Goal: Information Seeking & Learning: Check status

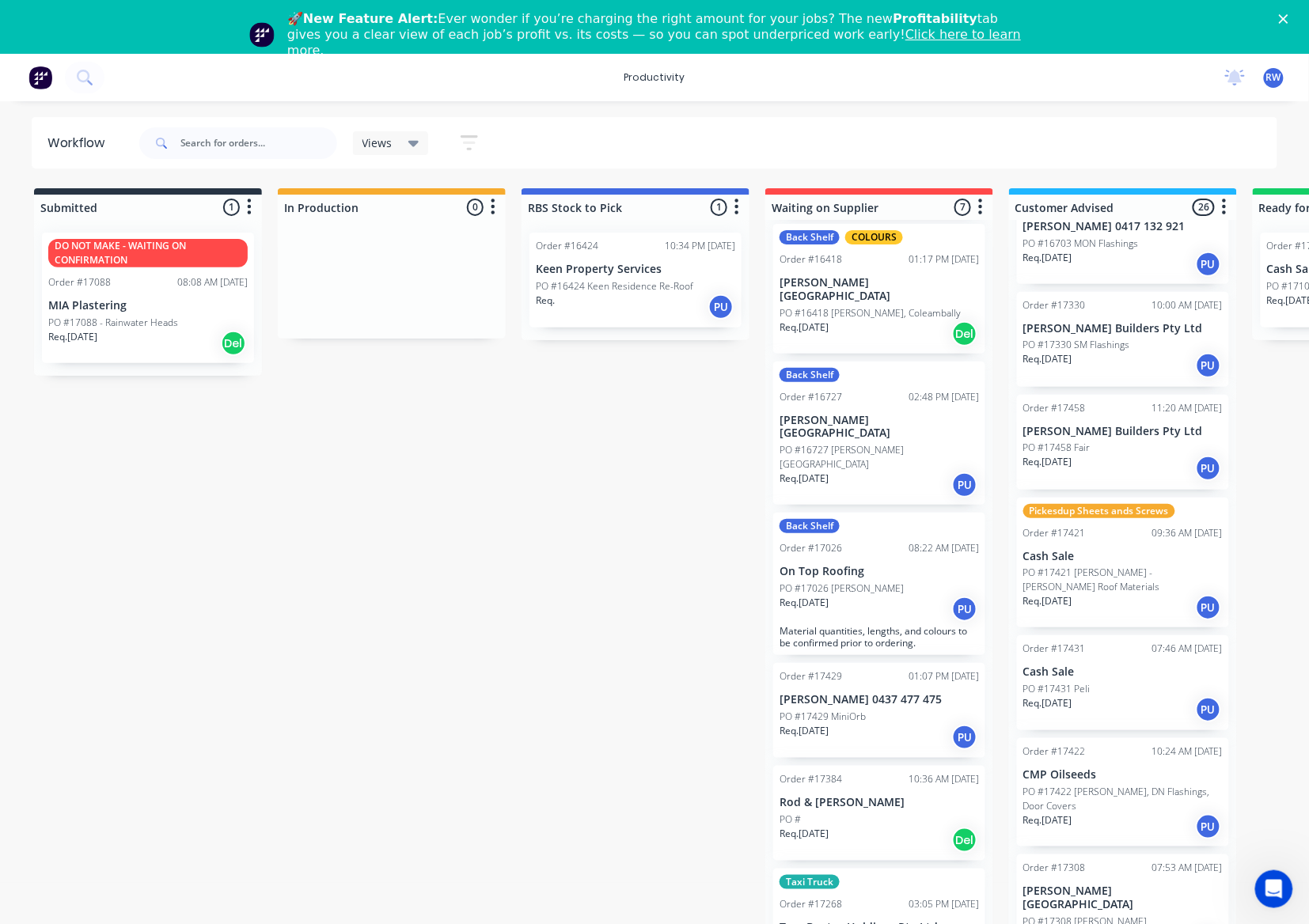
scroll to position [210, 0]
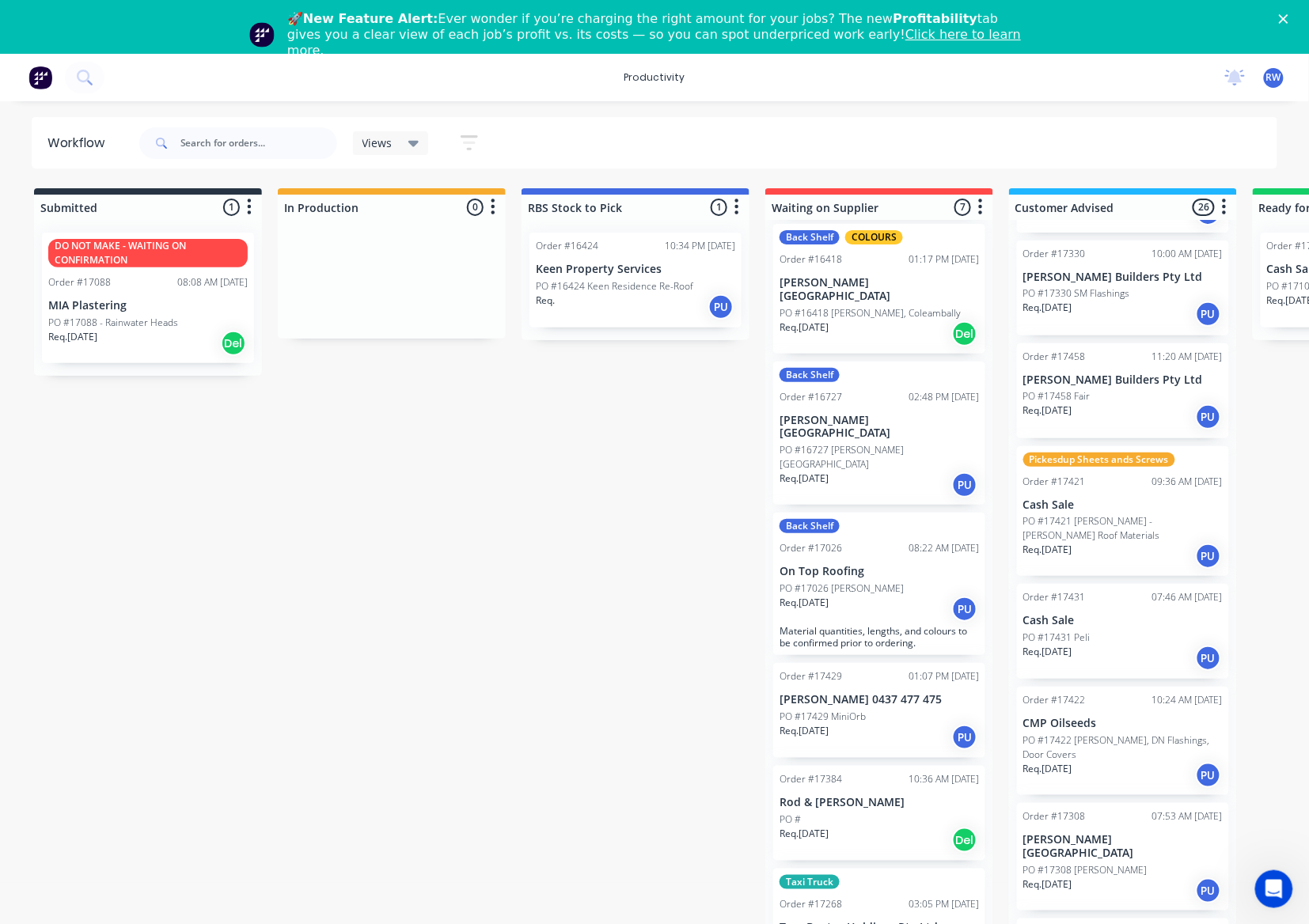
click at [1128, 404] on div "Req. [DATE] PU" at bounding box center [1123, 417] width 199 height 27
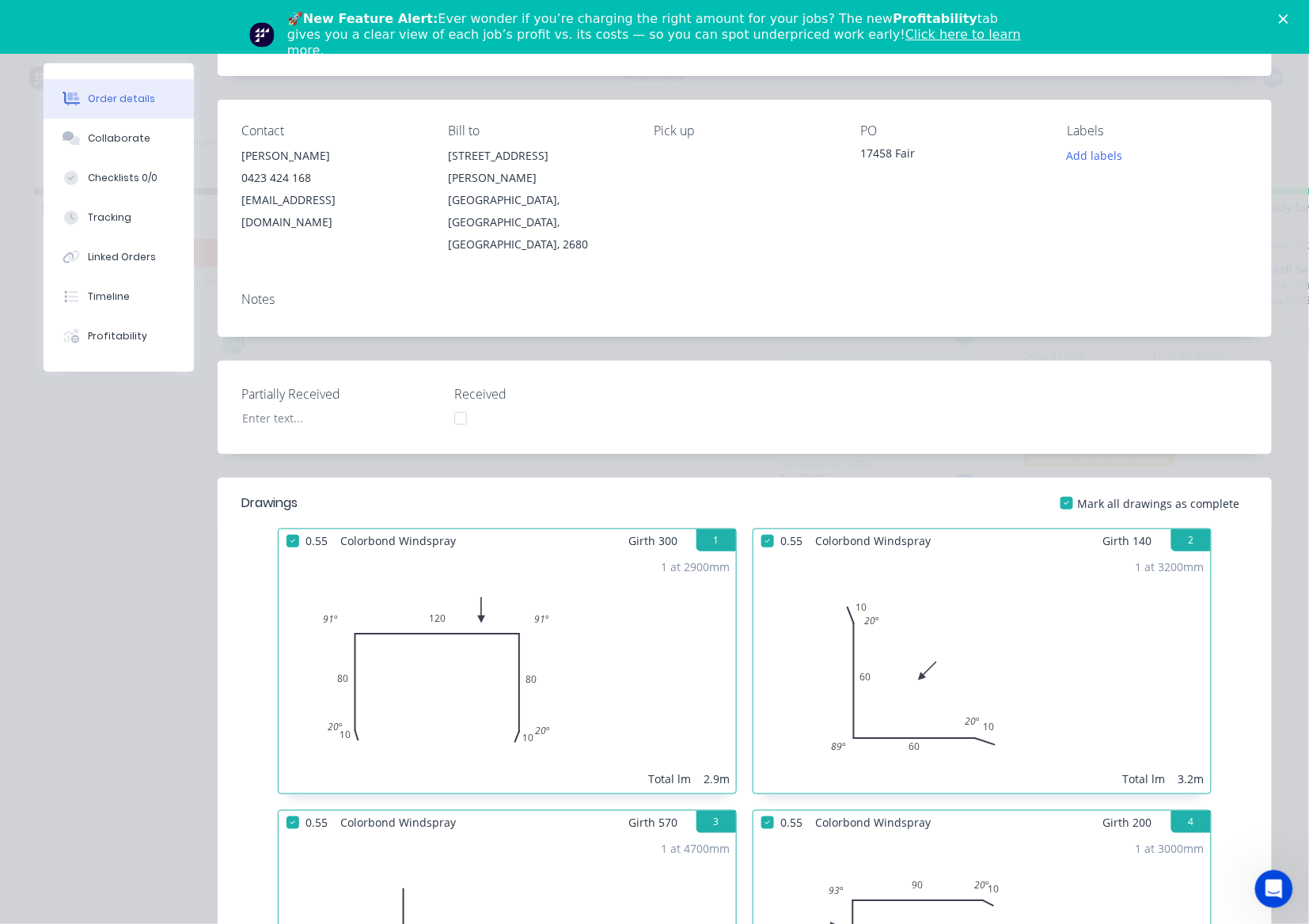
scroll to position [0, 0]
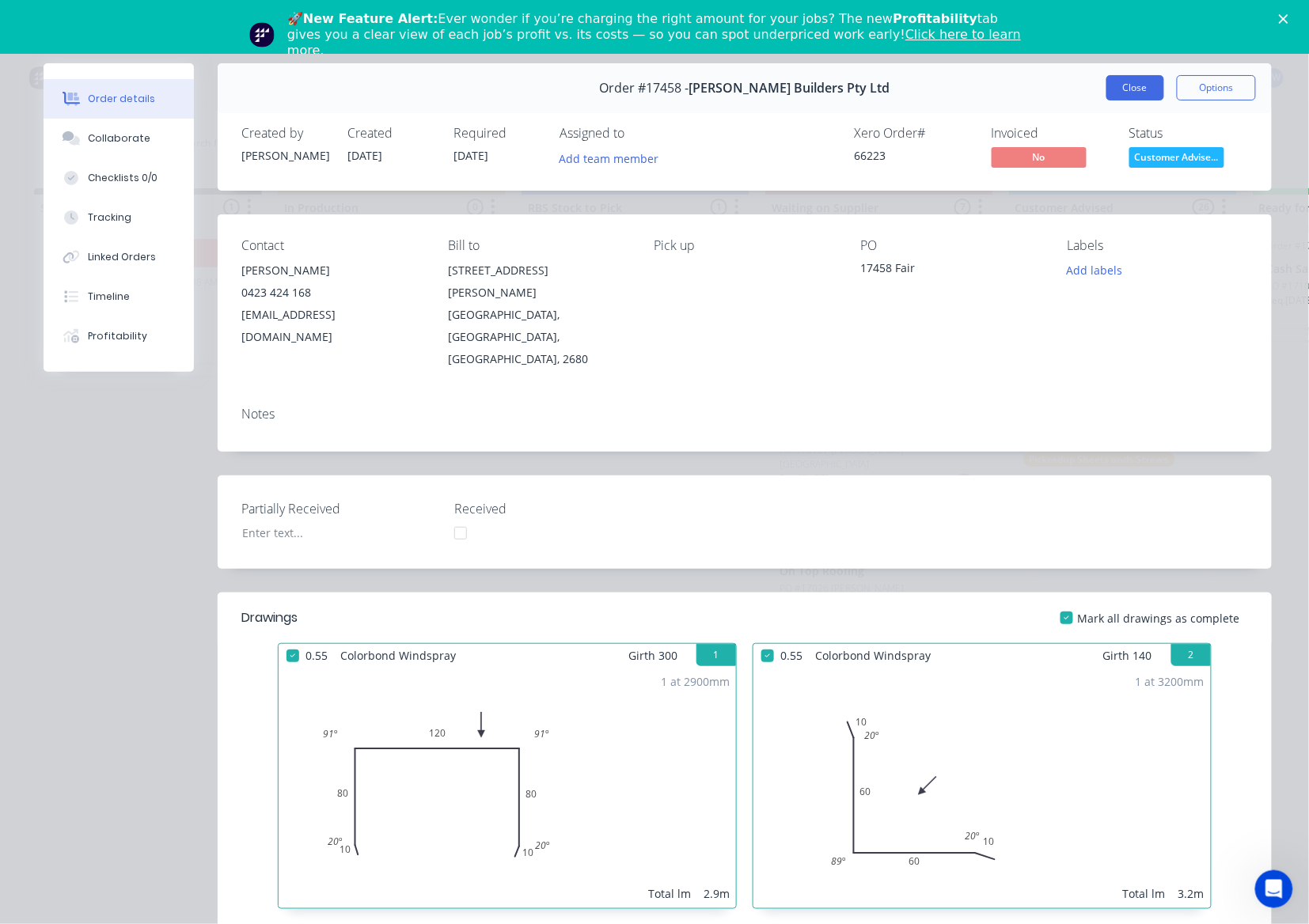
click at [1131, 81] on button "Close" at bounding box center [1135, 88] width 58 height 25
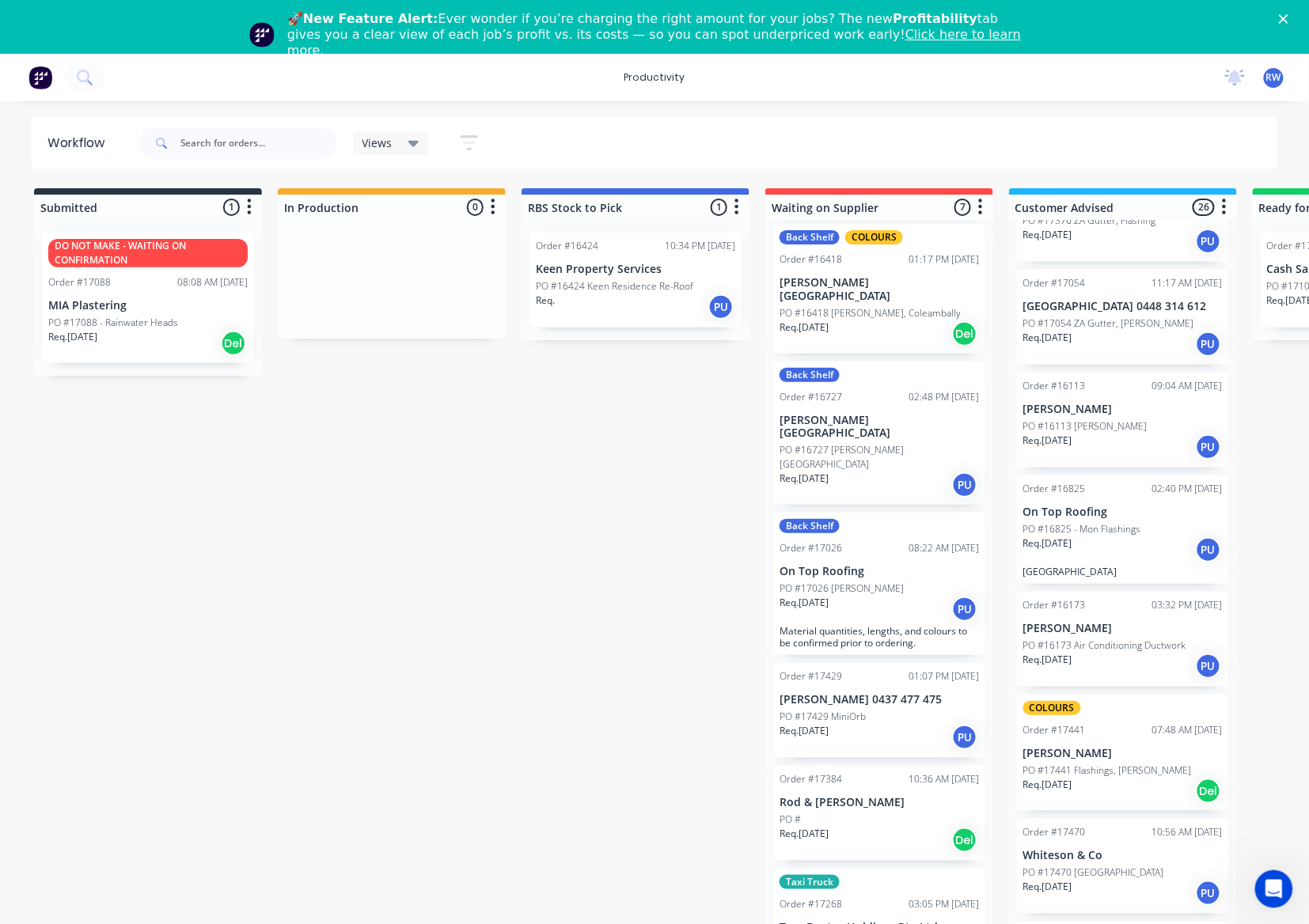
scroll to position [2004, 0]
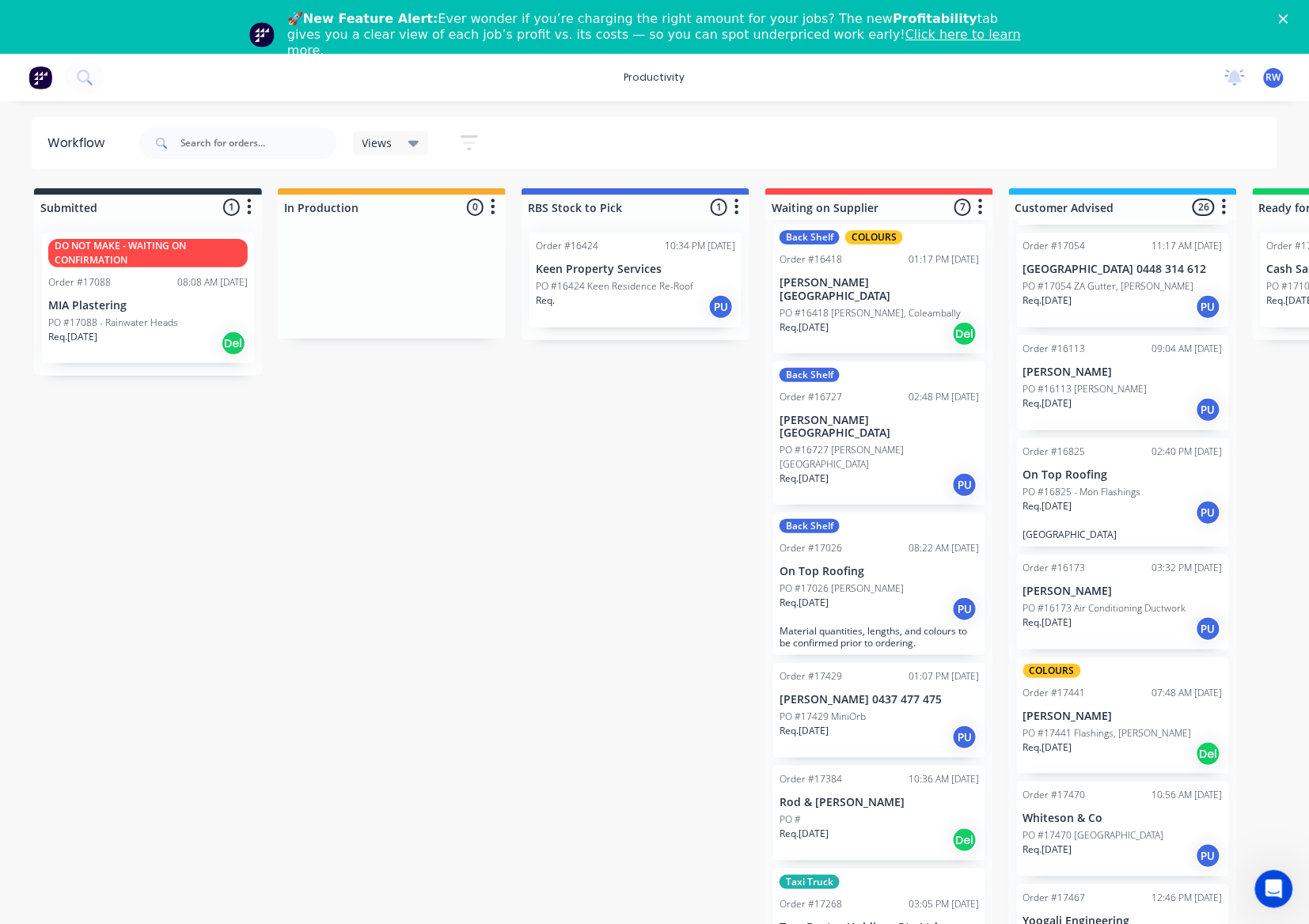
click at [1112, 740] on div "Req. 27/08/25 Del" at bounding box center [1123, 753] width 199 height 27
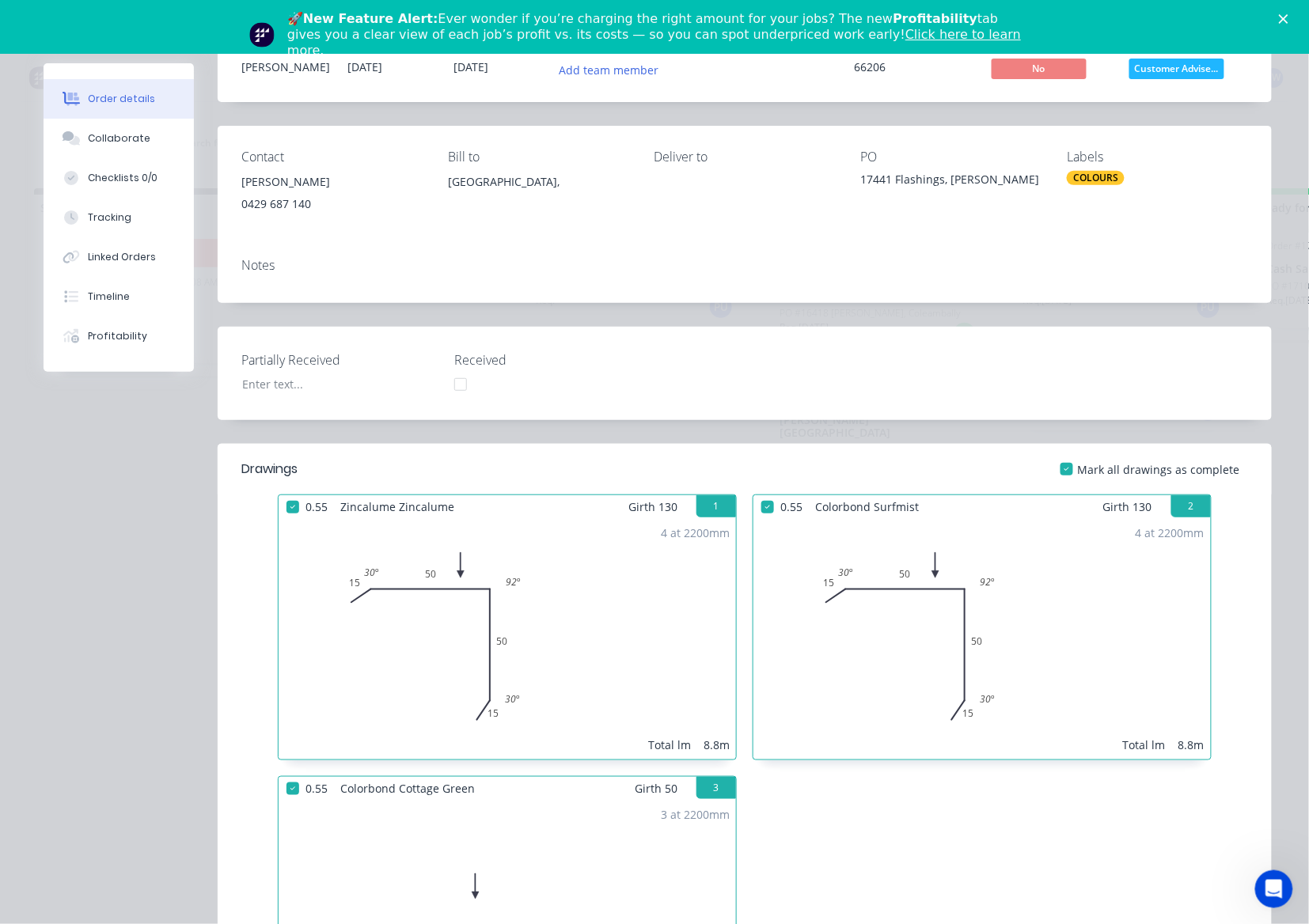
scroll to position [0, 0]
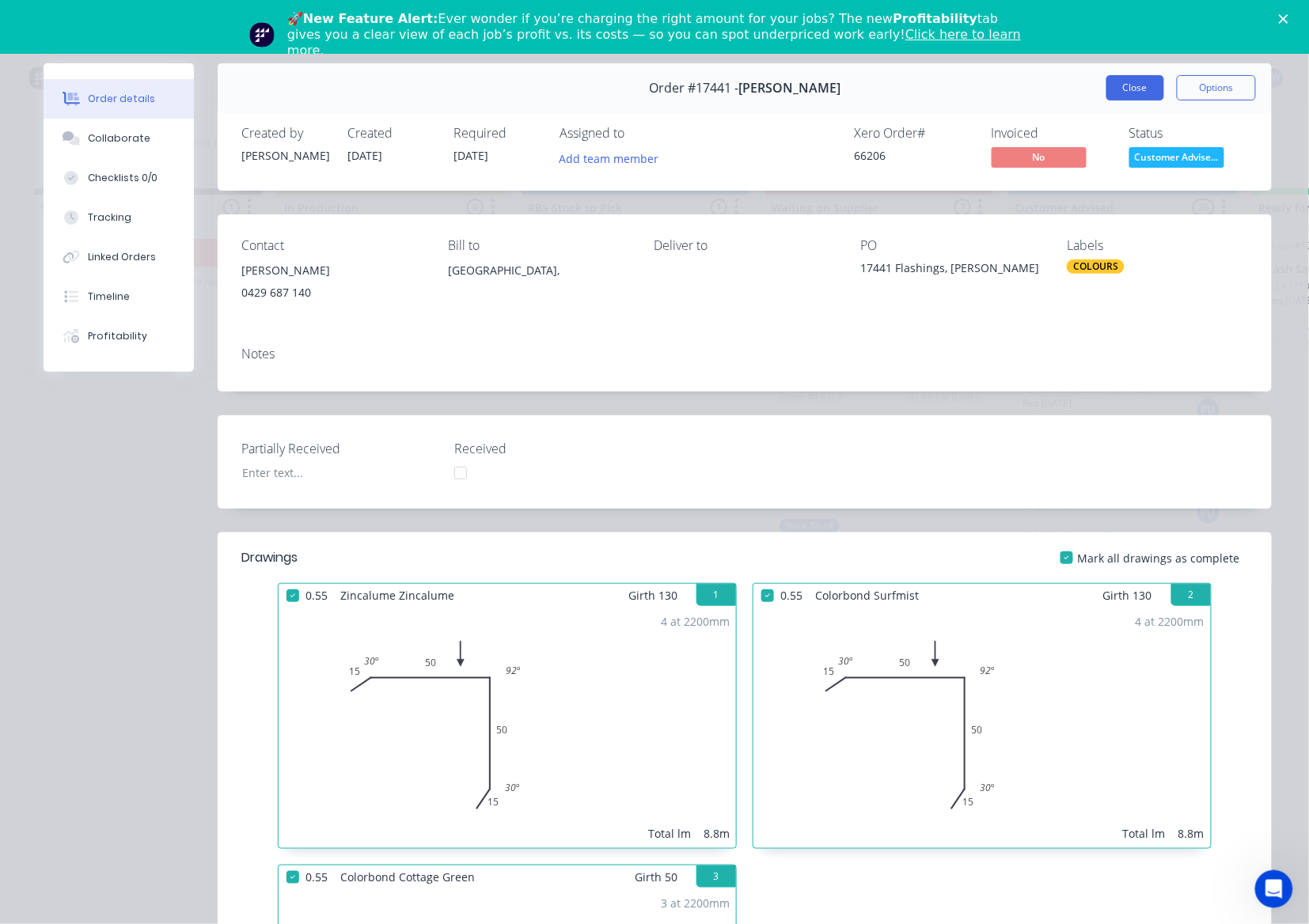
click at [1125, 87] on button "Close" at bounding box center [1135, 88] width 58 height 25
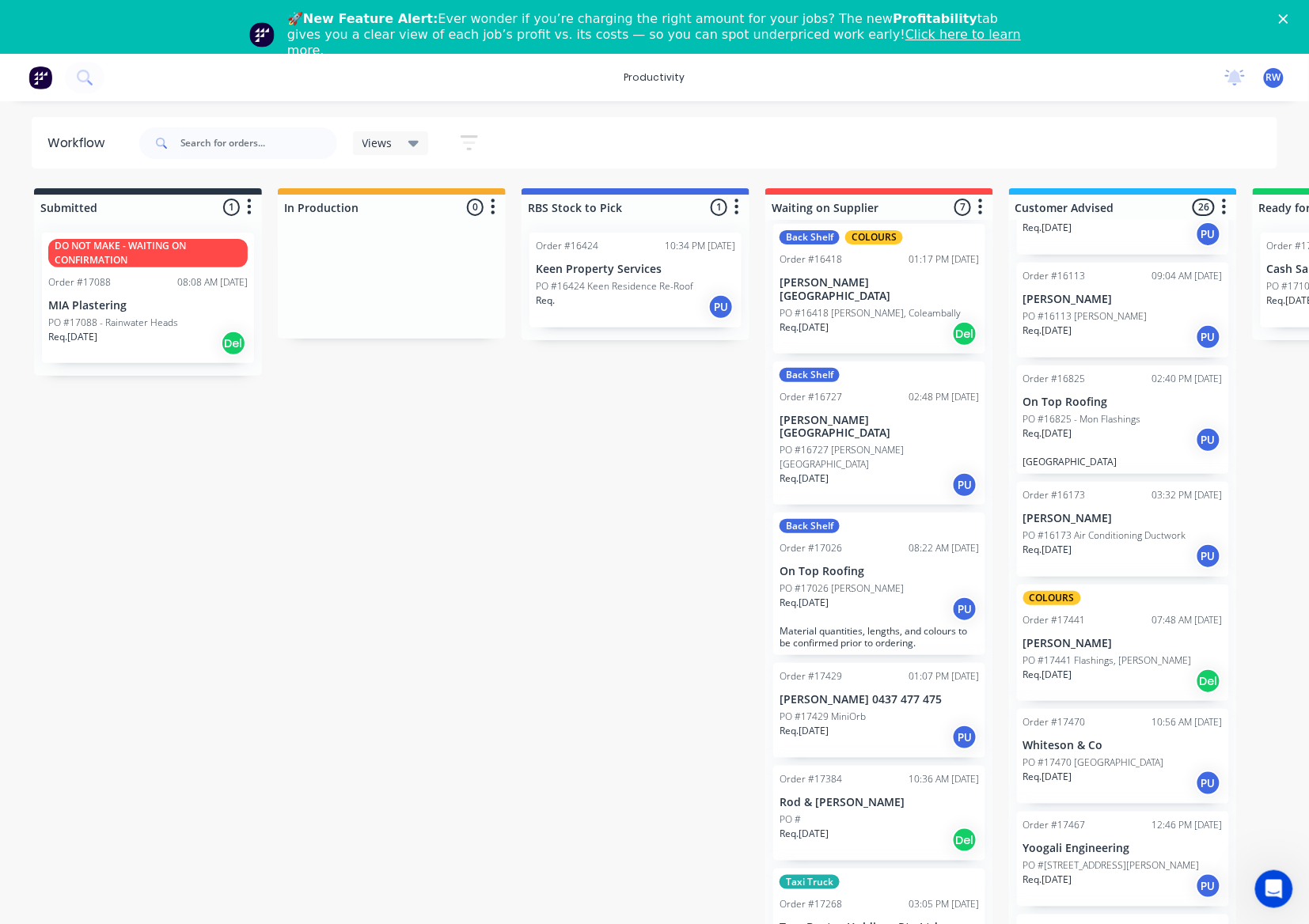
scroll to position [46, 0]
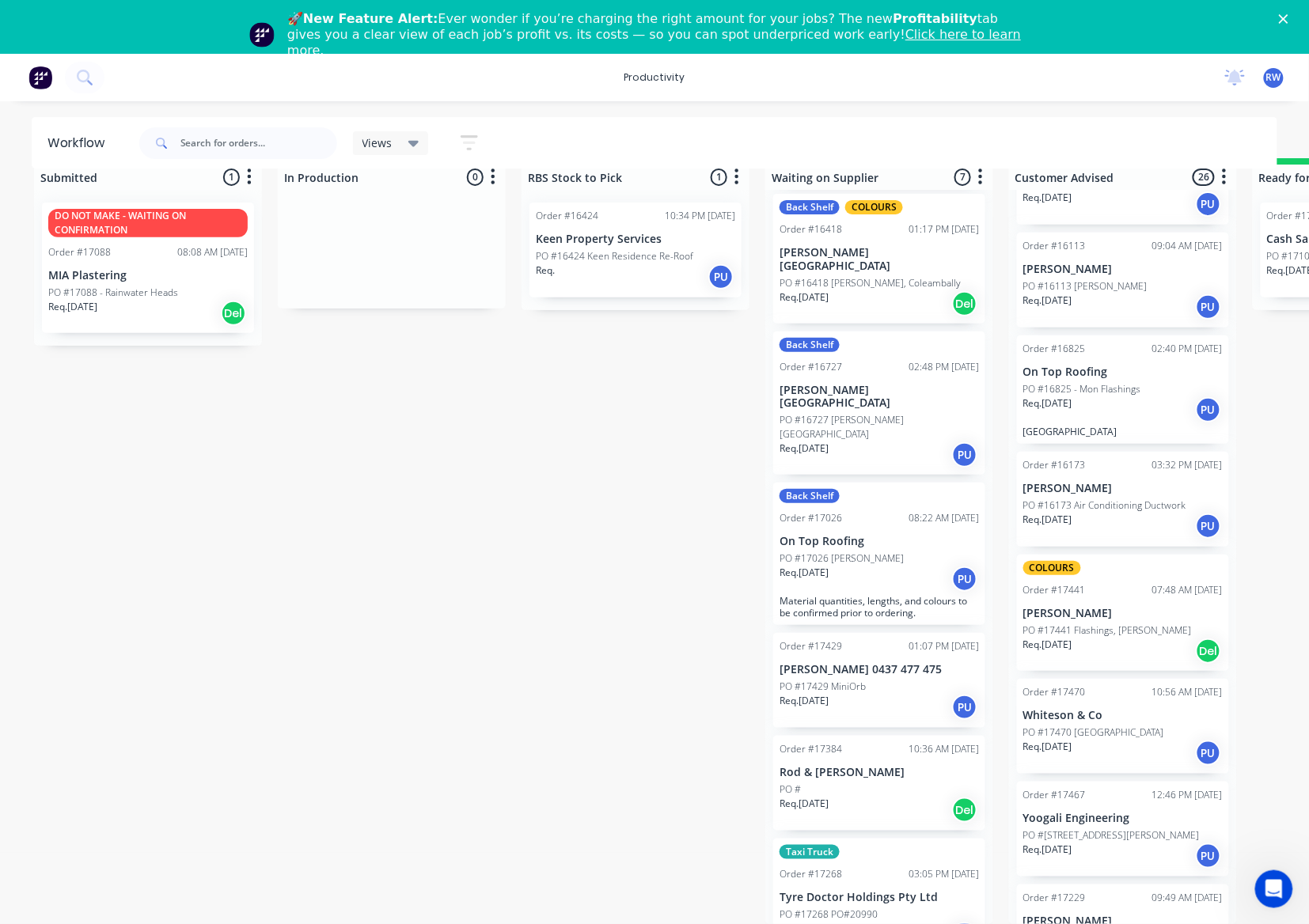
click at [1106, 931] on p "[STREET_ADDRESS]" at bounding box center [1064, 938] width 82 height 14
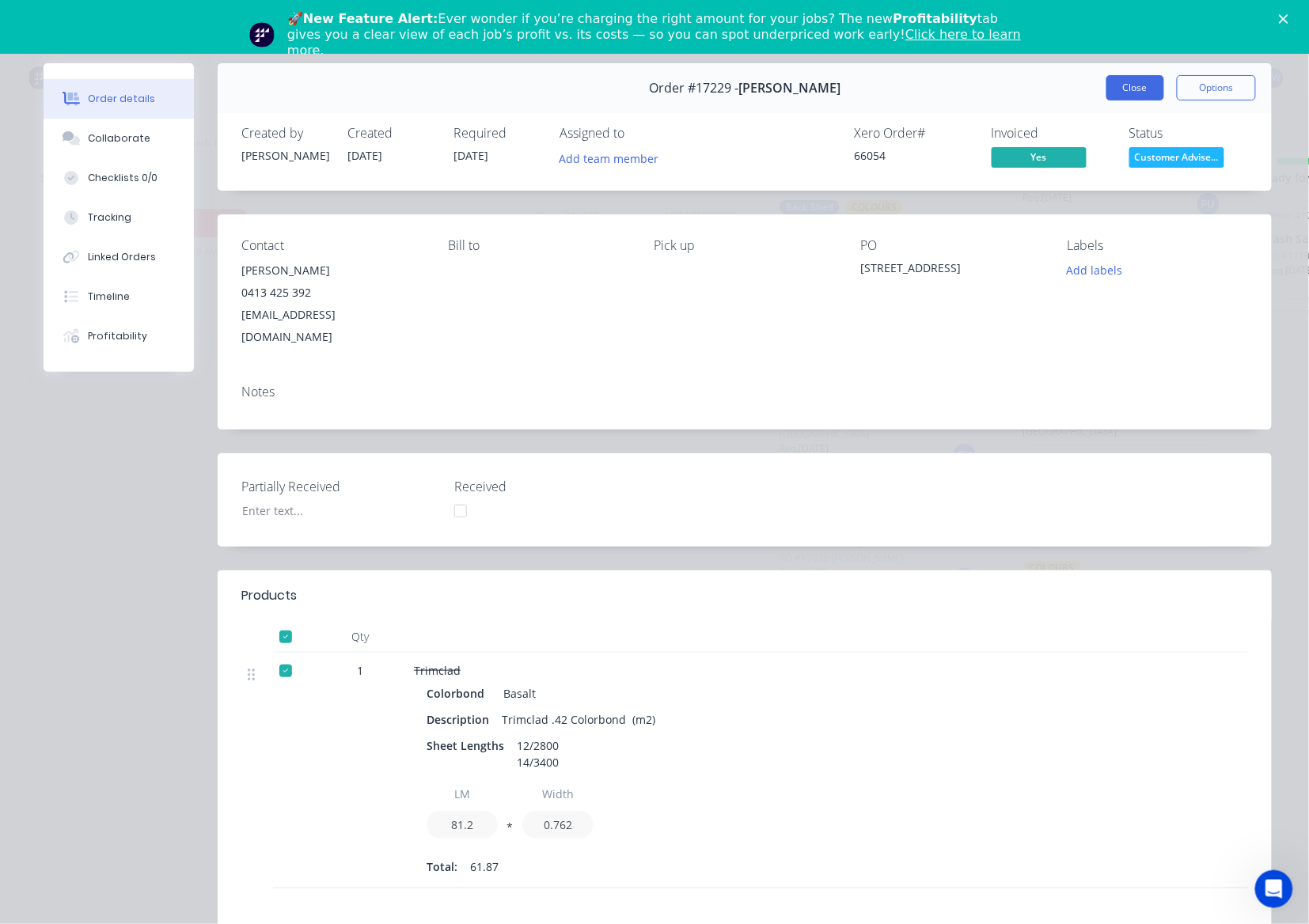
click at [1130, 89] on button "Close" at bounding box center [1135, 88] width 58 height 25
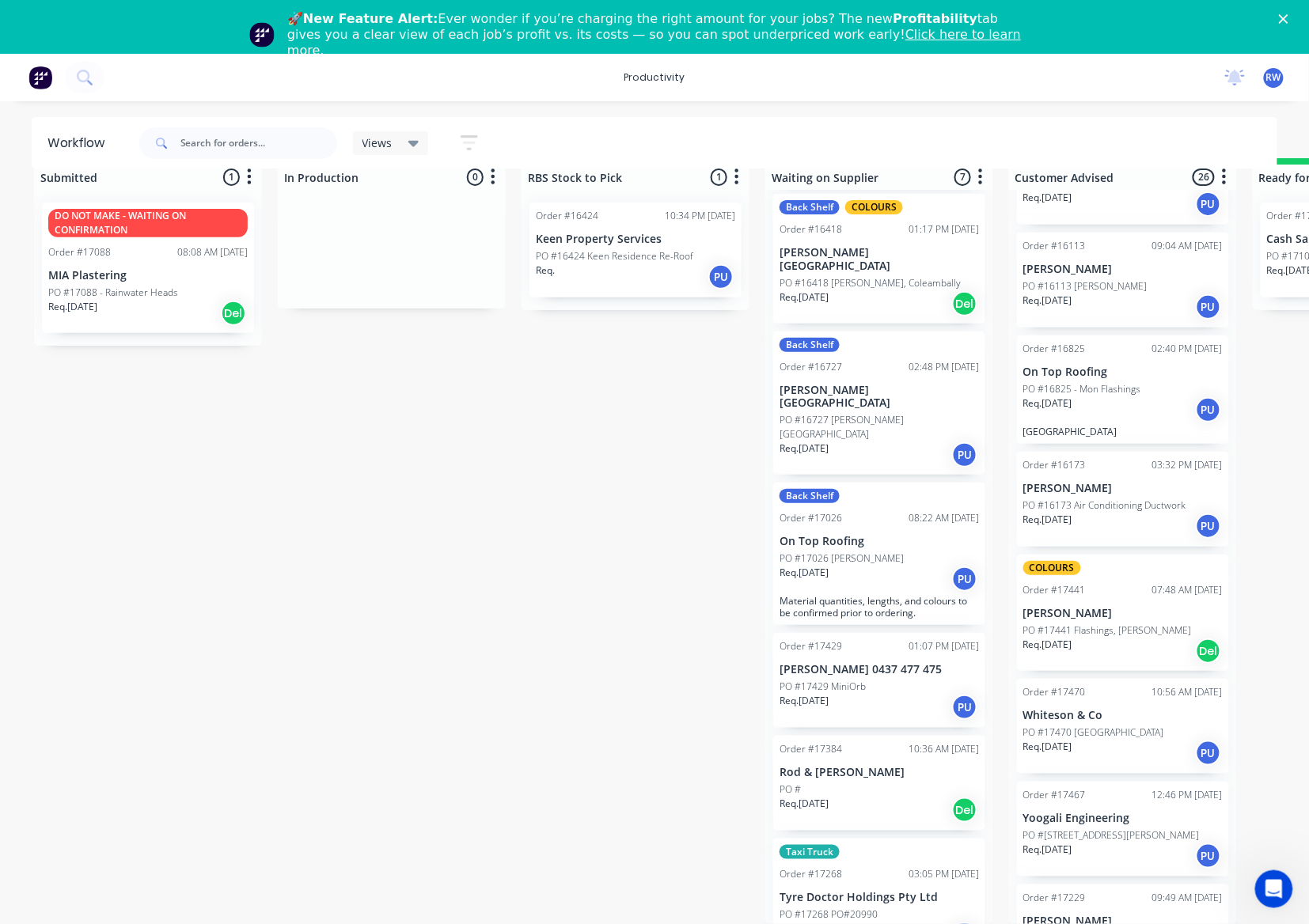
click at [1103, 740] on div "Req. 01/09/25 PU" at bounding box center [1123, 752] width 199 height 27
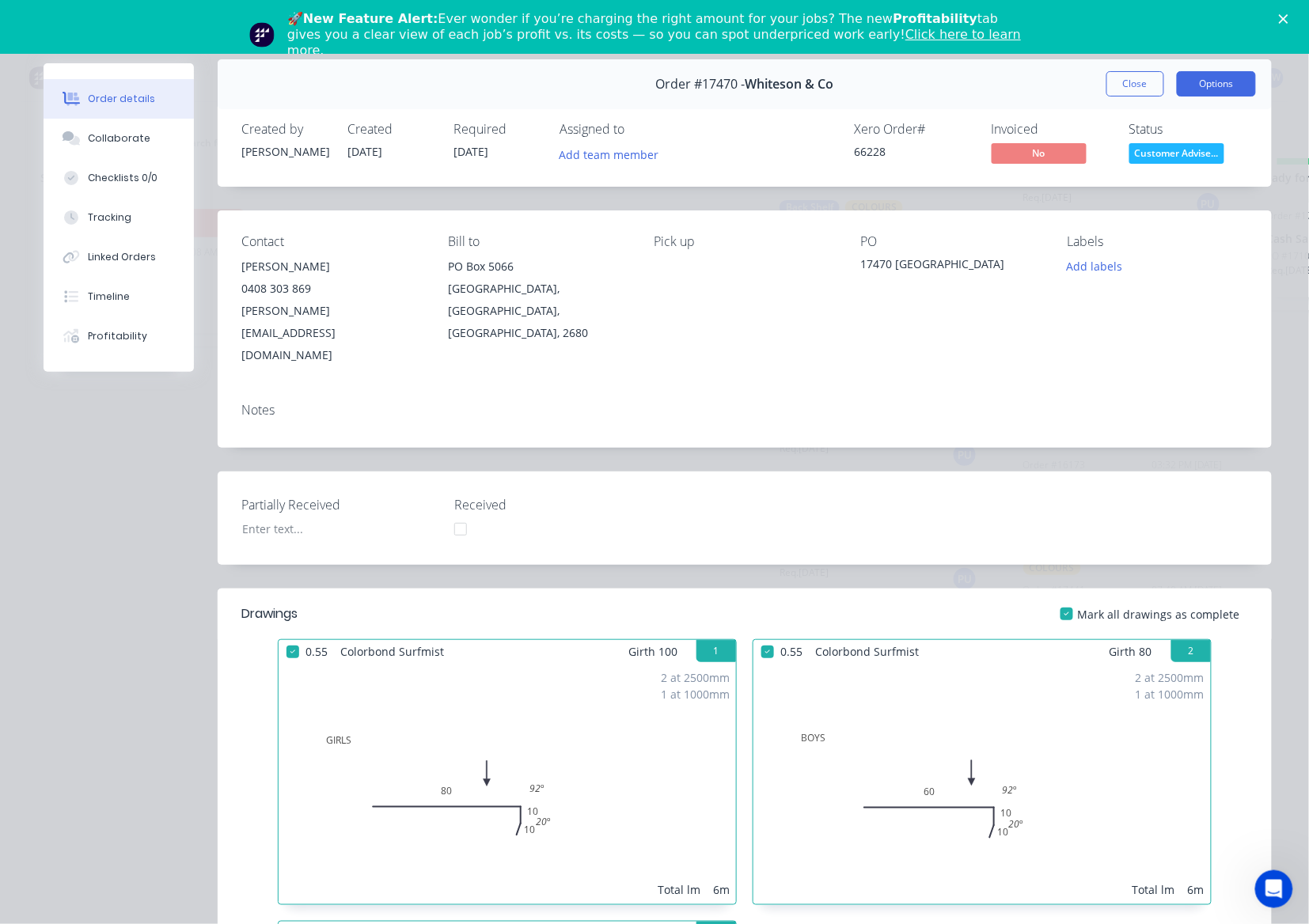
scroll to position [0, 0]
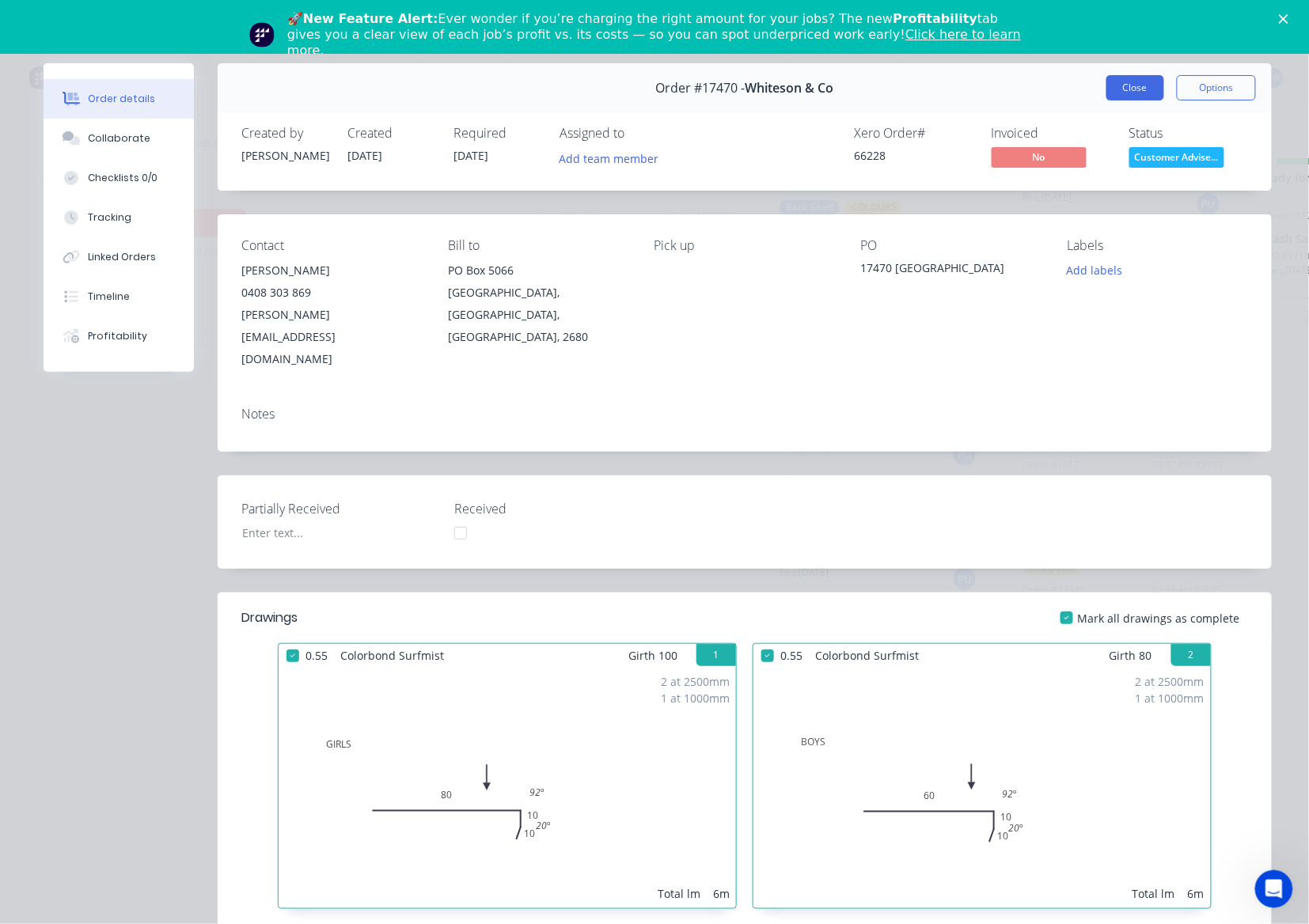
click at [1148, 87] on button "Close" at bounding box center [1135, 88] width 58 height 25
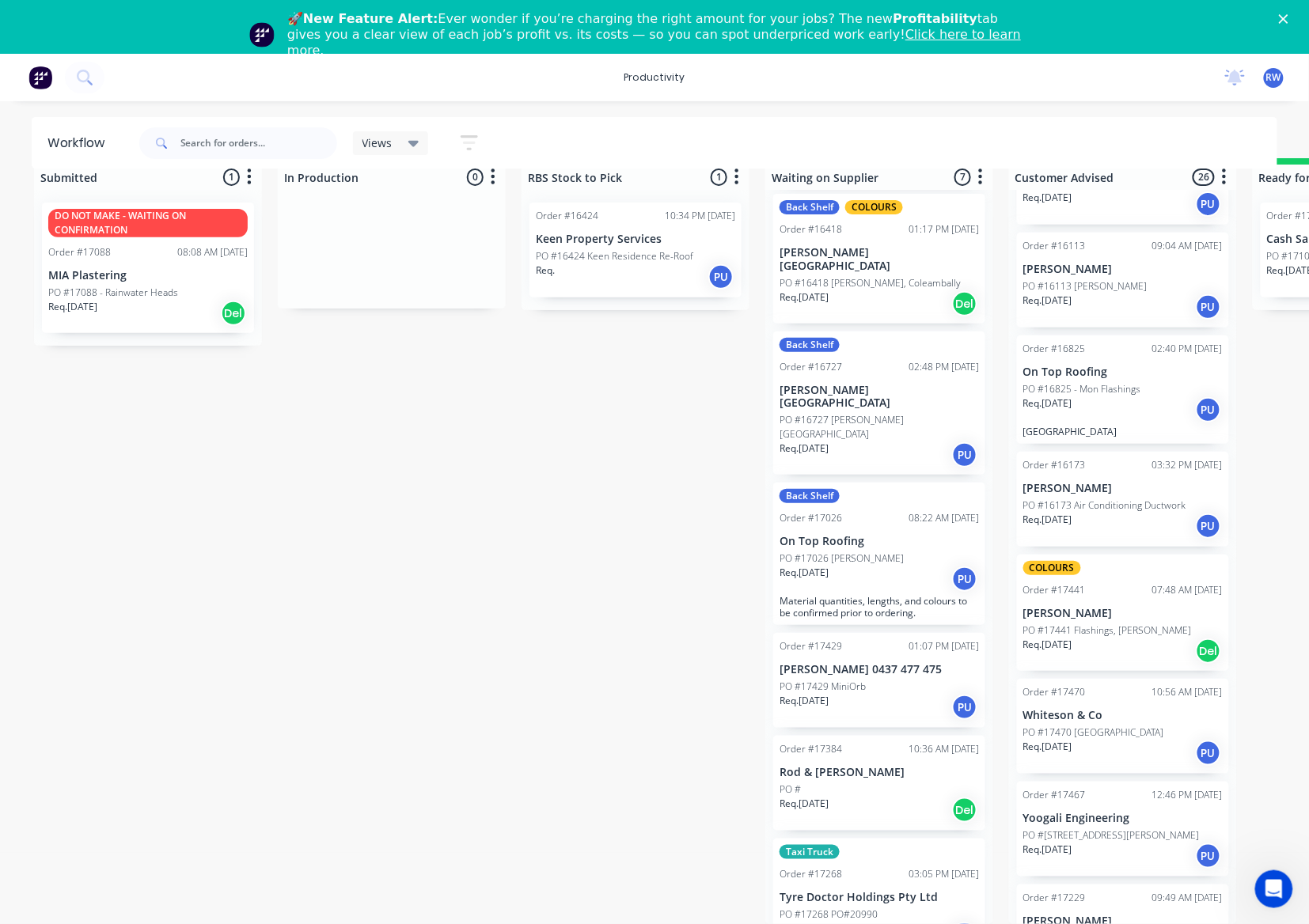
click at [1113, 513] on div "Req. 23/01/25 PU" at bounding box center [1123, 526] width 199 height 27
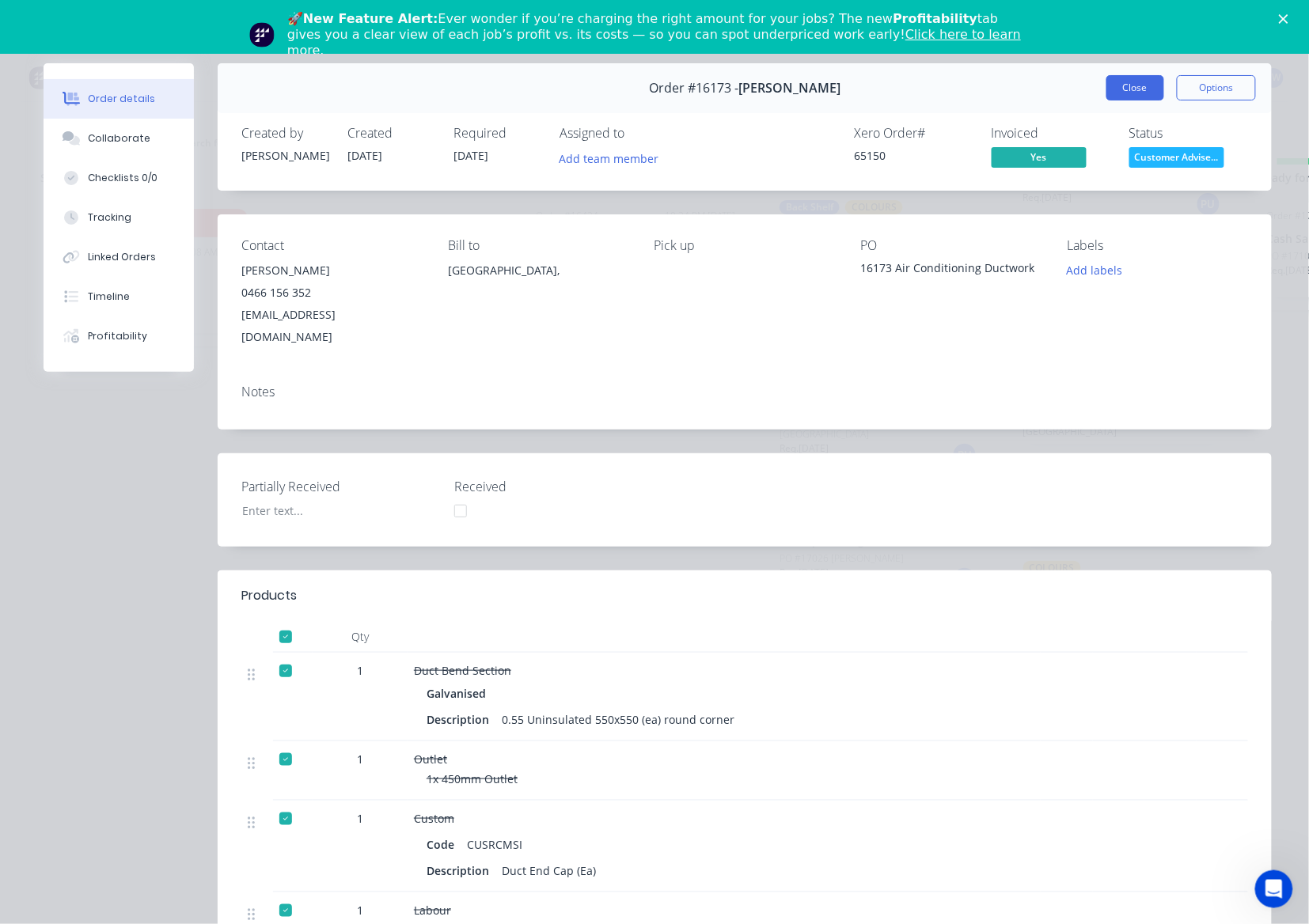
click at [1108, 83] on button "Close" at bounding box center [1135, 88] width 58 height 25
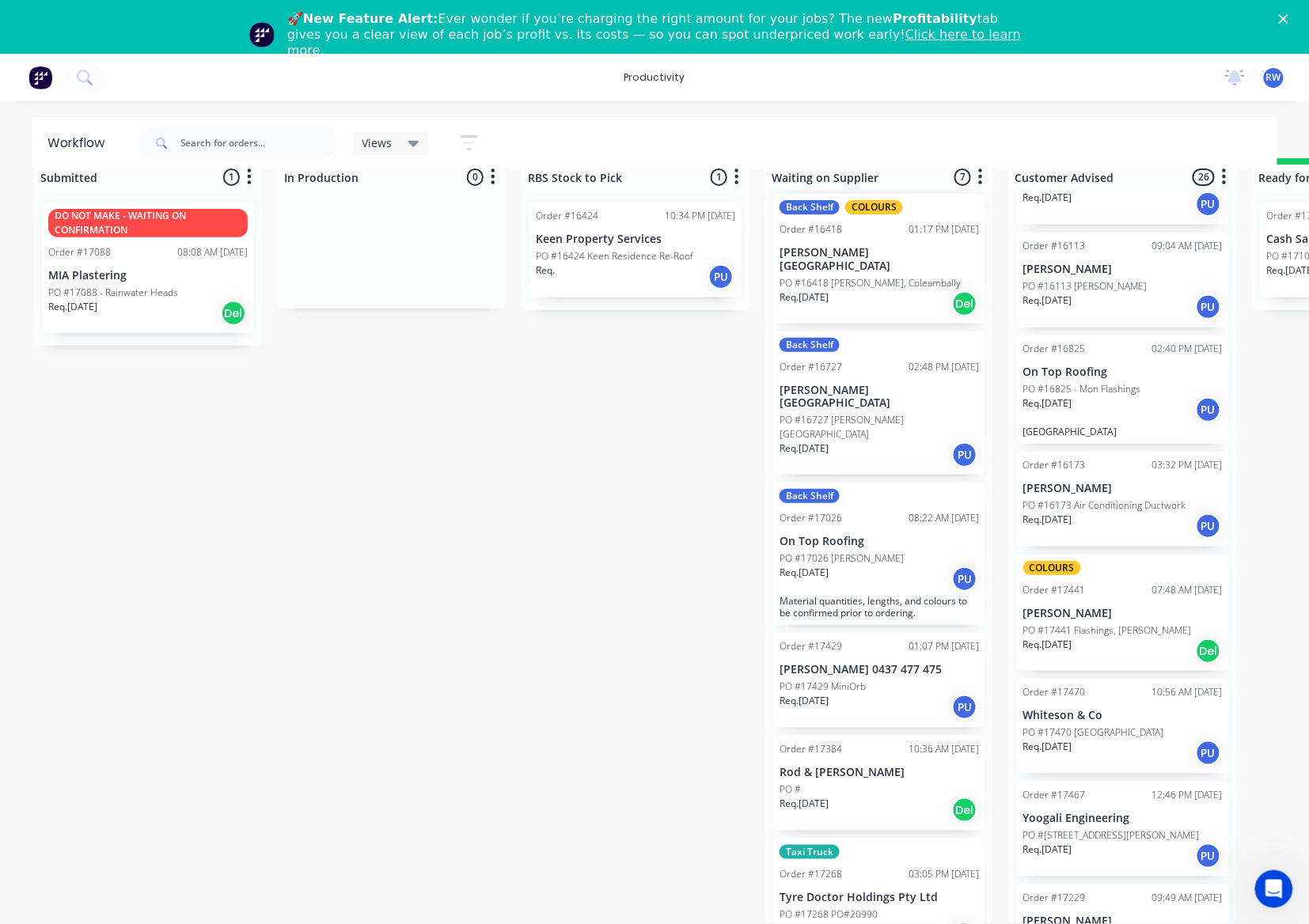
click at [1125, 397] on div "Req. 09/05/25 PU" at bounding box center [1123, 409] width 199 height 27
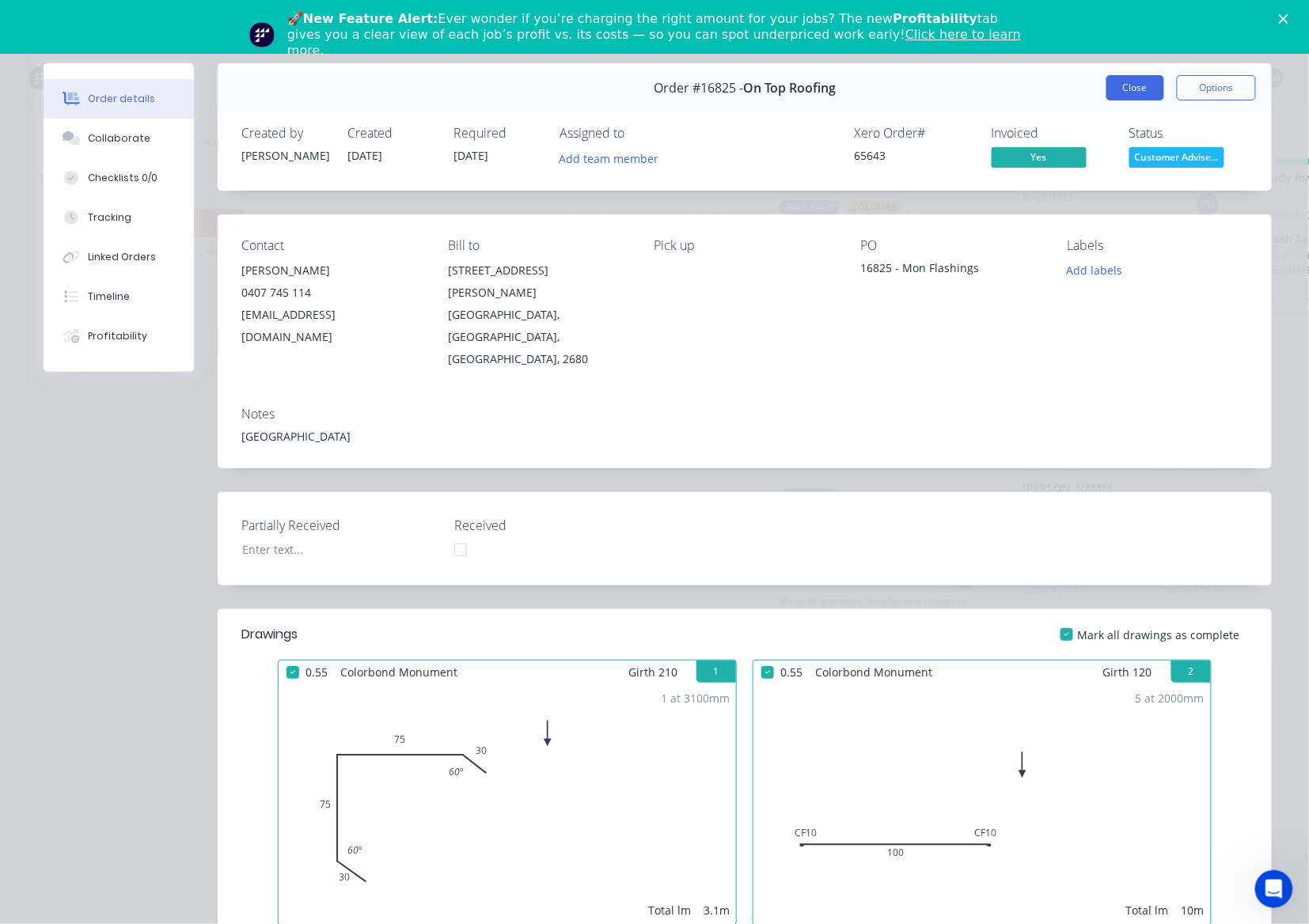
click at [1116, 81] on button "Close" at bounding box center [1135, 88] width 58 height 25
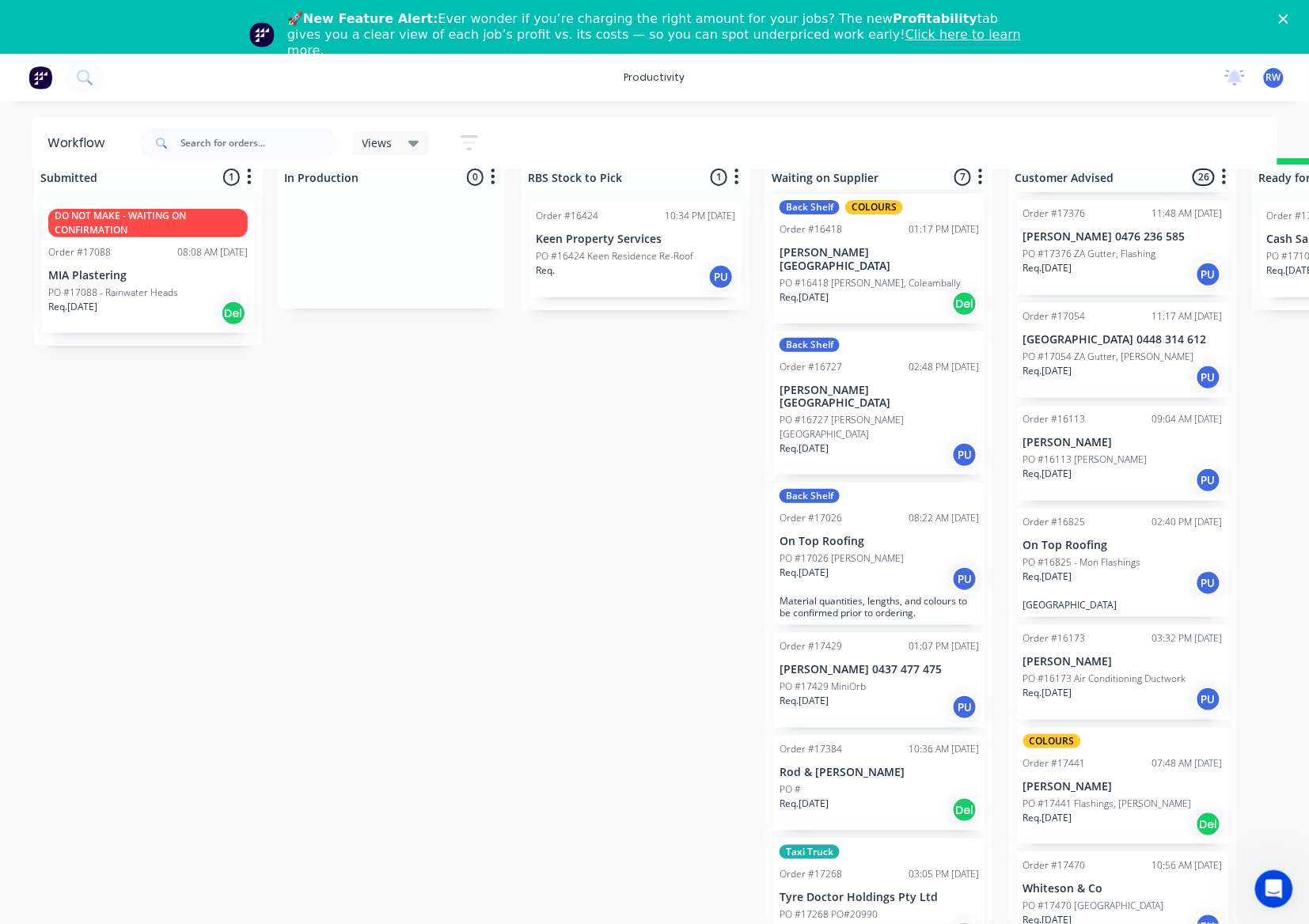
scroll to position [1866, 0]
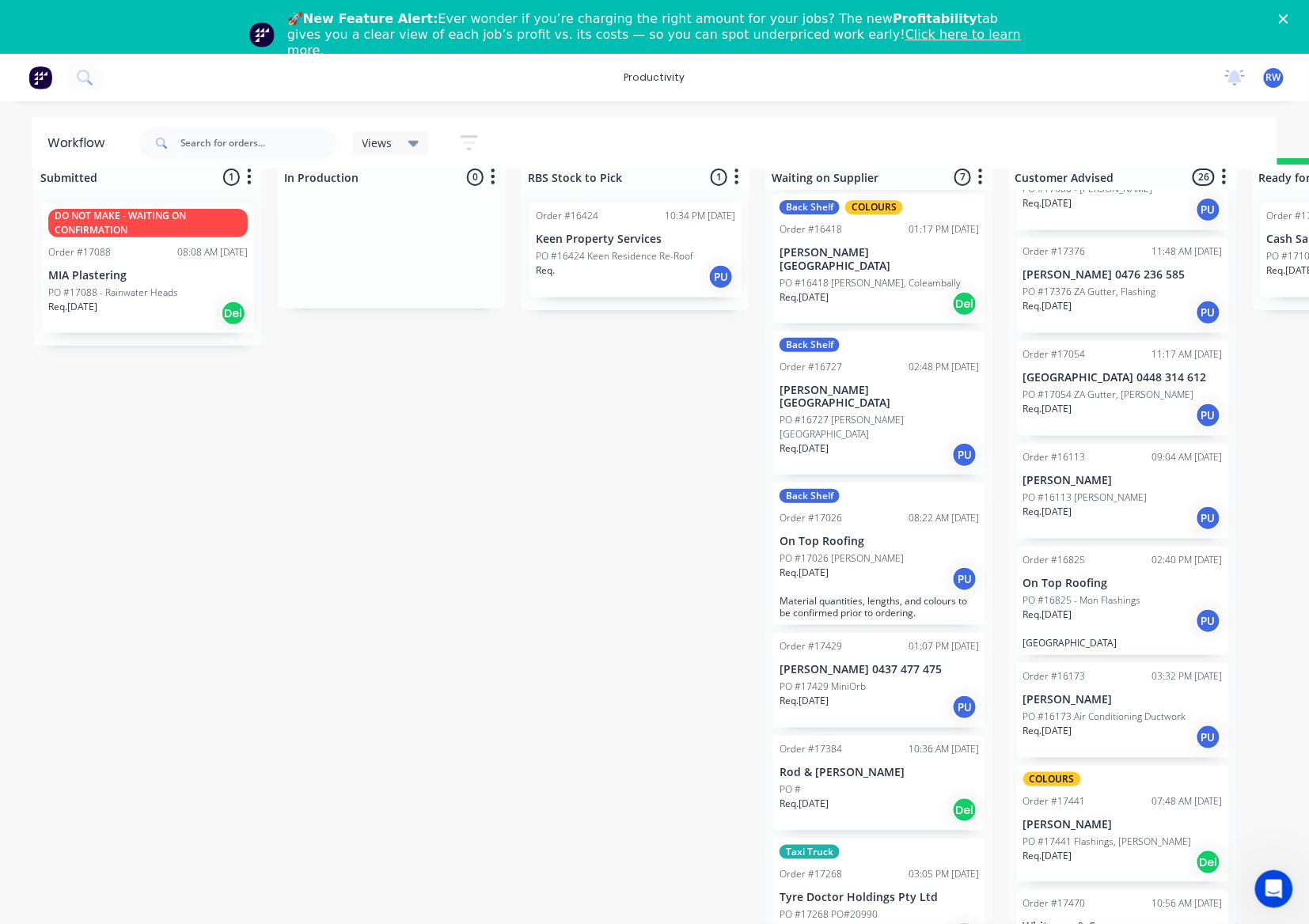
click at [1127, 387] on p "PO #17054 ZA Gutter, [PERSON_NAME]" at bounding box center [1108, 394] width 171 height 14
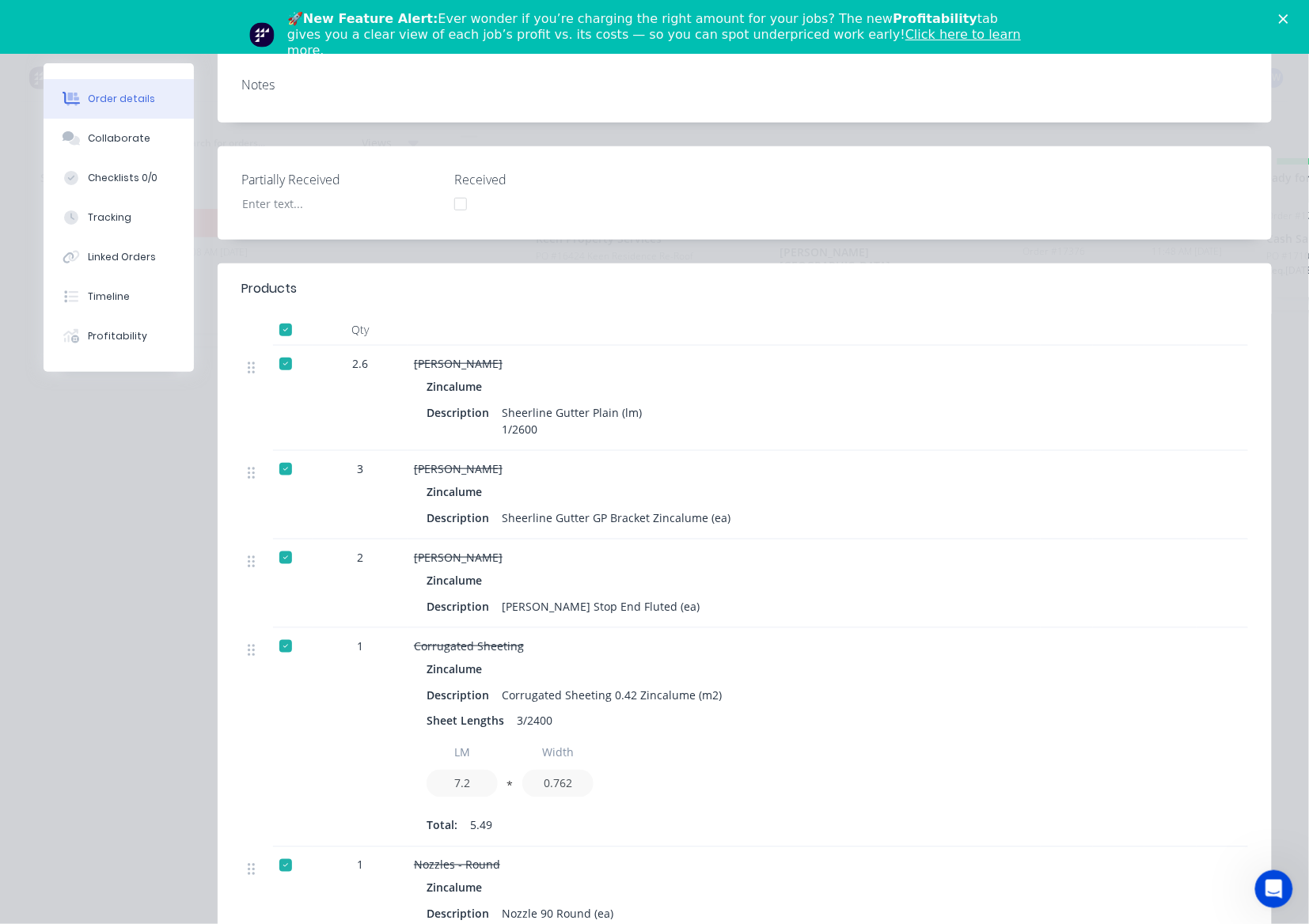
scroll to position [0, 0]
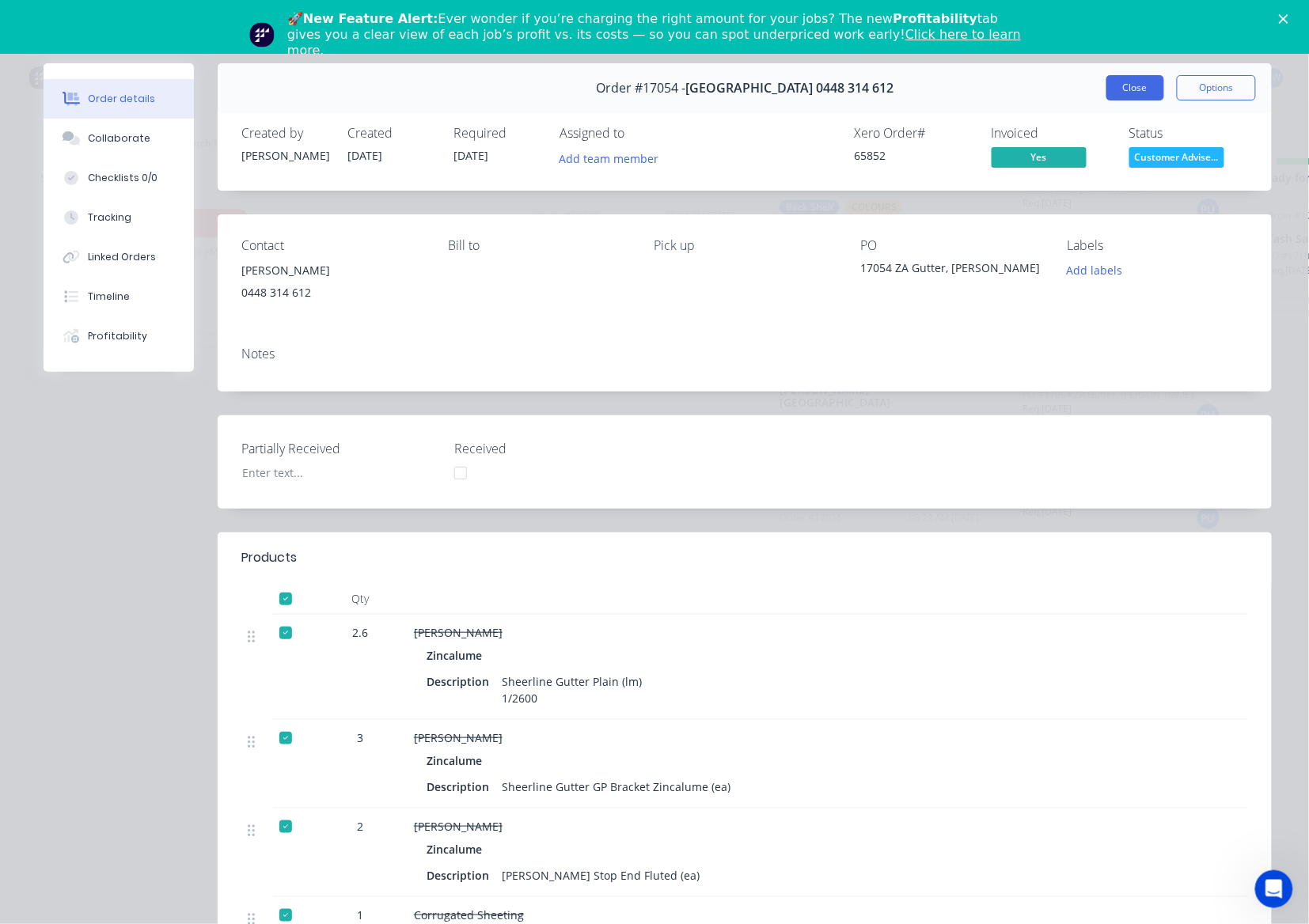
click at [1131, 81] on button "Close" at bounding box center [1135, 88] width 58 height 25
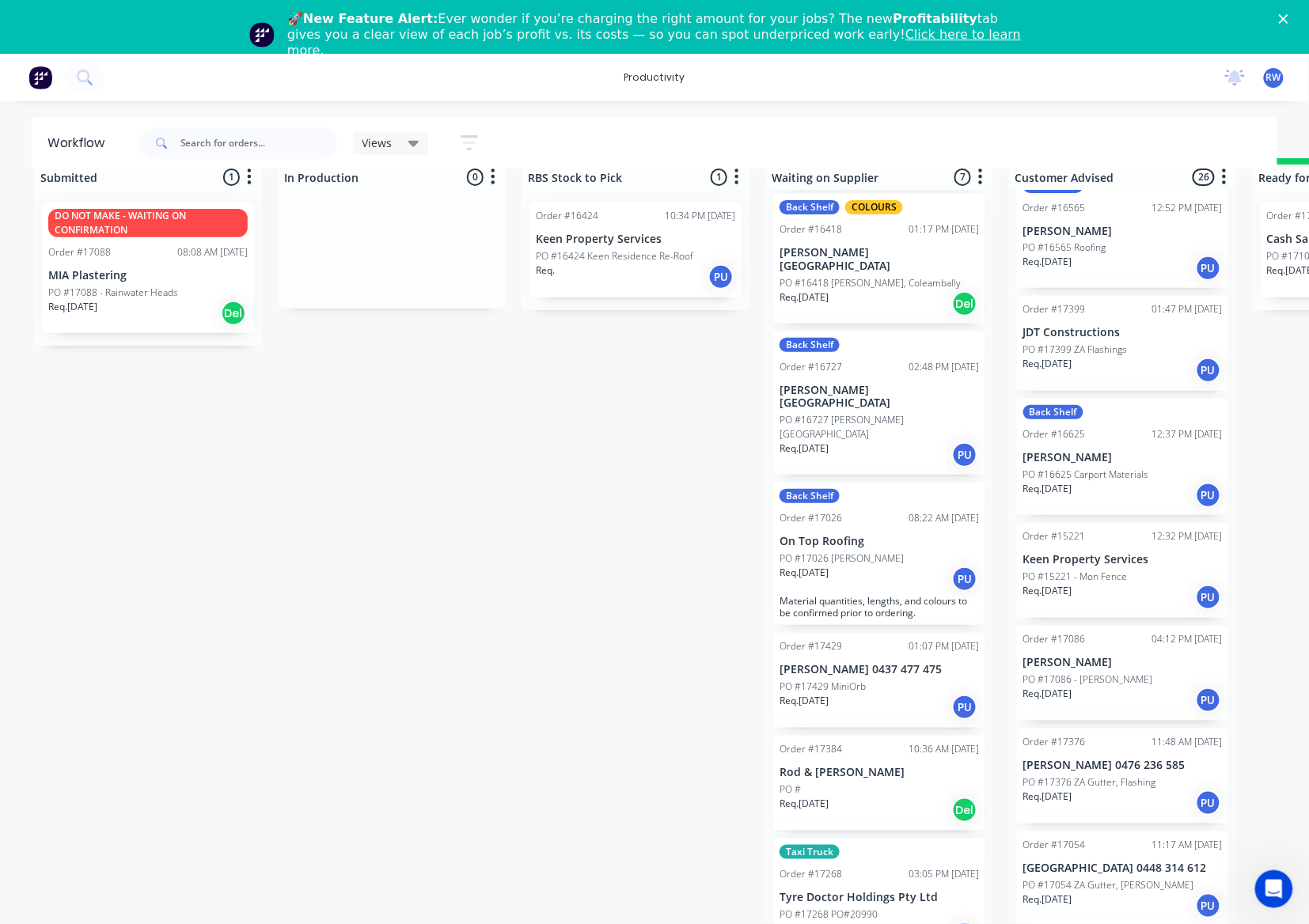
scroll to position [1339, 0]
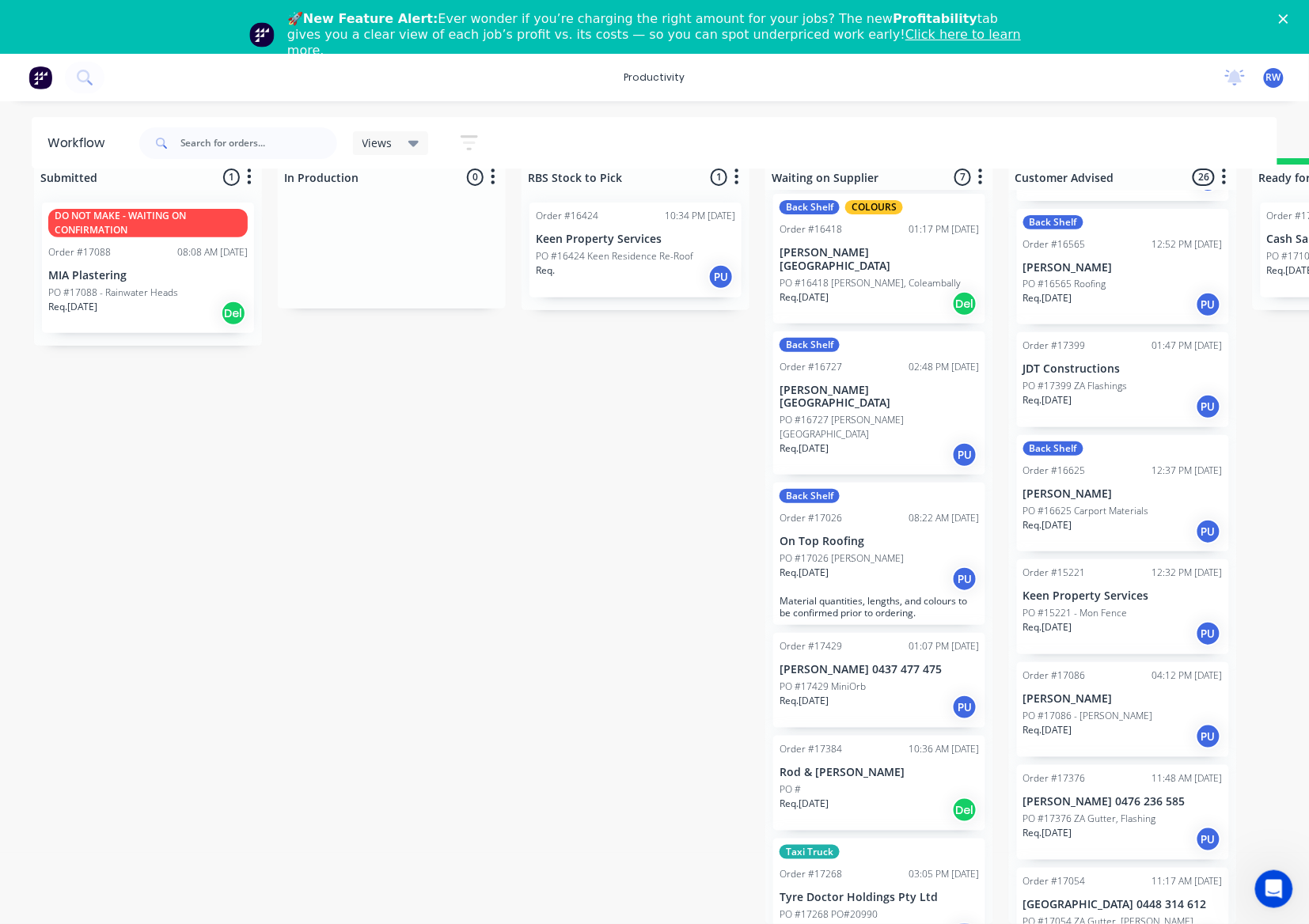
click at [1122, 393] on div "Req. 20/08/25 PU" at bounding box center [1123, 406] width 199 height 27
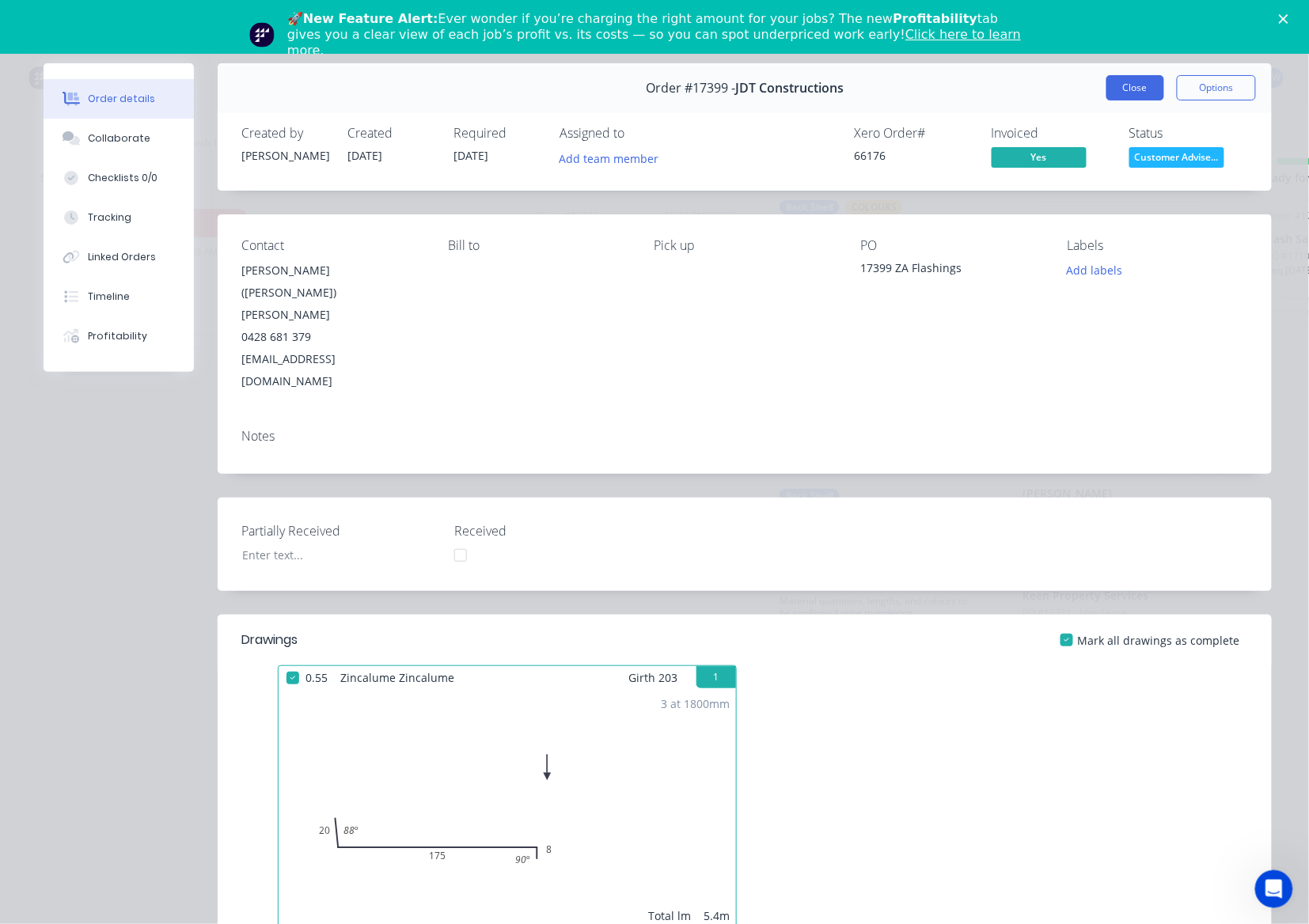
click at [1125, 83] on button "Close" at bounding box center [1135, 88] width 58 height 25
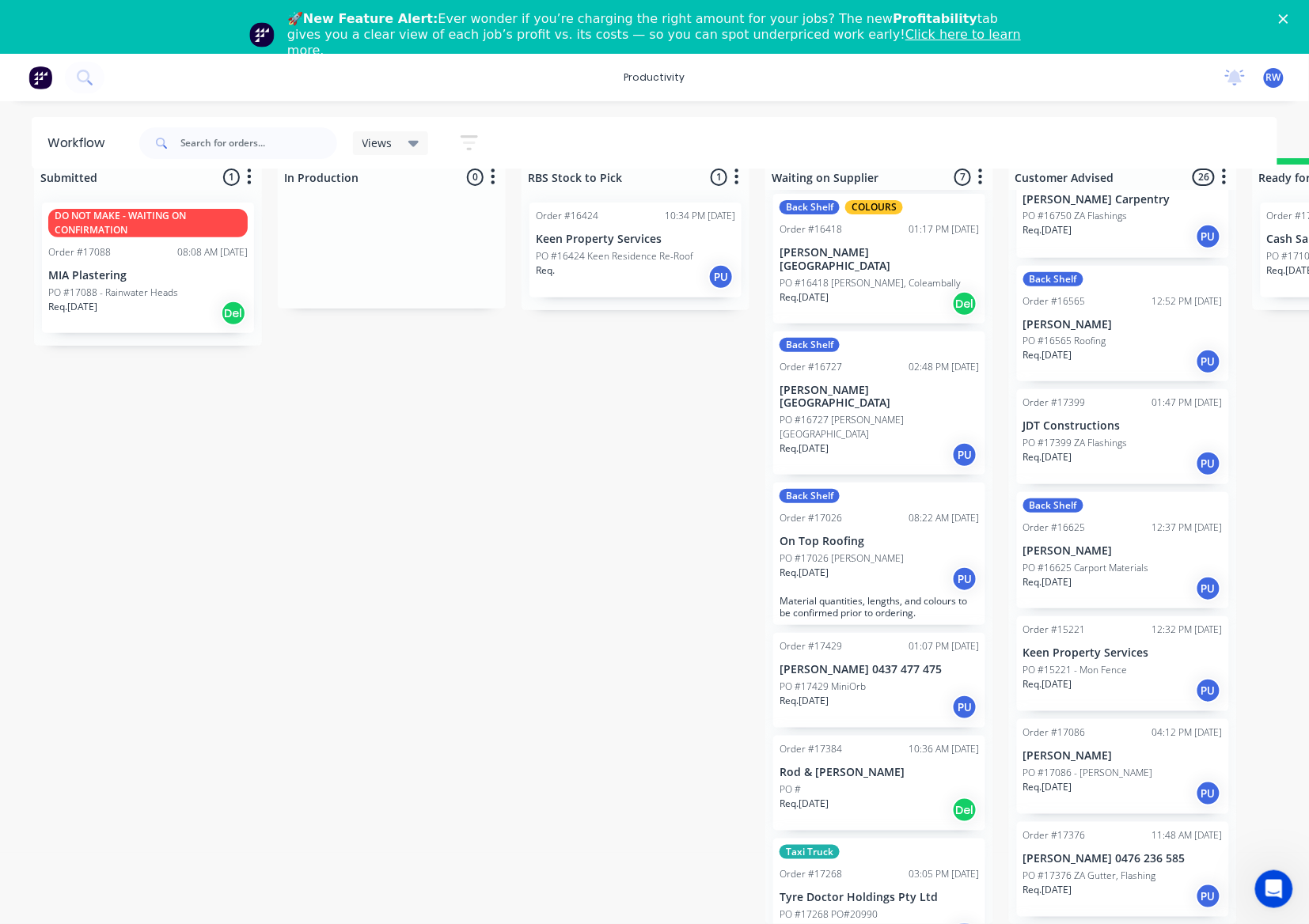
scroll to position [1233, 0]
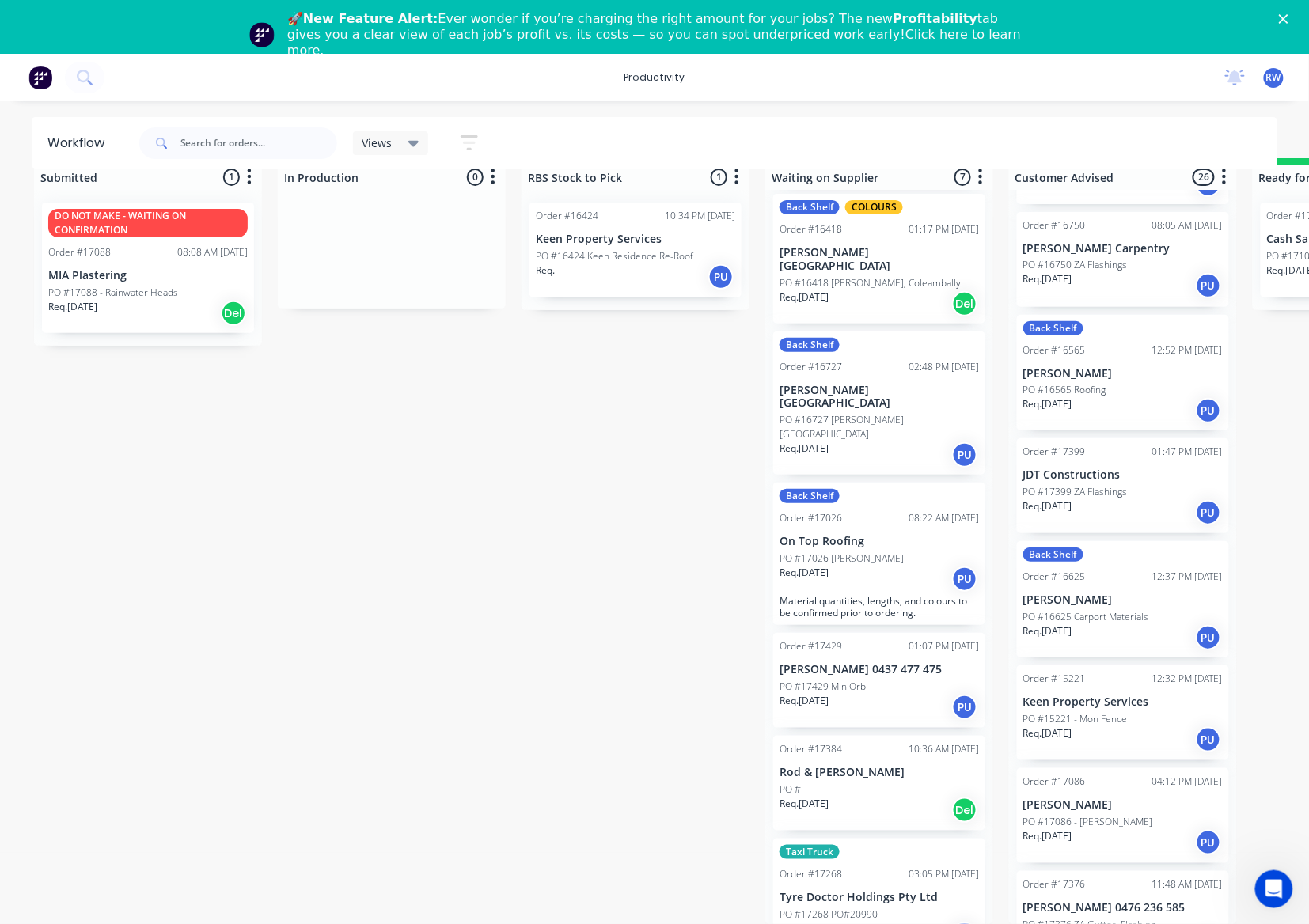
click at [1117, 383] on div "PO #16565 Roofing" at bounding box center [1123, 389] width 199 height 14
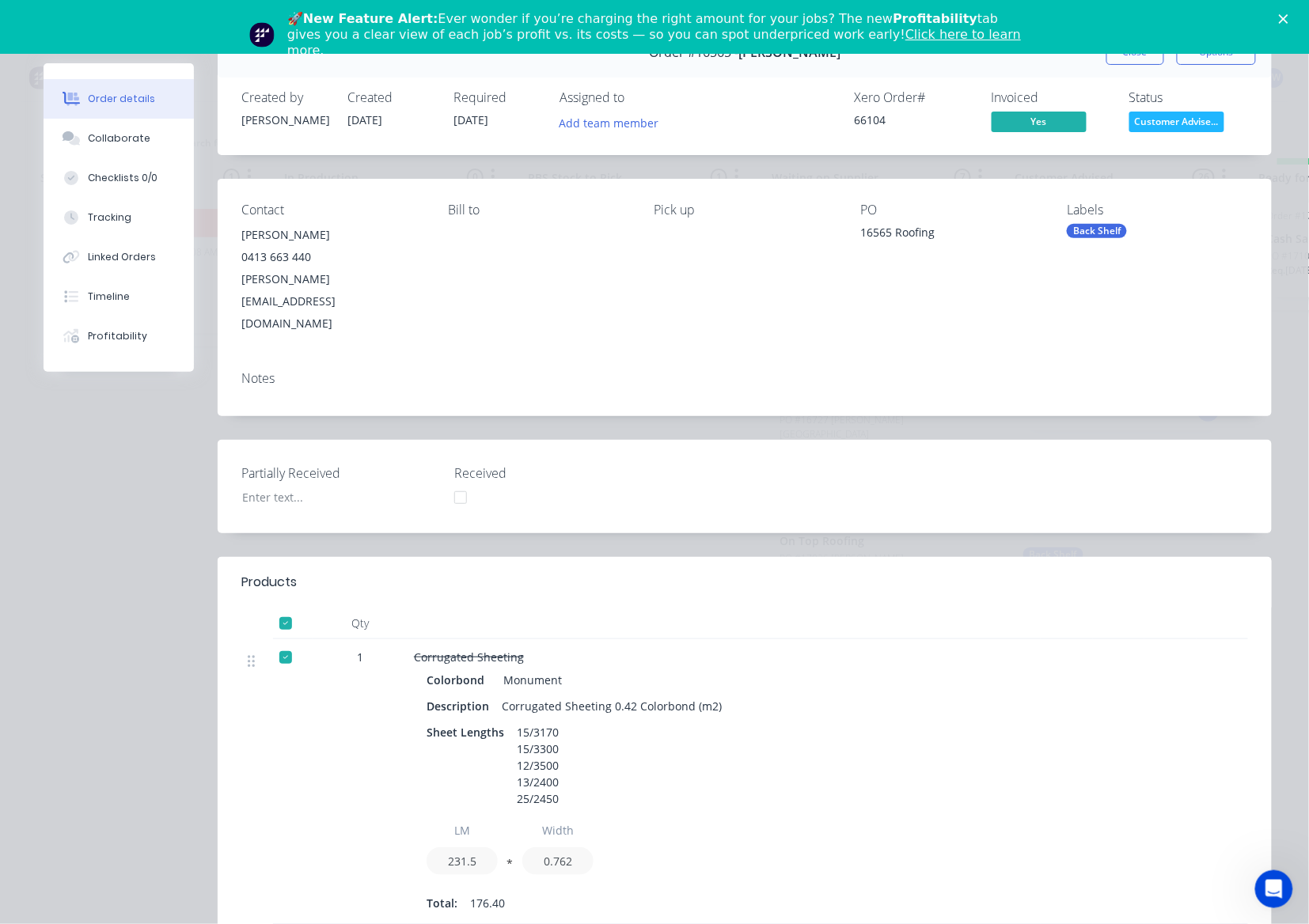
scroll to position [0, 0]
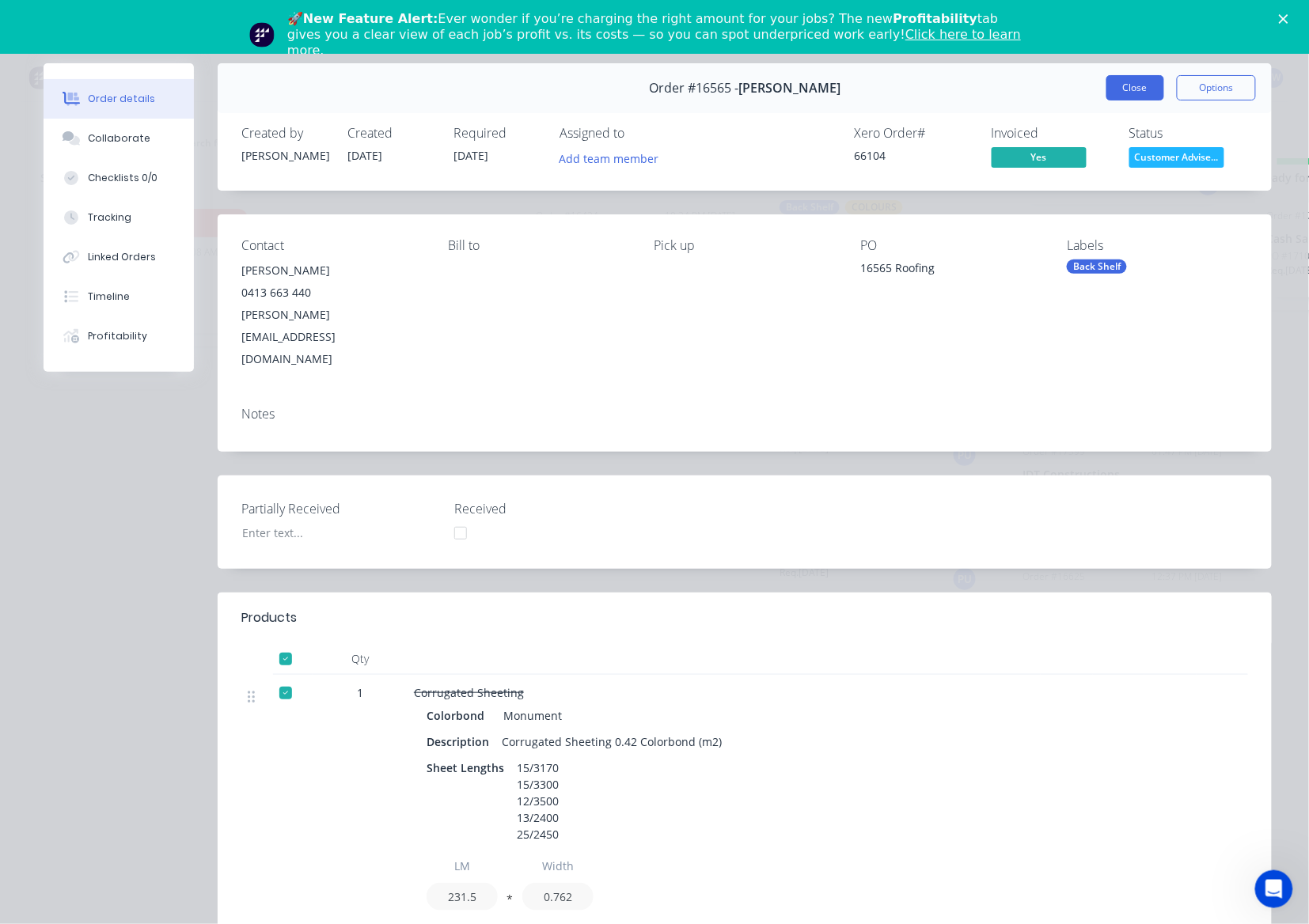
click at [1137, 89] on button "Close" at bounding box center [1135, 88] width 58 height 25
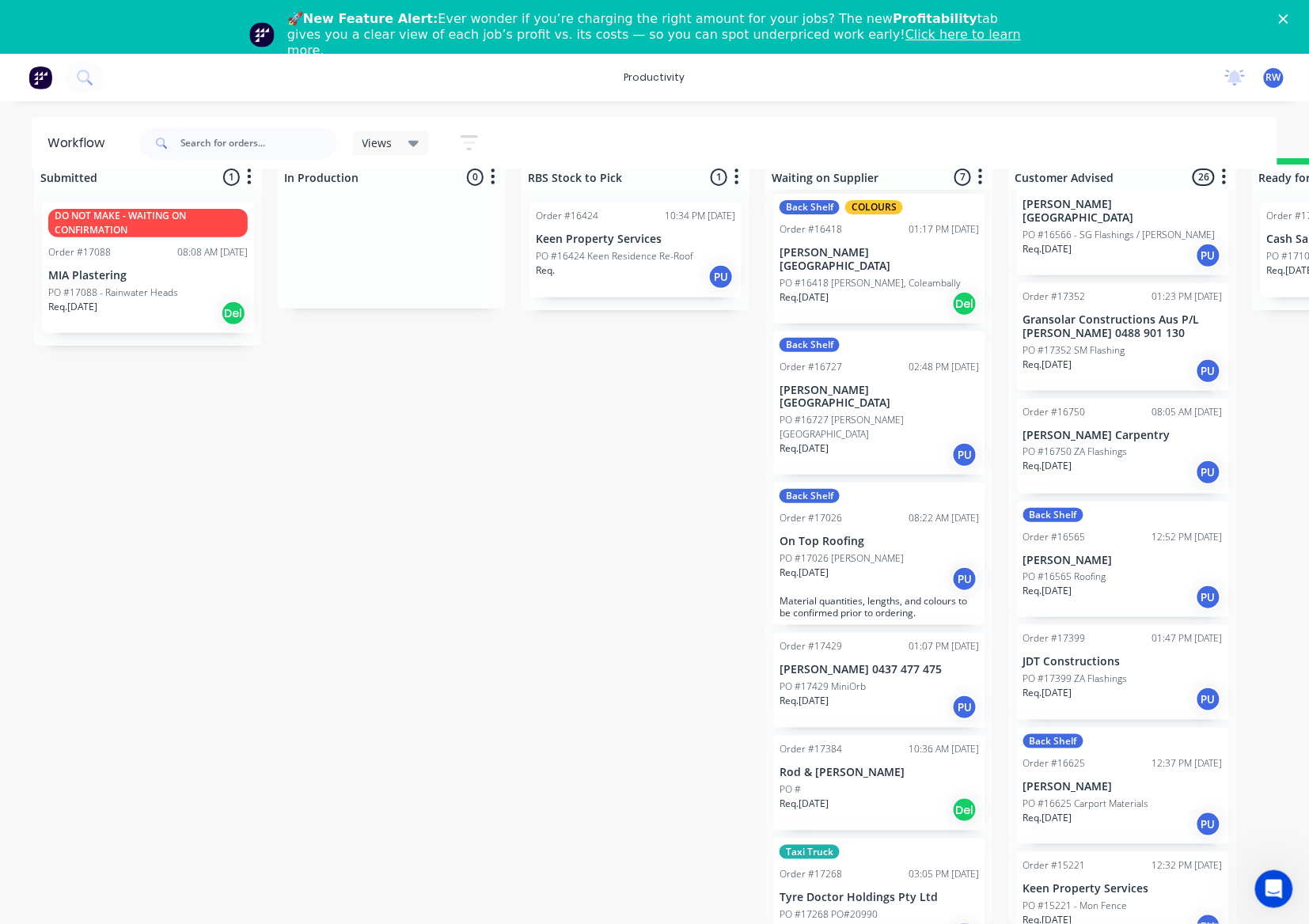
scroll to position [1128, 0]
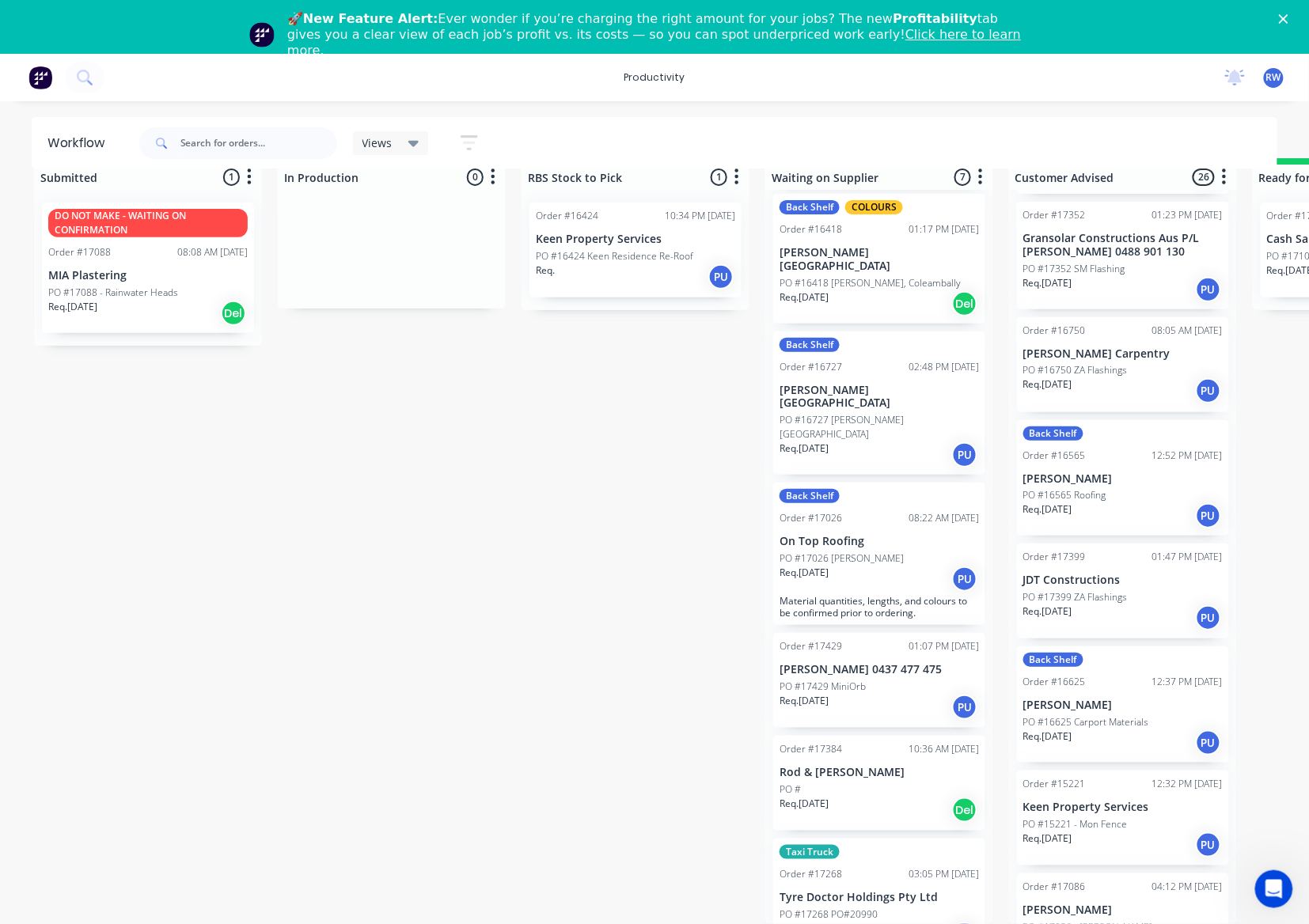
click at [1128, 377] on div "Req. 28/04/25 PU" at bounding box center [1123, 390] width 199 height 27
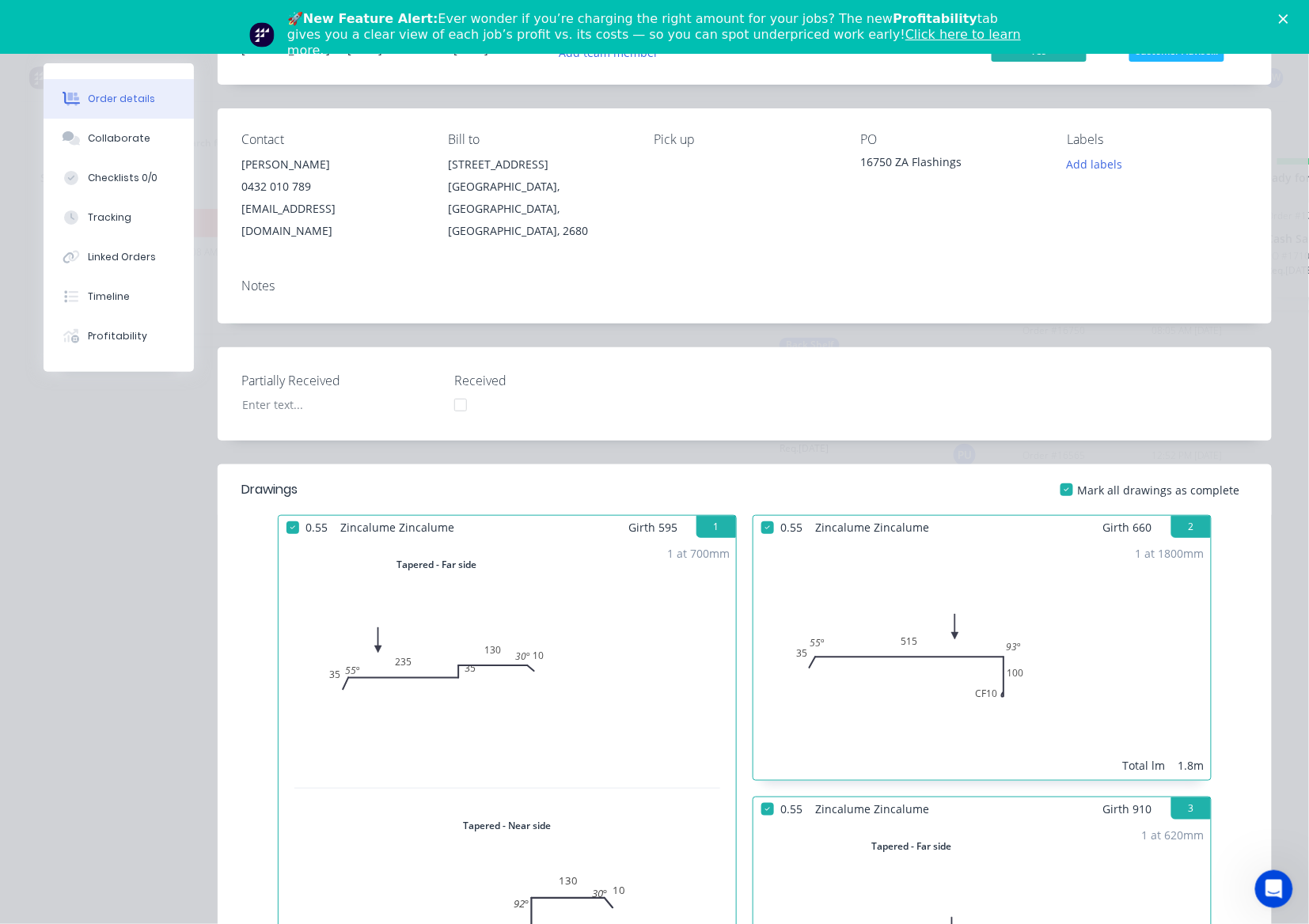
scroll to position [0, 0]
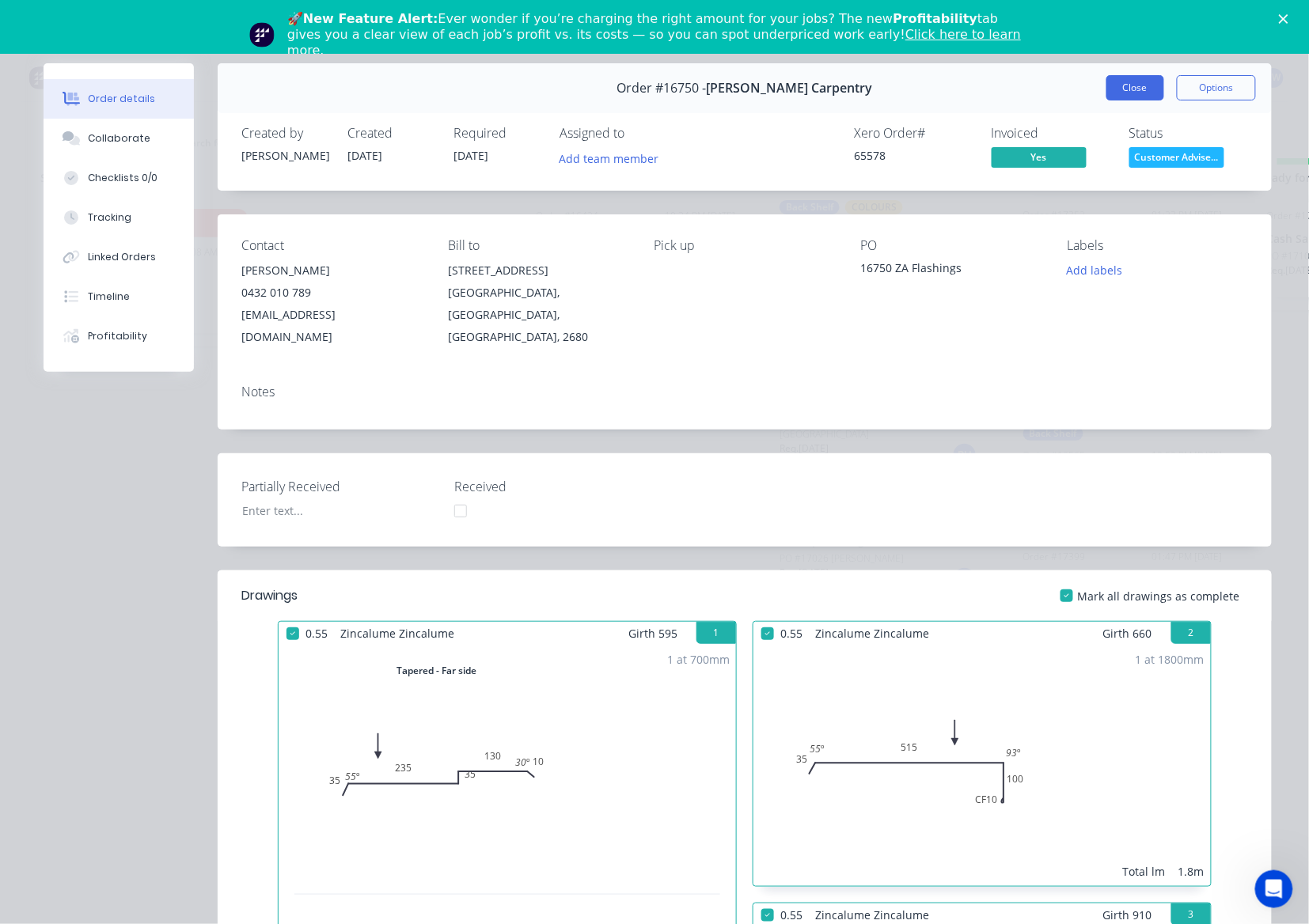
click at [1113, 93] on button "Close" at bounding box center [1135, 88] width 58 height 25
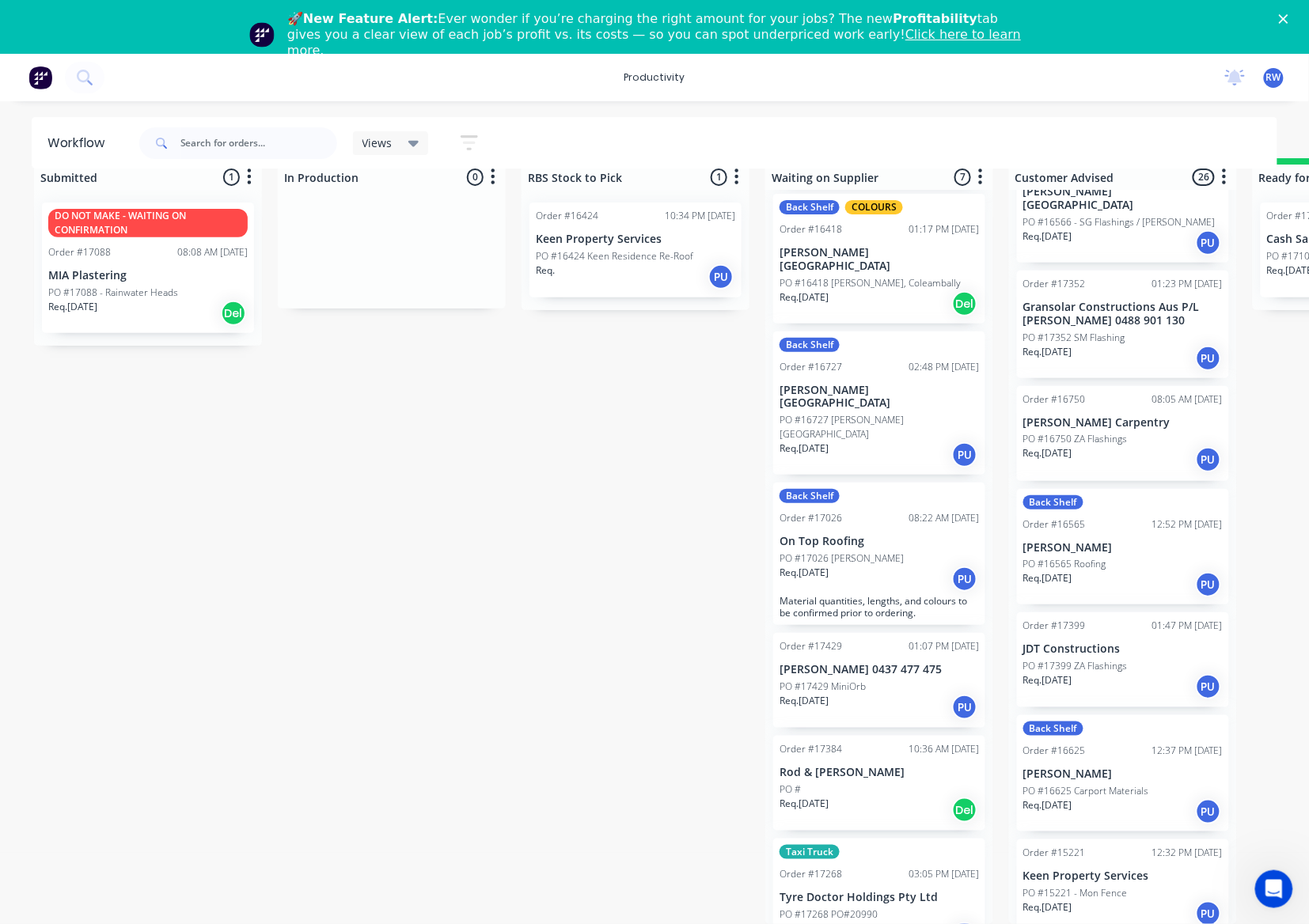
scroll to position [1023, 0]
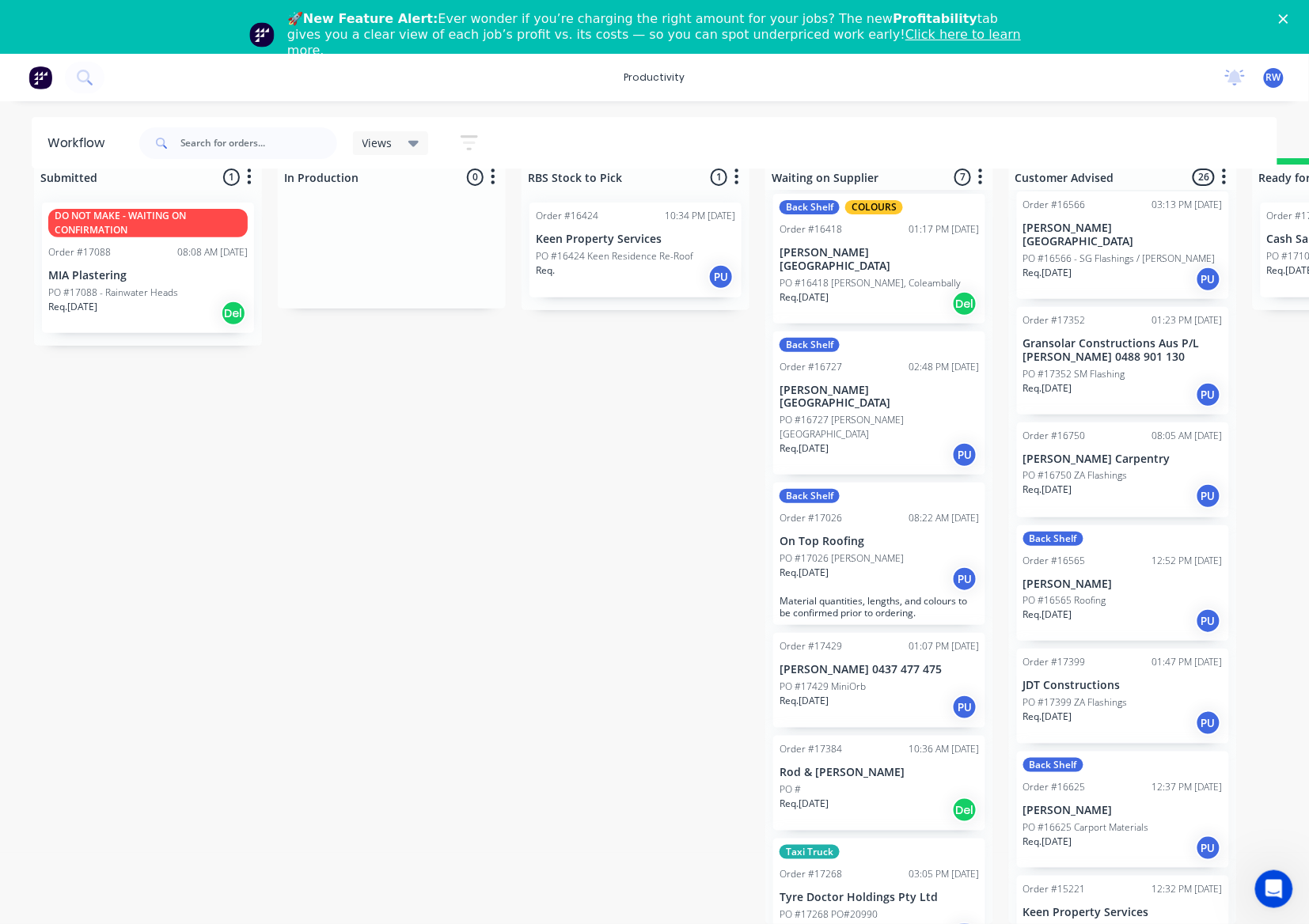
click at [1101, 382] on div "Req. 13/08/25 PU" at bounding box center [1123, 395] width 199 height 27
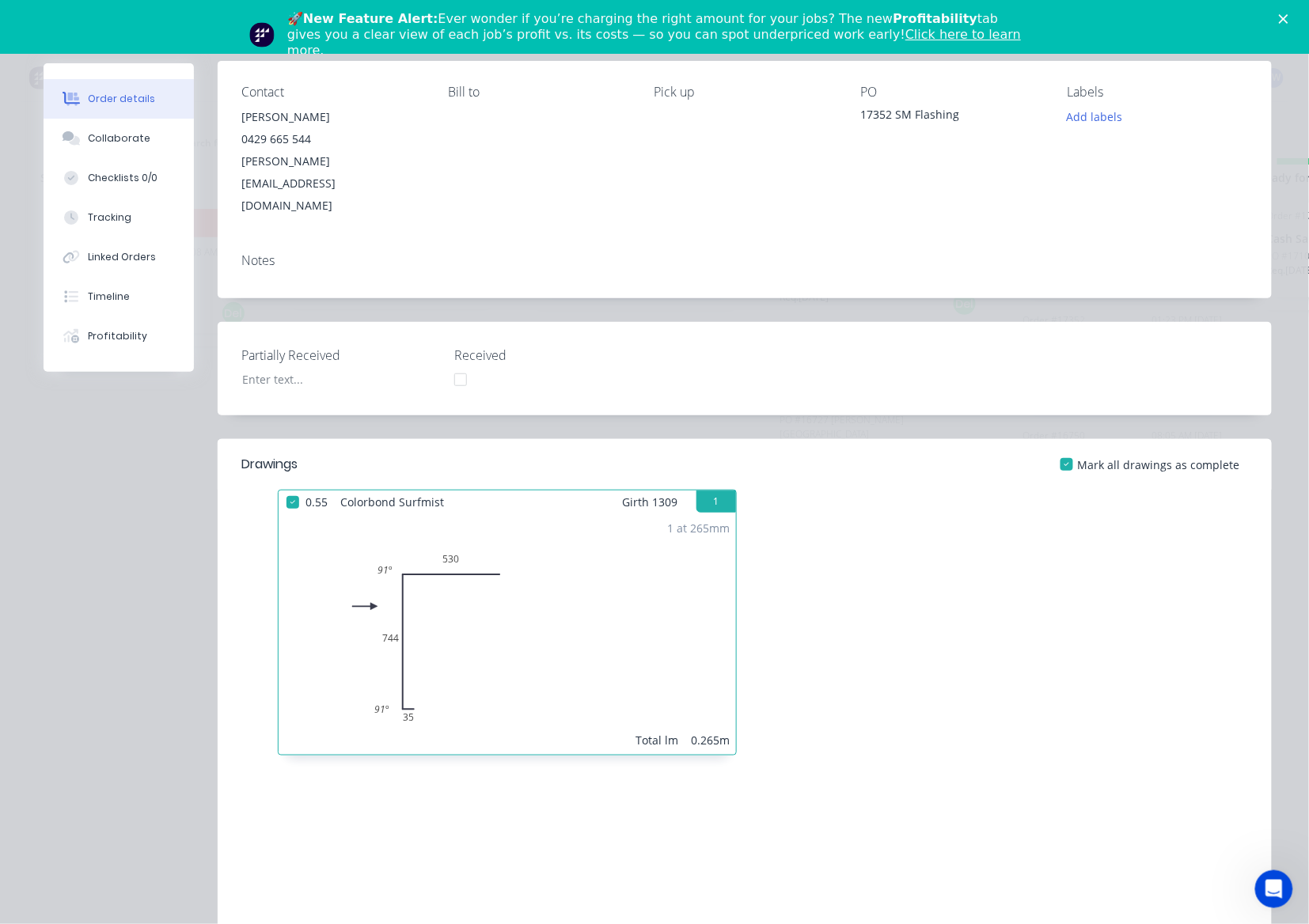
scroll to position [0, 0]
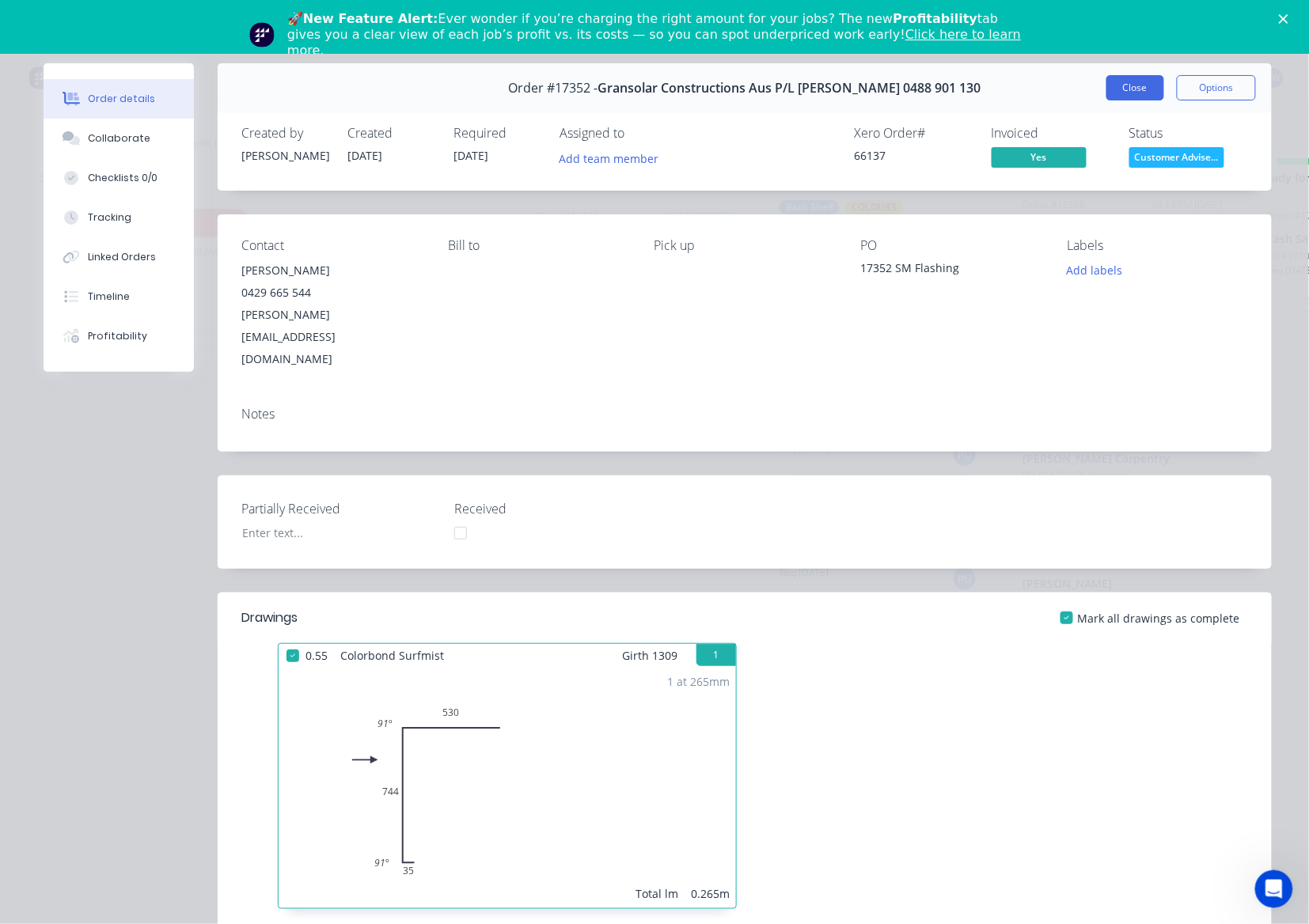
click at [1128, 86] on button "Close" at bounding box center [1135, 88] width 58 height 25
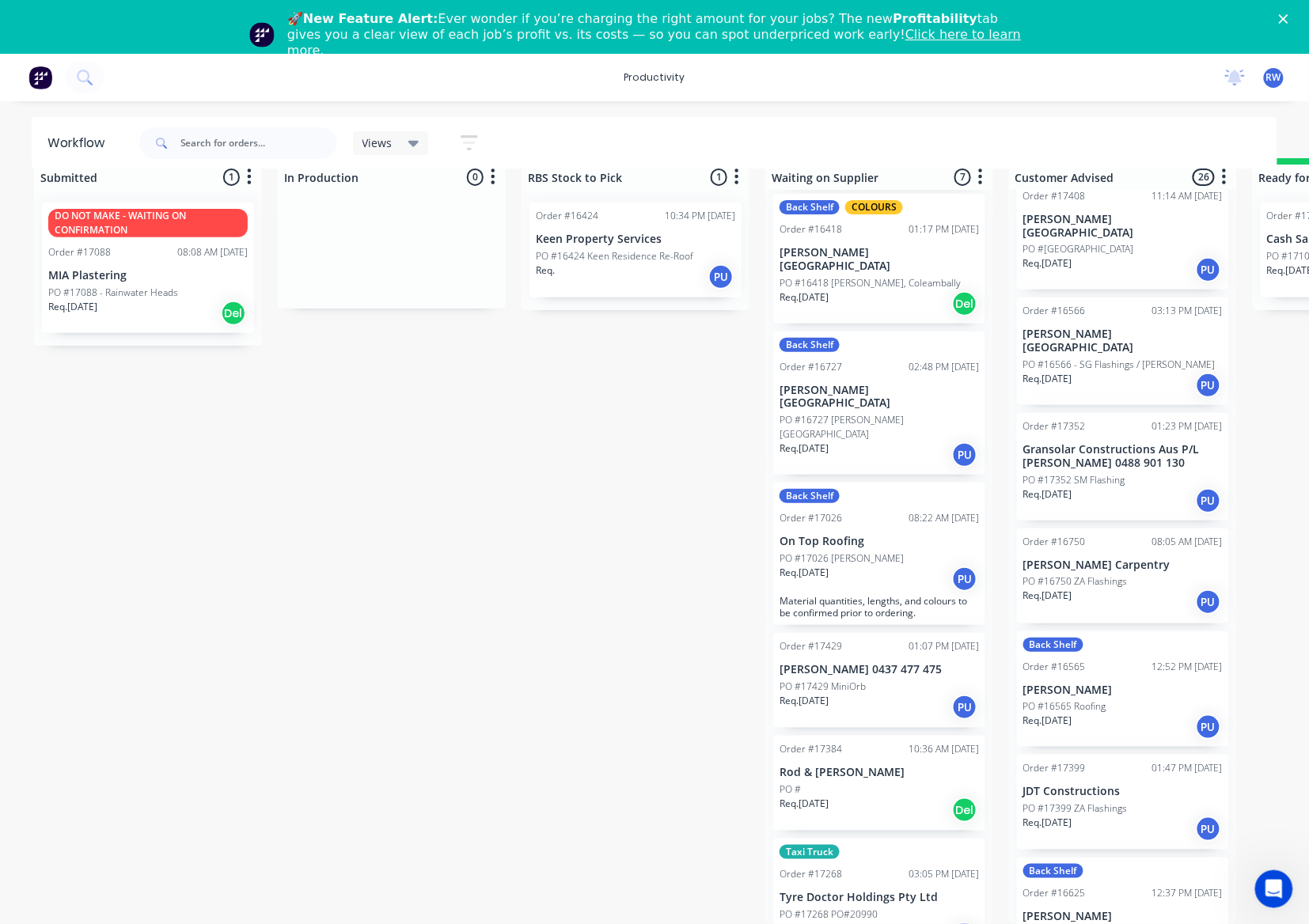
scroll to position [811, 0]
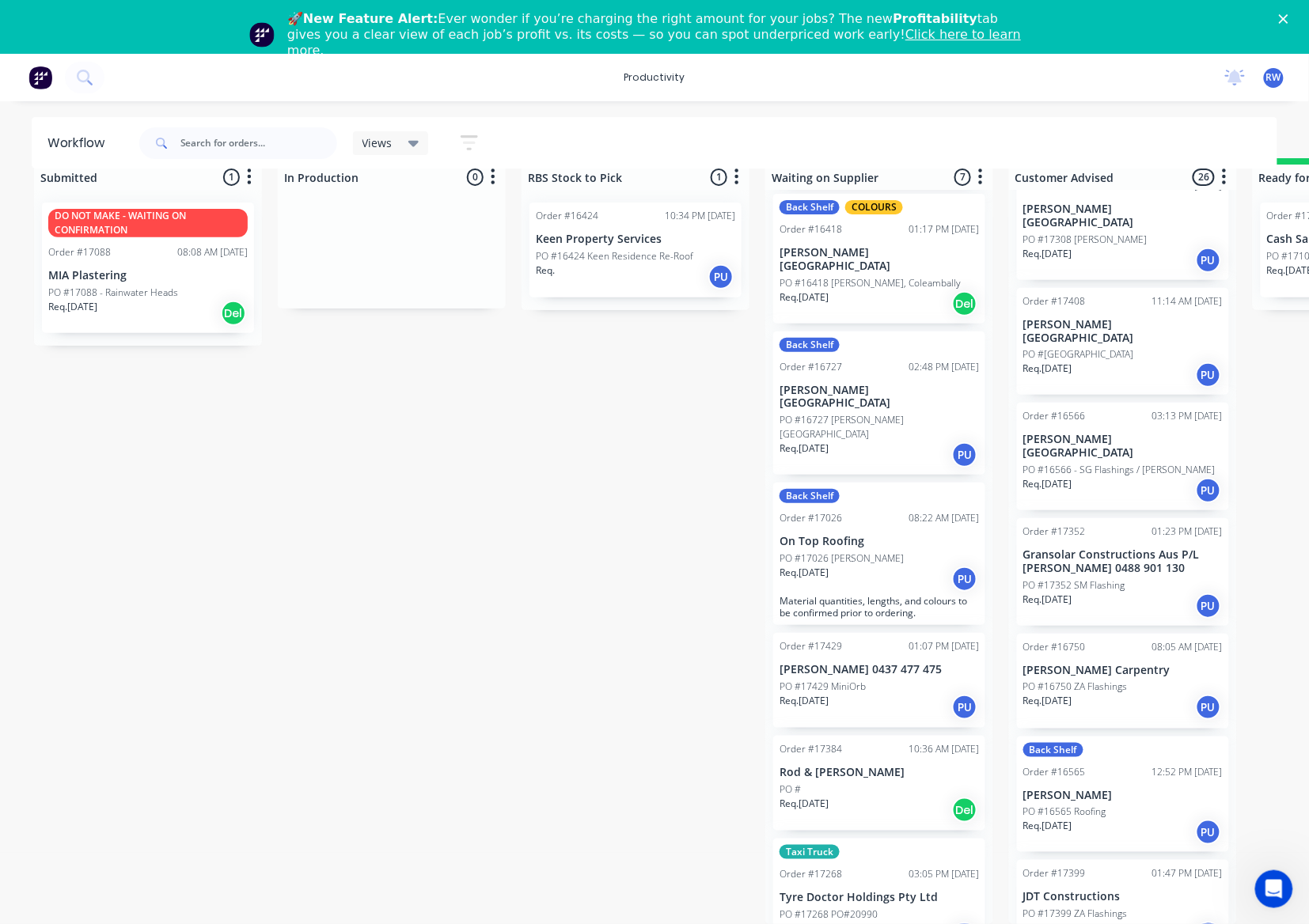
click at [1131, 361] on div "Req. 21/08/25 PU" at bounding box center [1123, 374] width 199 height 27
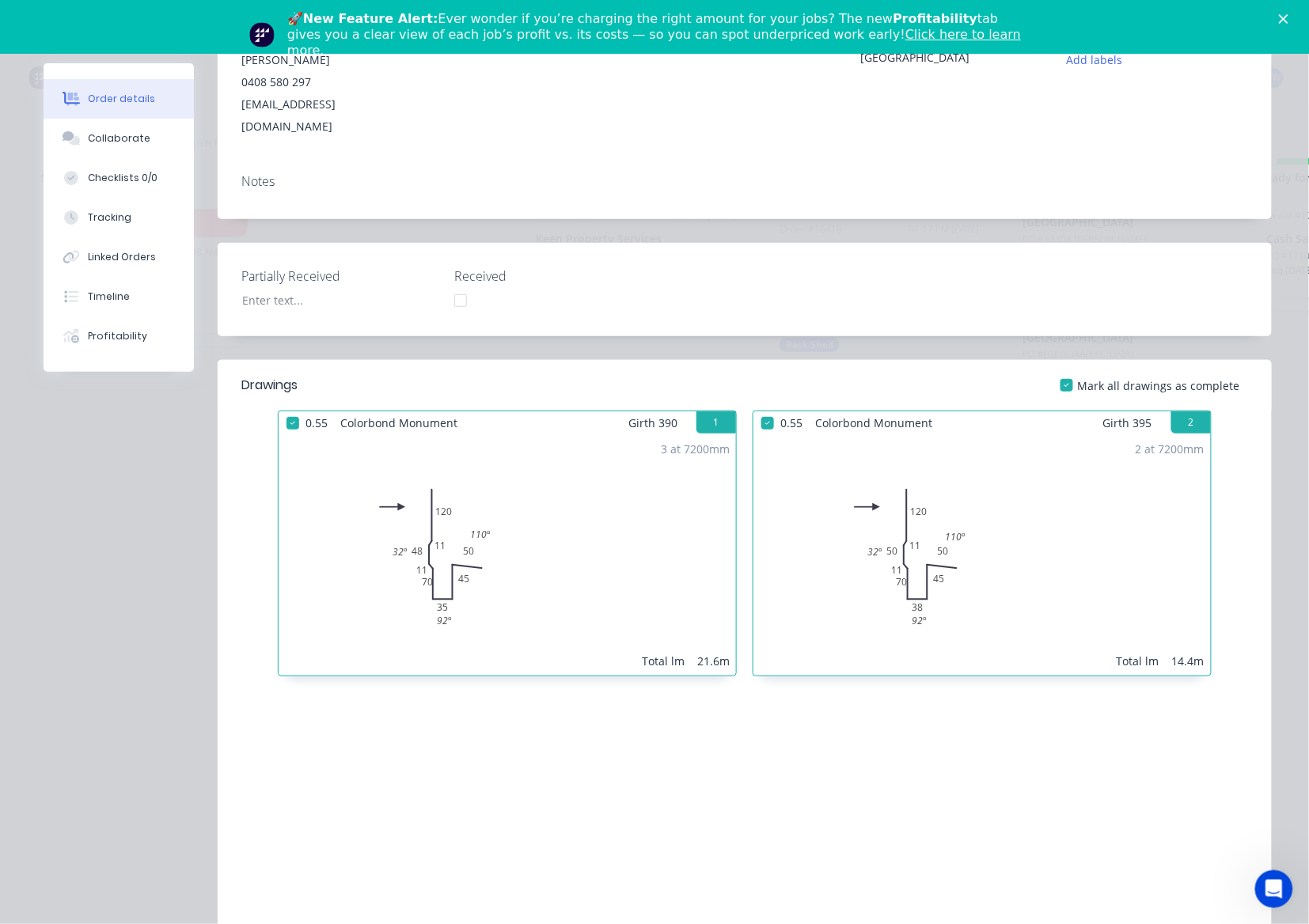
scroll to position [0, 0]
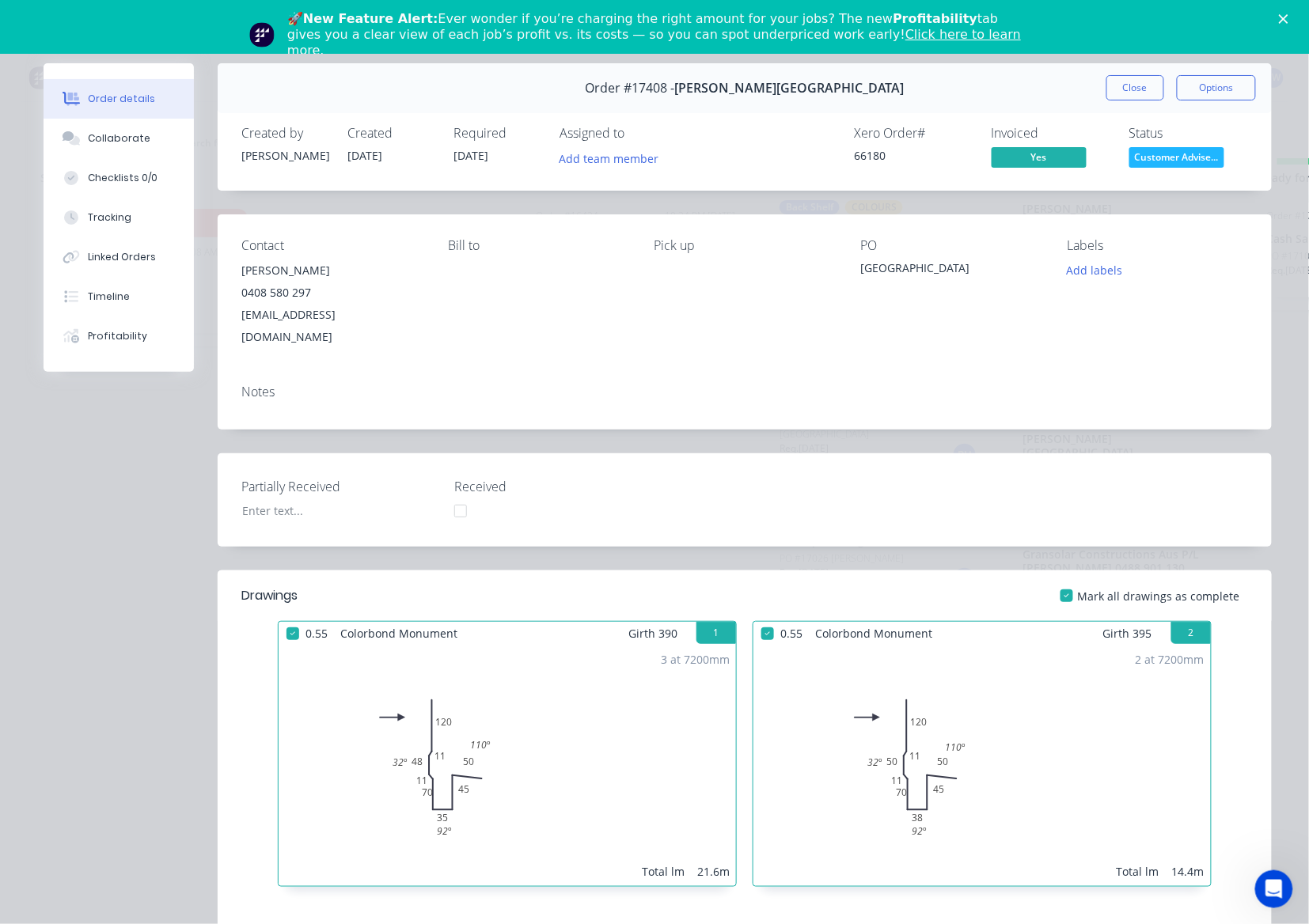
click at [1141, 103] on div "Order #17408 - Glenn Walsh Building Close Options" at bounding box center [744, 89] width 1054 height 50
click at [1125, 89] on button "Close" at bounding box center [1135, 88] width 58 height 25
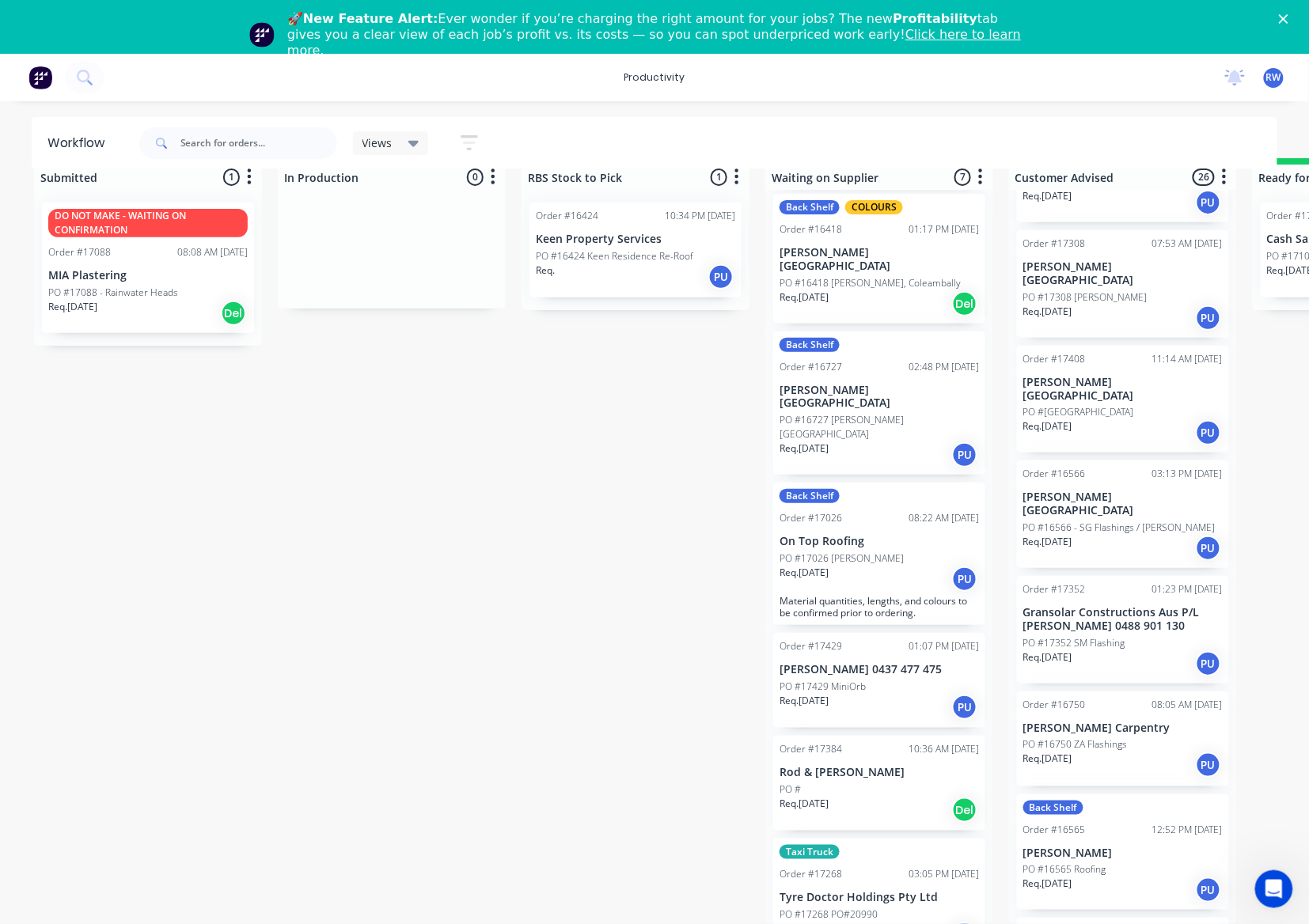
scroll to position [705, 0]
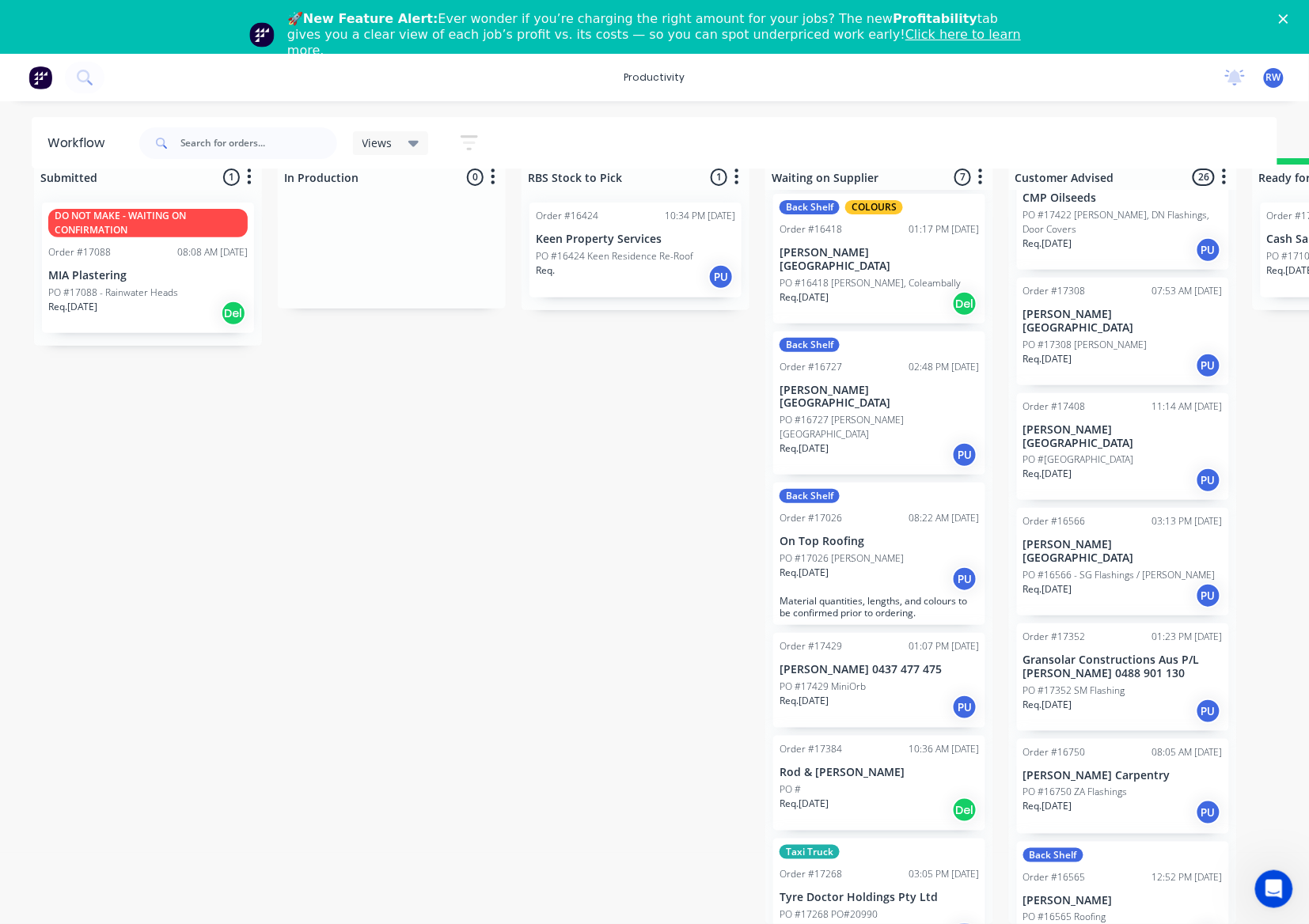
click at [1124, 352] on div "Req. 06/08/25 PU" at bounding box center [1123, 365] width 199 height 27
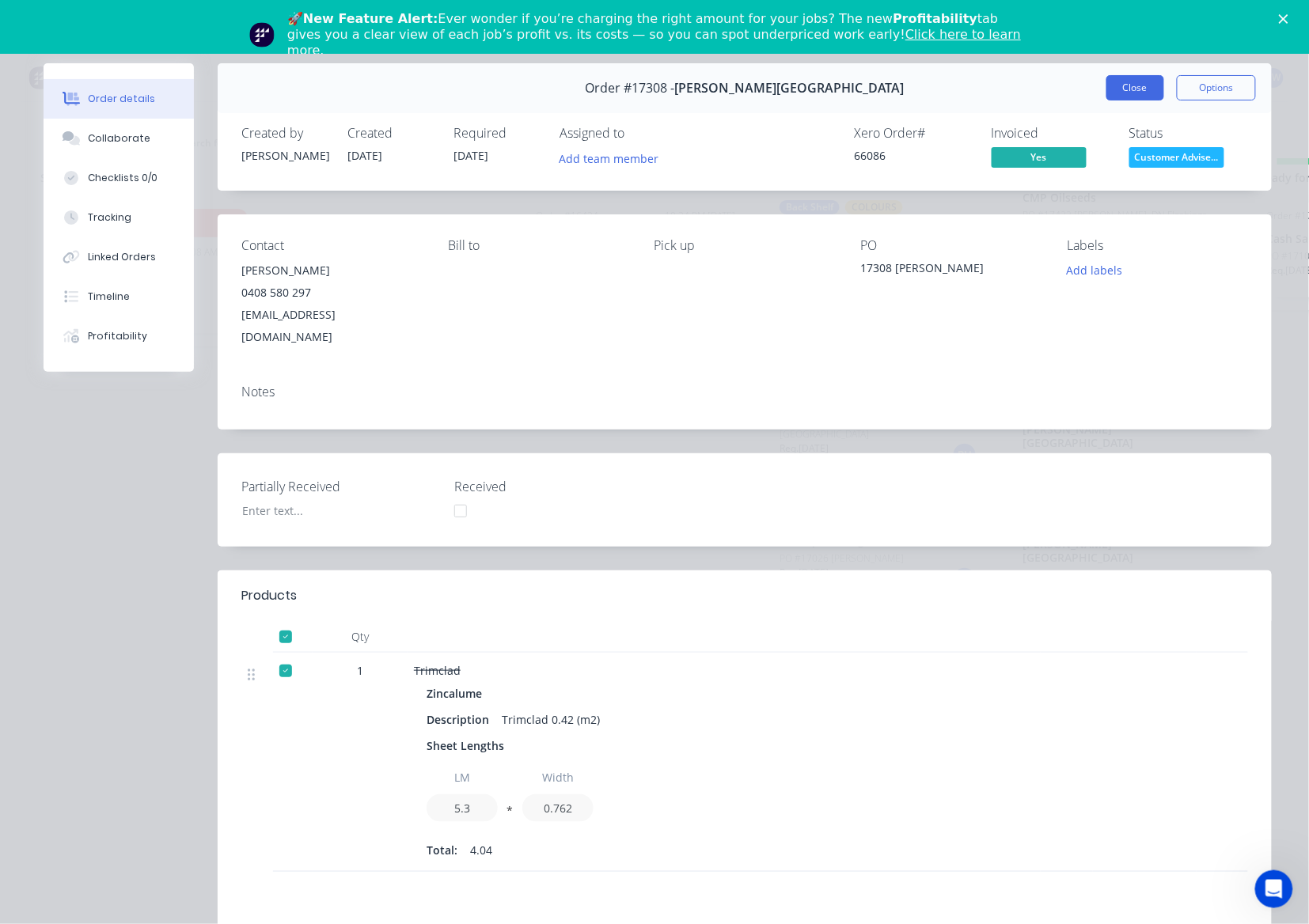
click at [1134, 93] on button "Close" at bounding box center [1135, 88] width 58 height 25
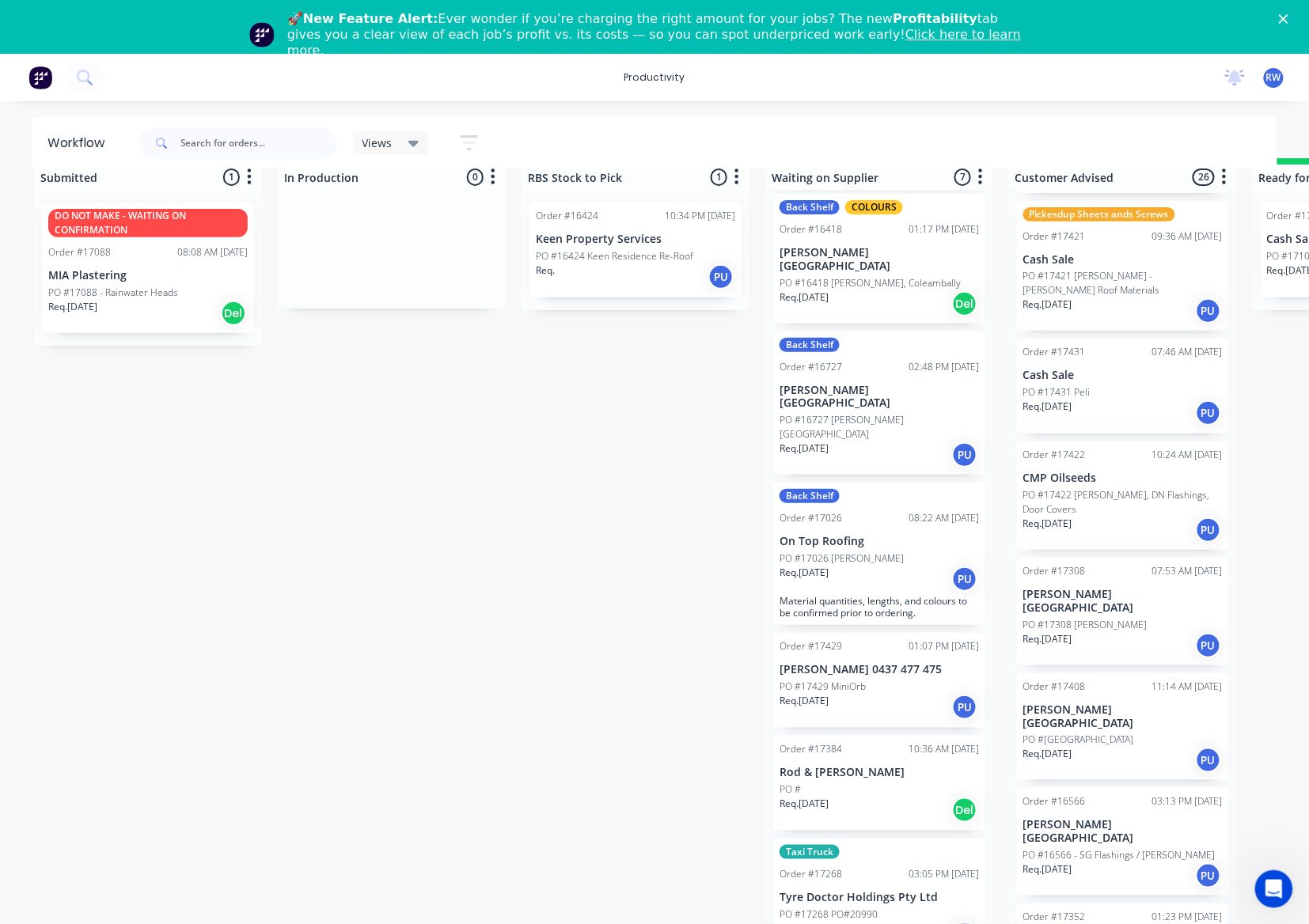
scroll to position [389, 0]
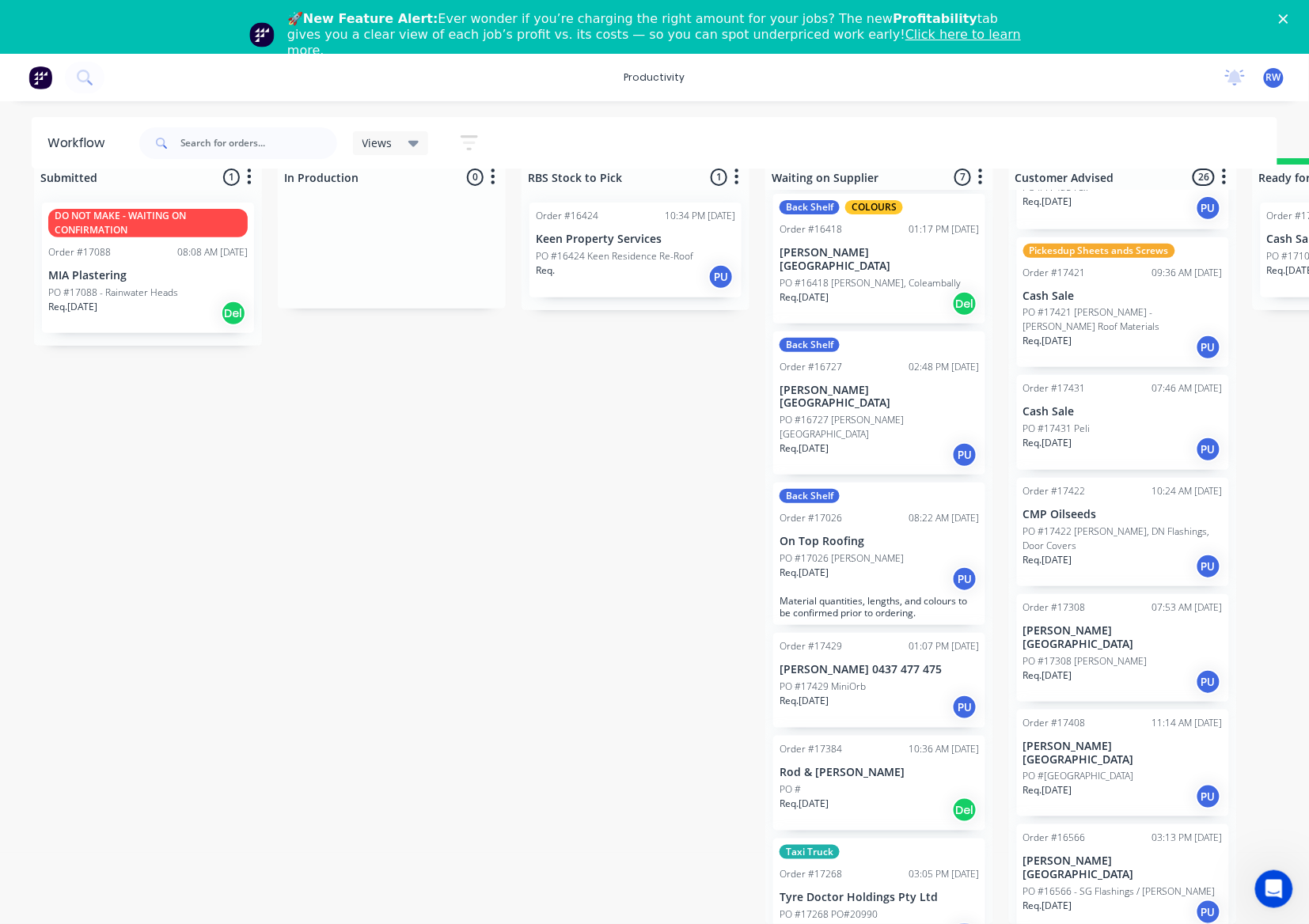
click at [1122, 389] on div "Order #17431 07:46 AM 01/09/25 Cash Sale PO #17431 Peli Req. 25/08/25 PU" at bounding box center [1124, 422] width 212 height 95
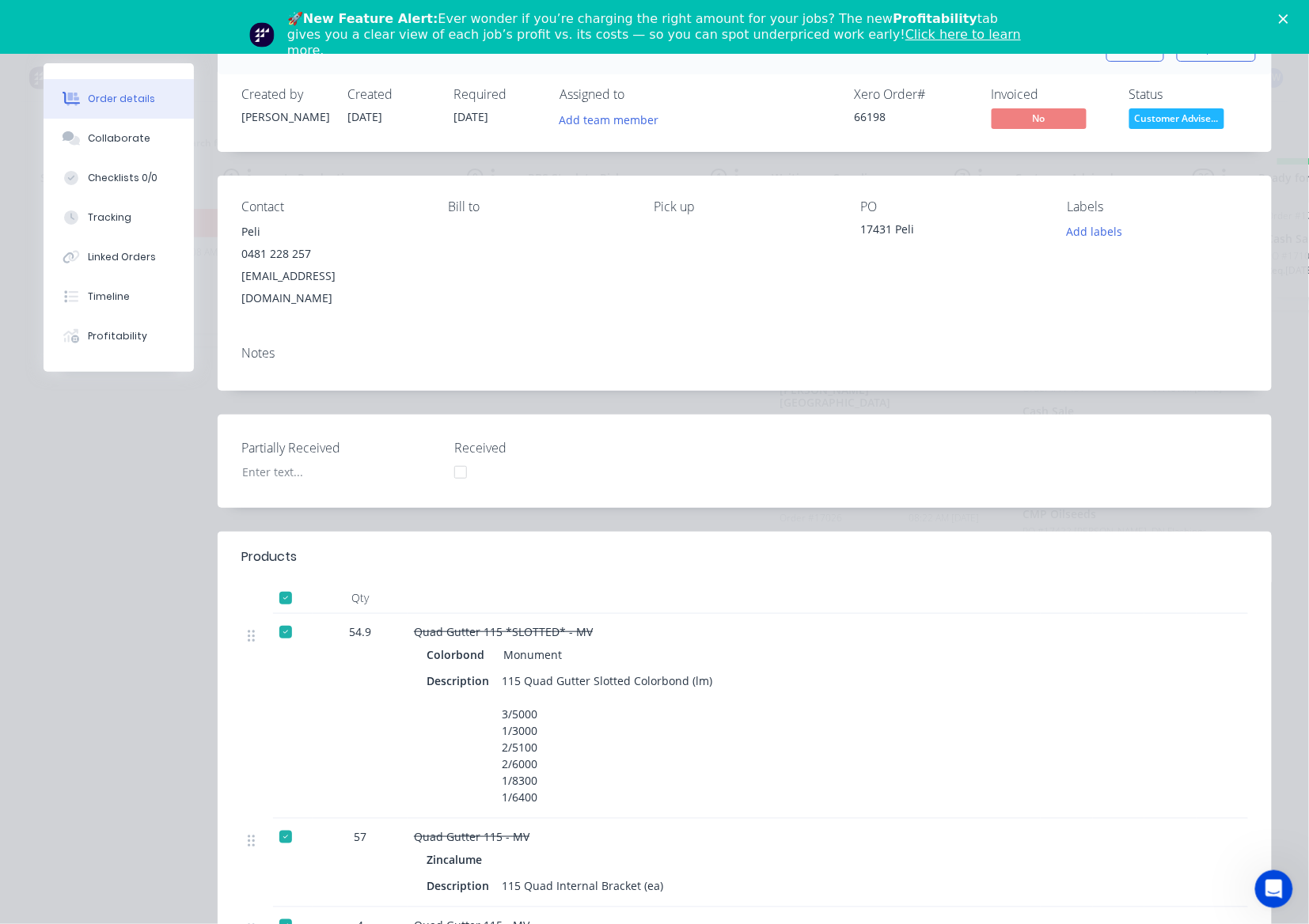
scroll to position [33, 0]
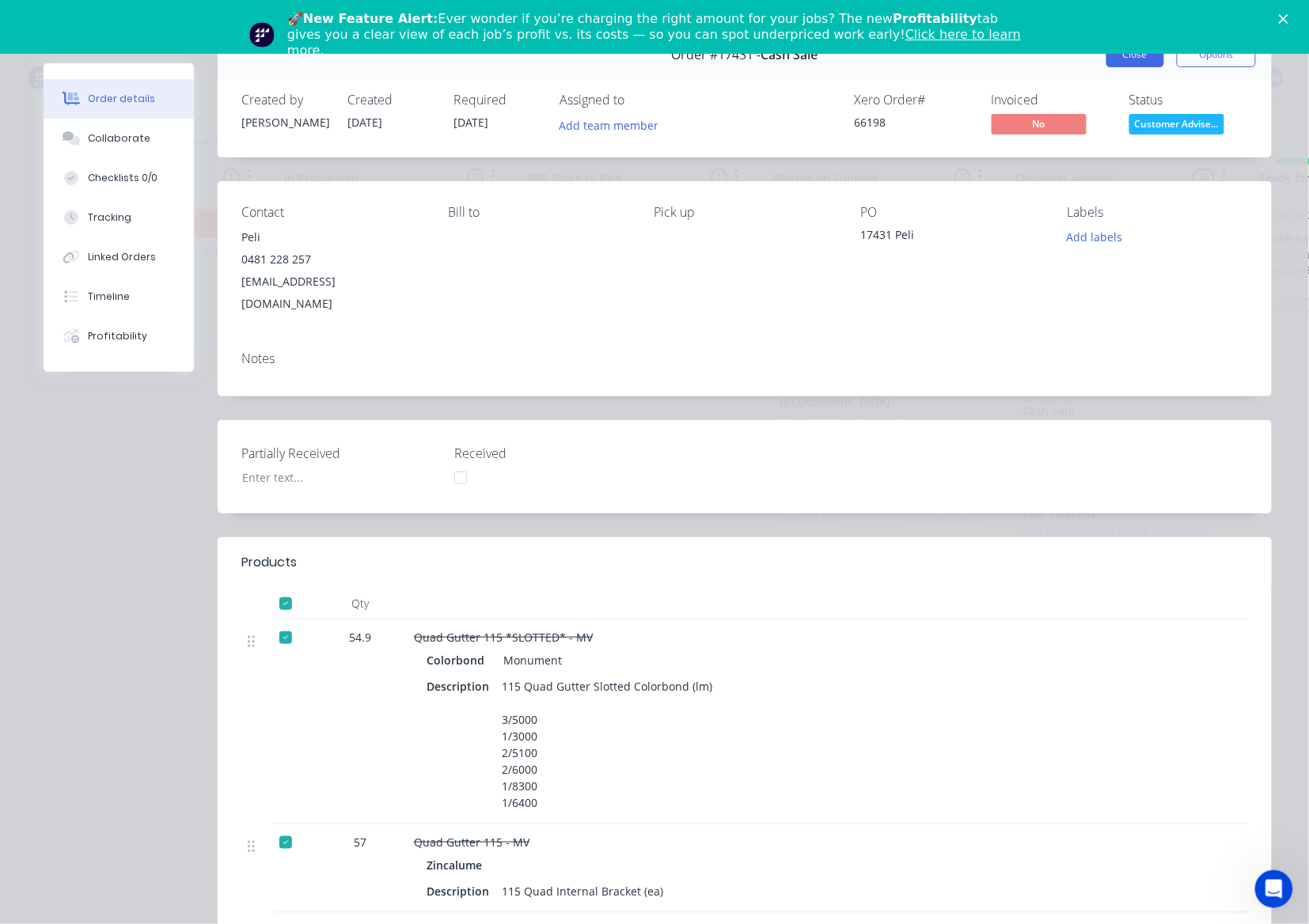
click at [1131, 61] on button "Close" at bounding box center [1135, 53] width 58 height 25
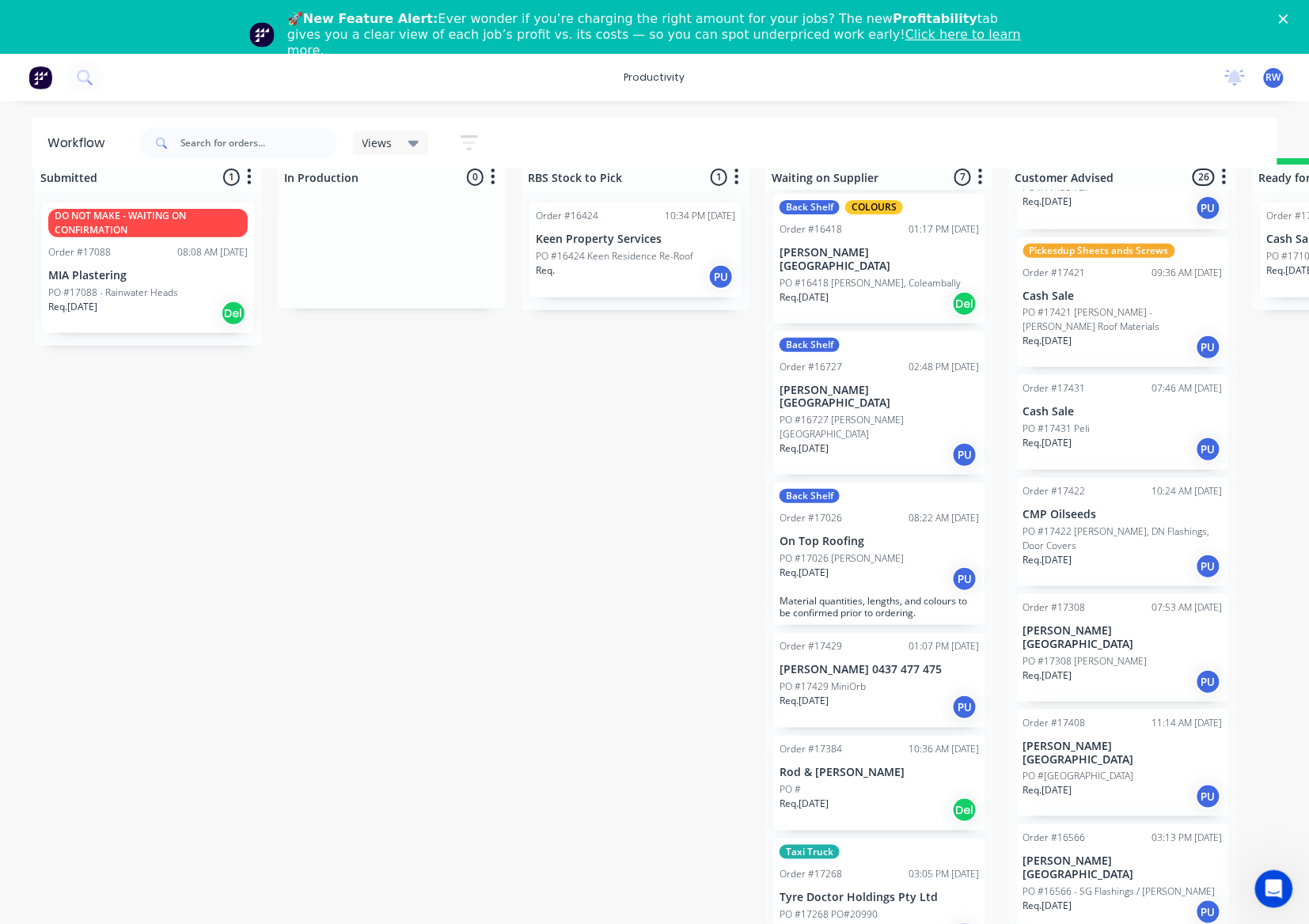
click at [1121, 334] on div "Req. 22/08/25 PU" at bounding box center [1123, 347] width 199 height 27
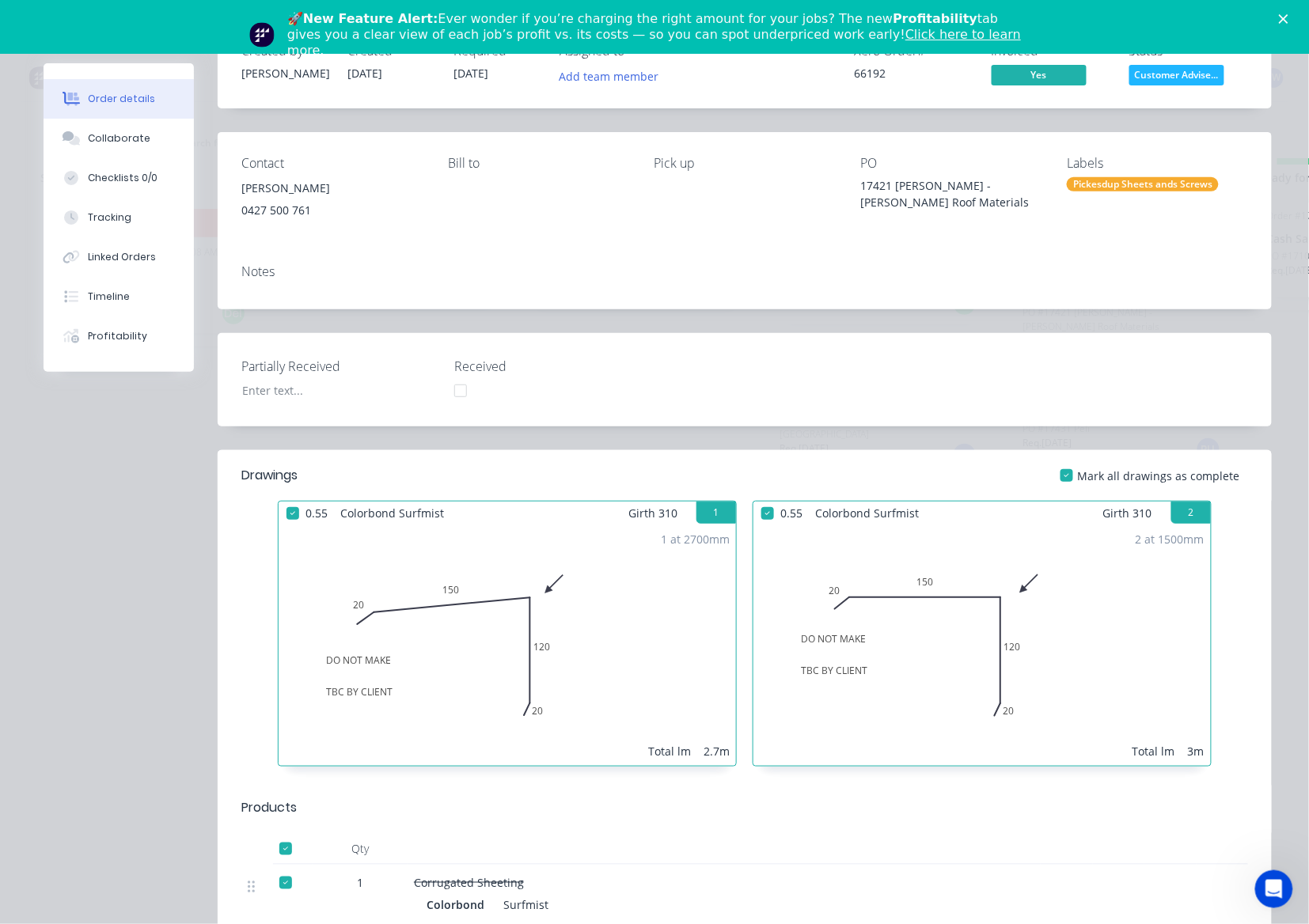
scroll to position [0, 0]
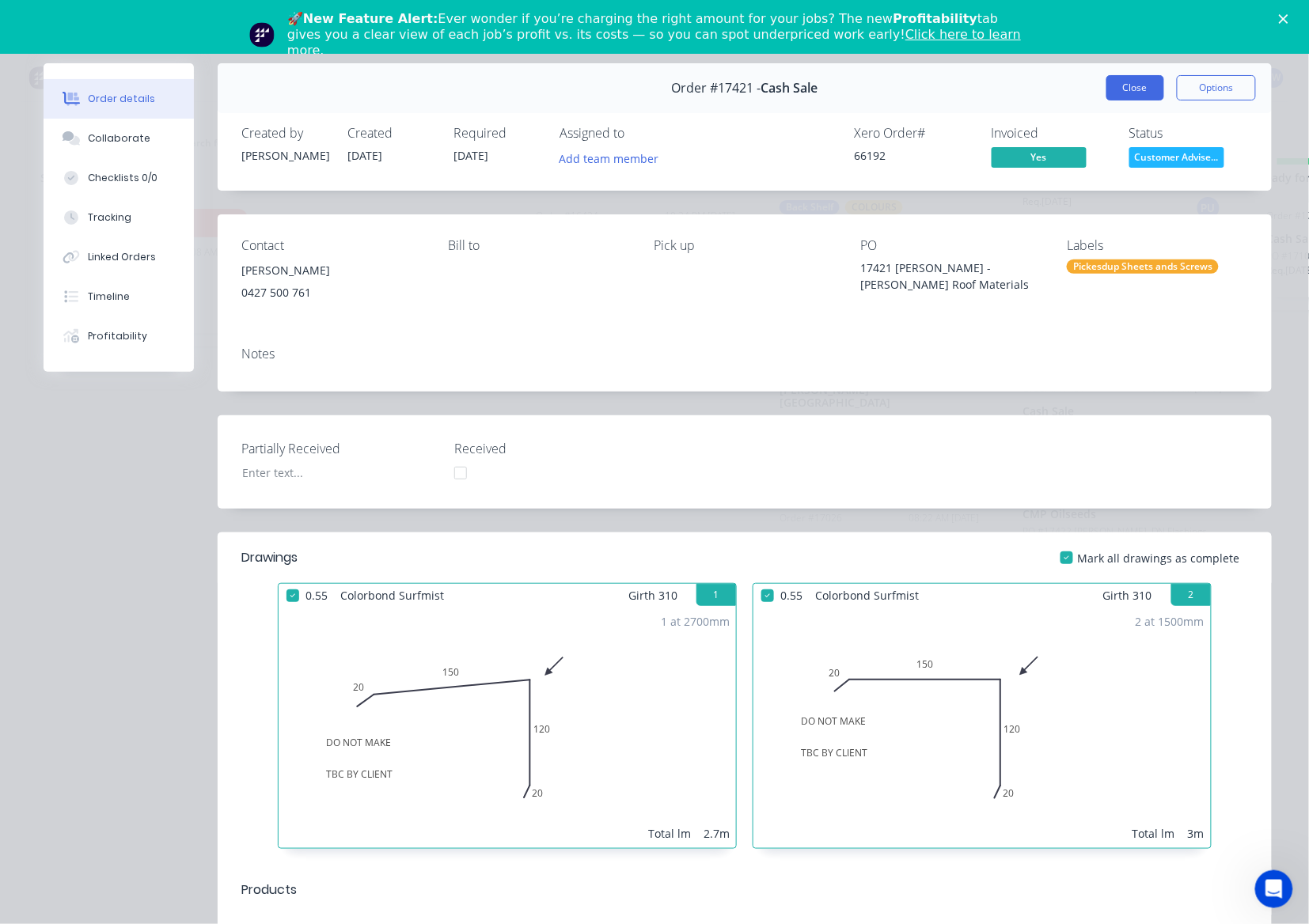
click at [1122, 83] on button "Close" at bounding box center [1135, 88] width 58 height 25
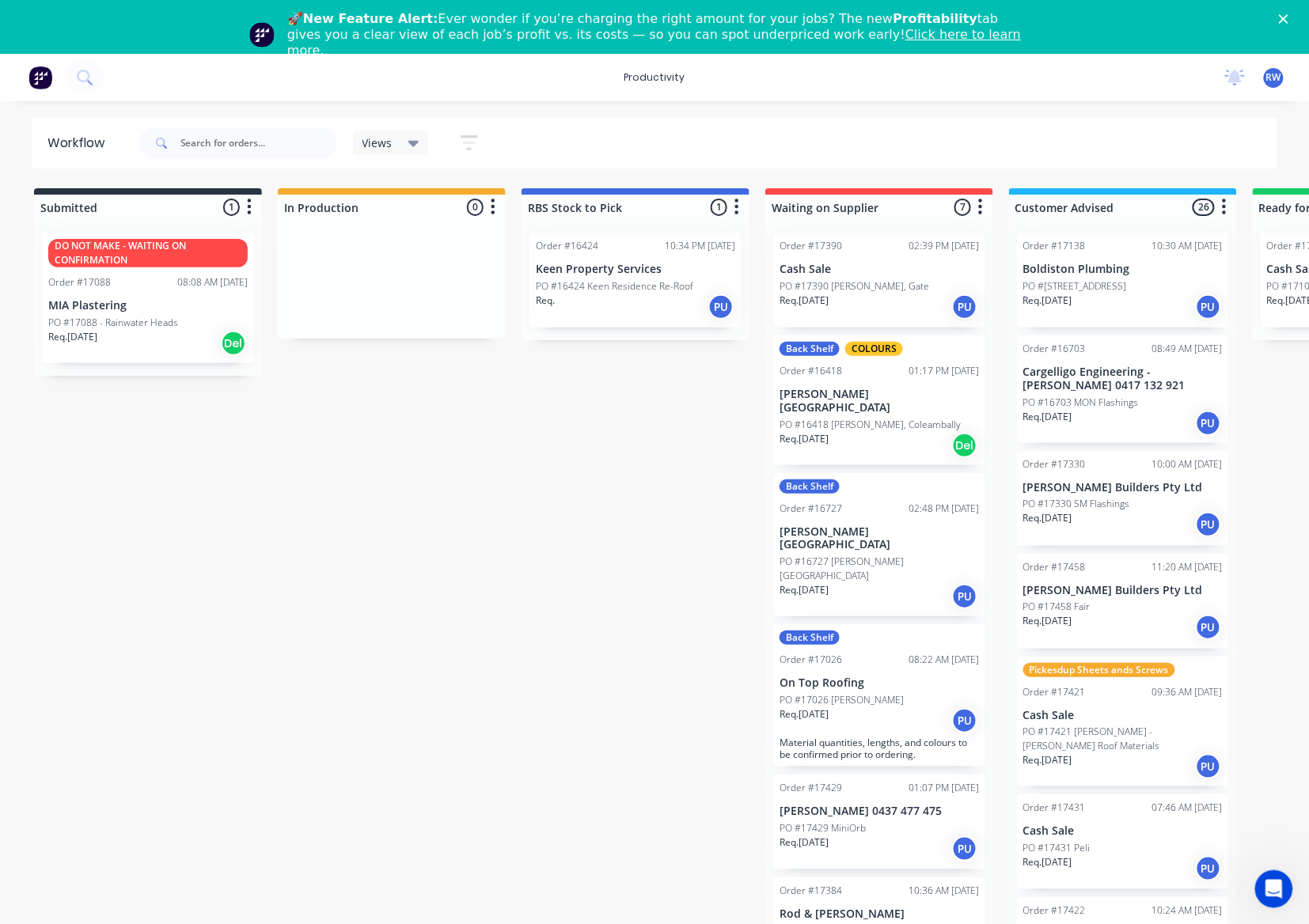
click at [920, 276] on div "Order #17390 02:39 PM 25/08/25 Cash Sale PO #17390 Simon Potts, Gate Req. 19/08…" at bounding box center [879, 279] width 212 height 95
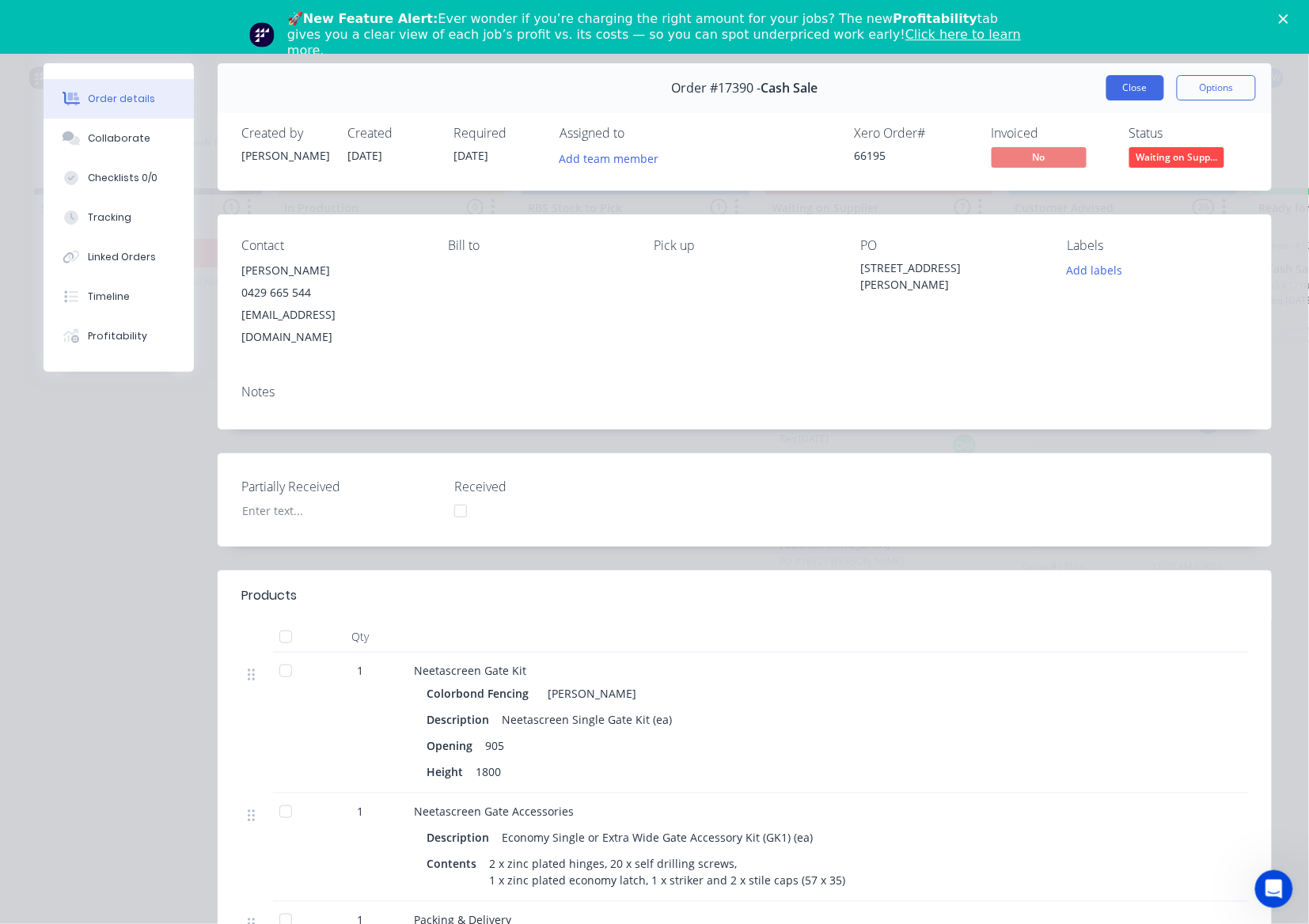
click at [1134, 92] on button "Close" at bounding box center [1135, 88] width 58 height 25
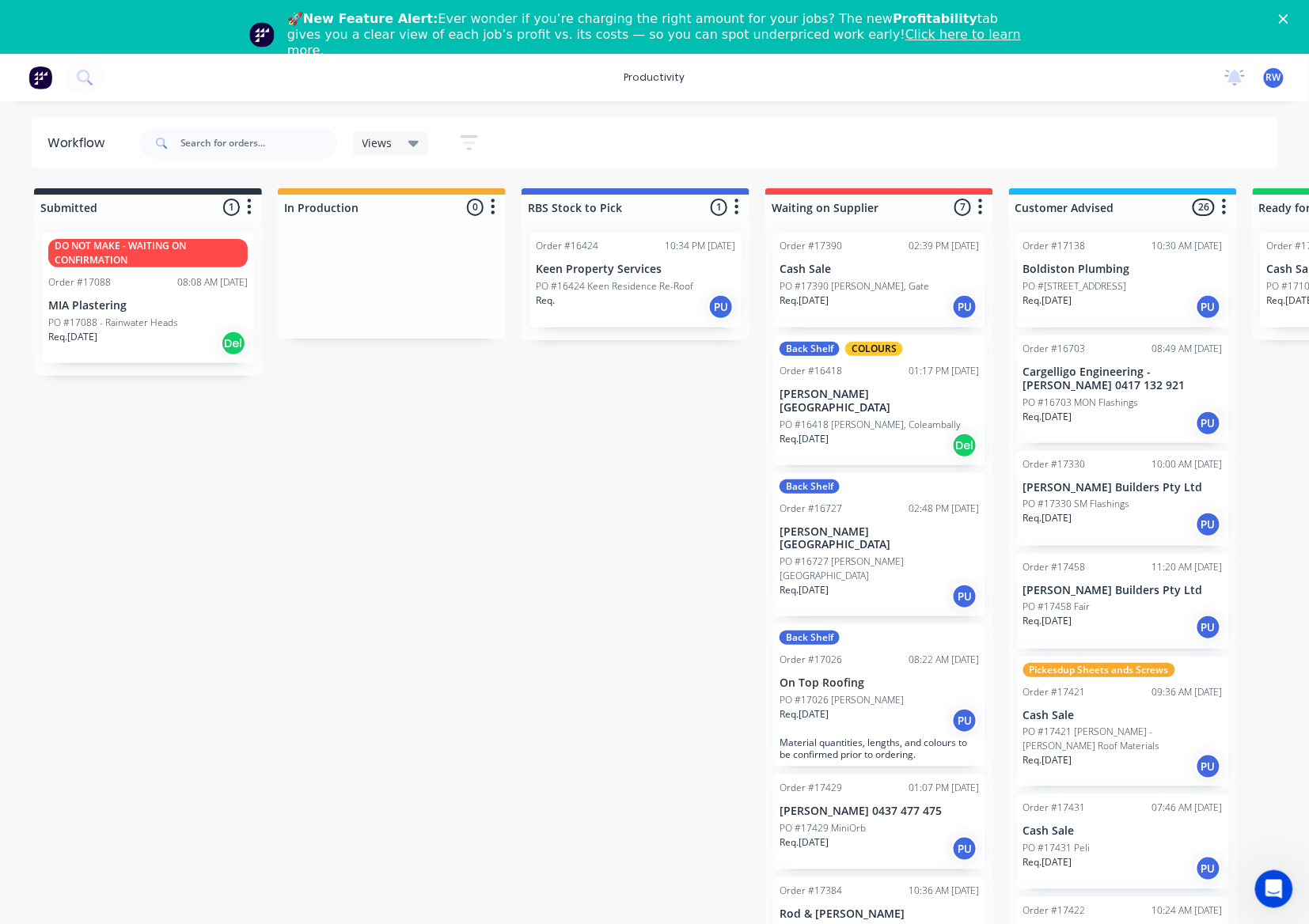
click at [900, 418] on p "PO #16418 [PERSON_NAME], Coleambally" at bounding box center [870, 424] width 181 height 14
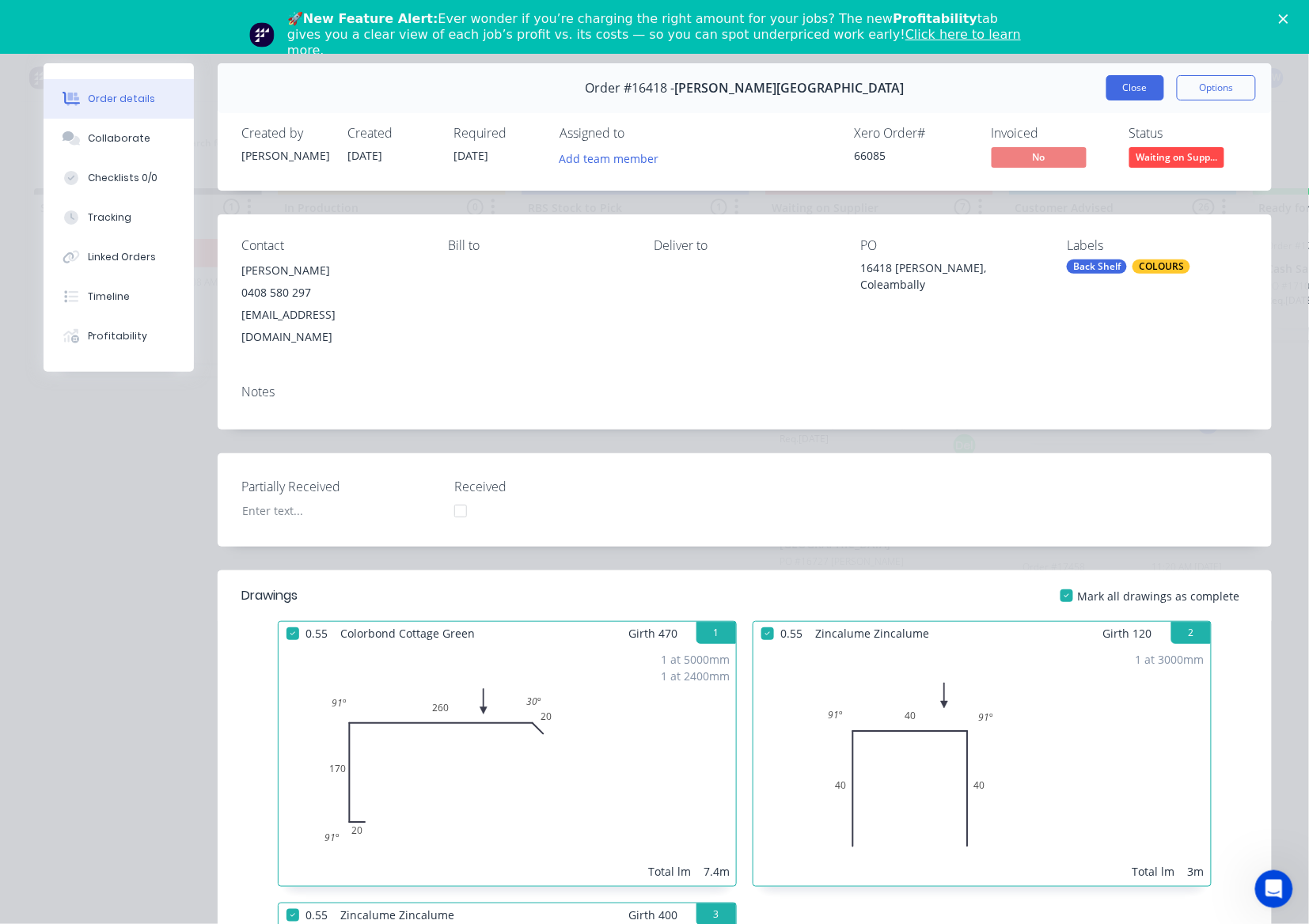
click at [1141, 87] on button "Close" at bounding box center [1135, 88] width 58 height 25
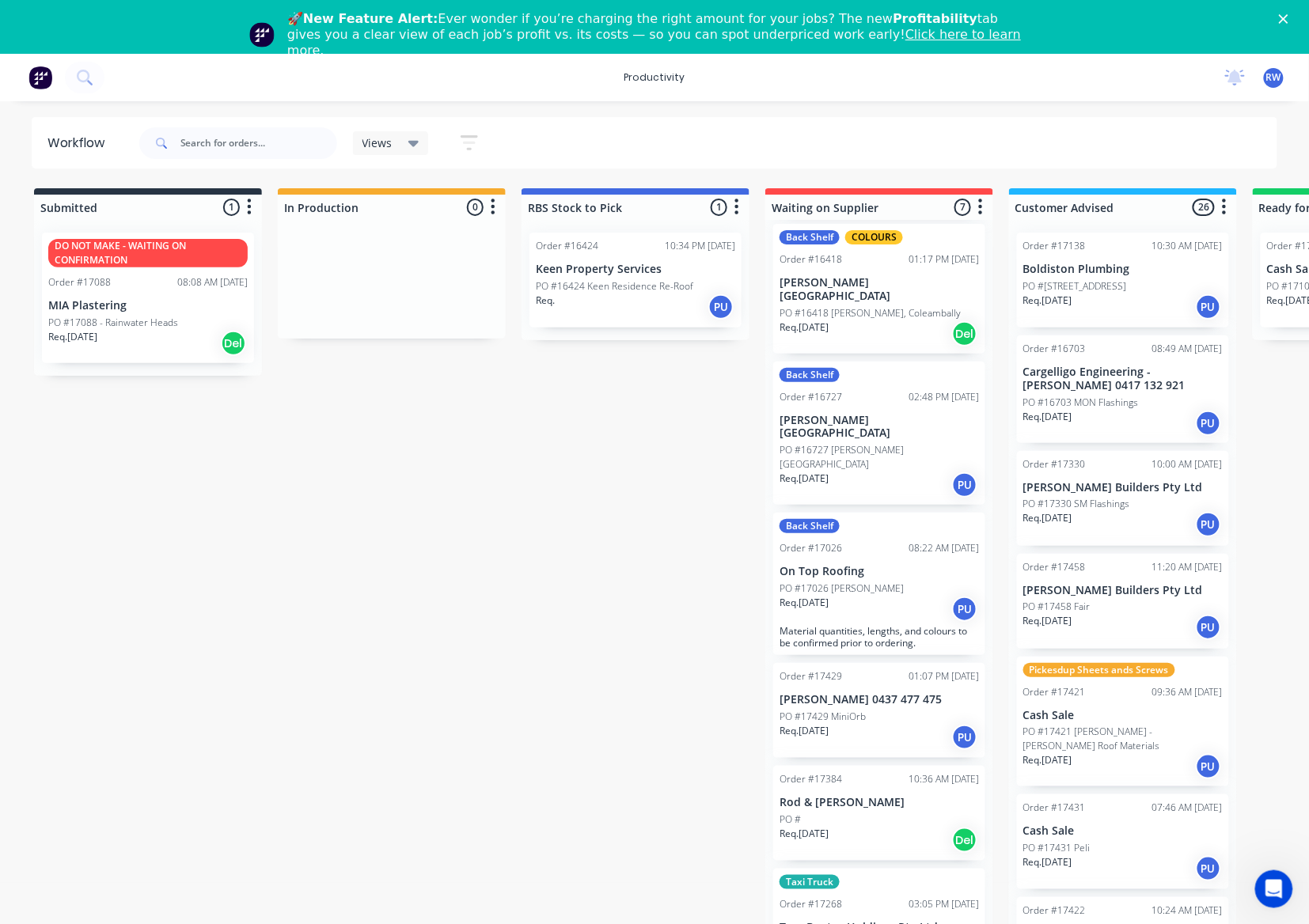
click at [875, 291] on div "Back Shelf COLOURS Order #16418 01:17 PM 13/08/25 Glenn Walsh Building PO #1641…" at bounding box center [879, 289] width 212 height 130
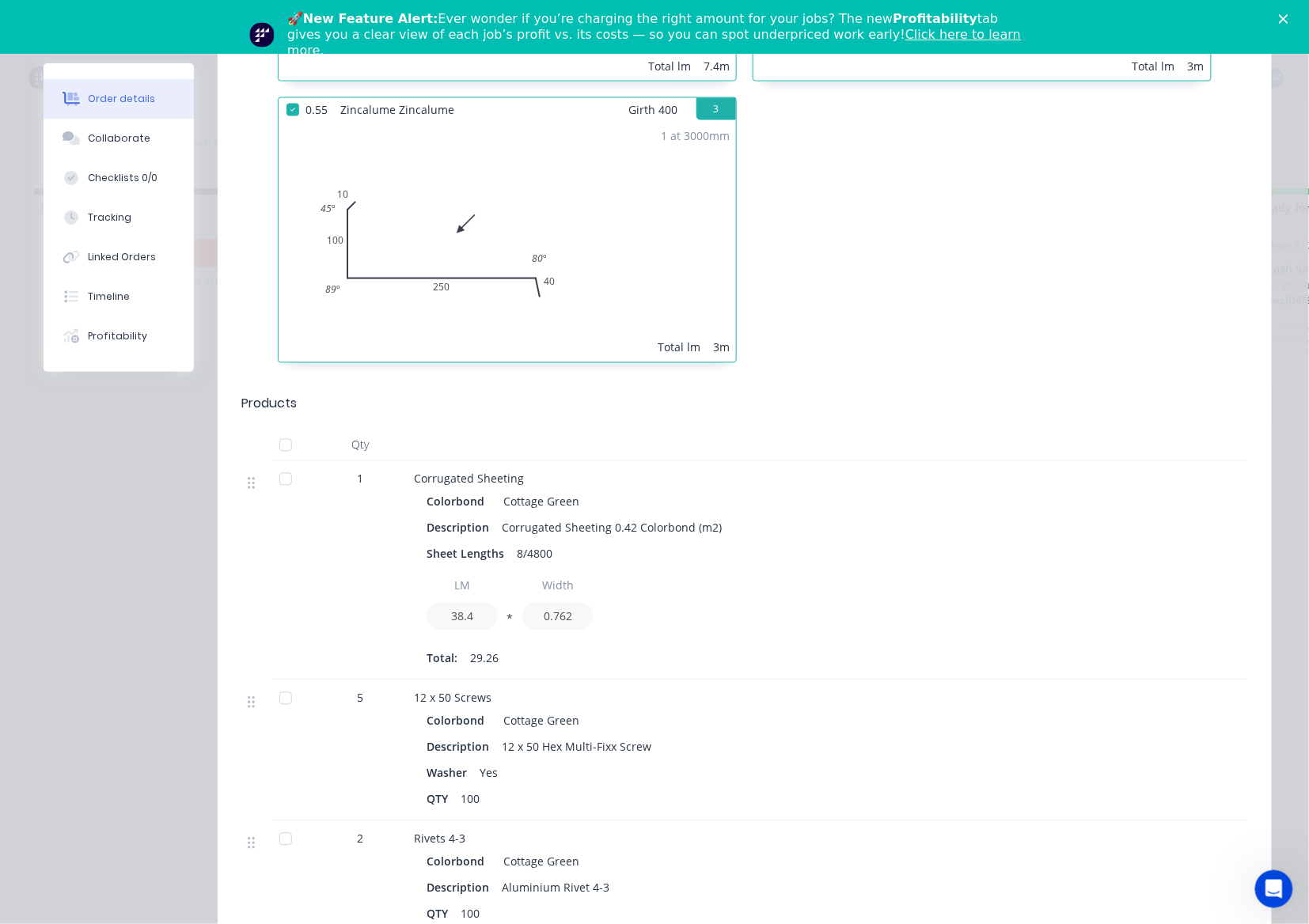
scroll to position [844, 0]
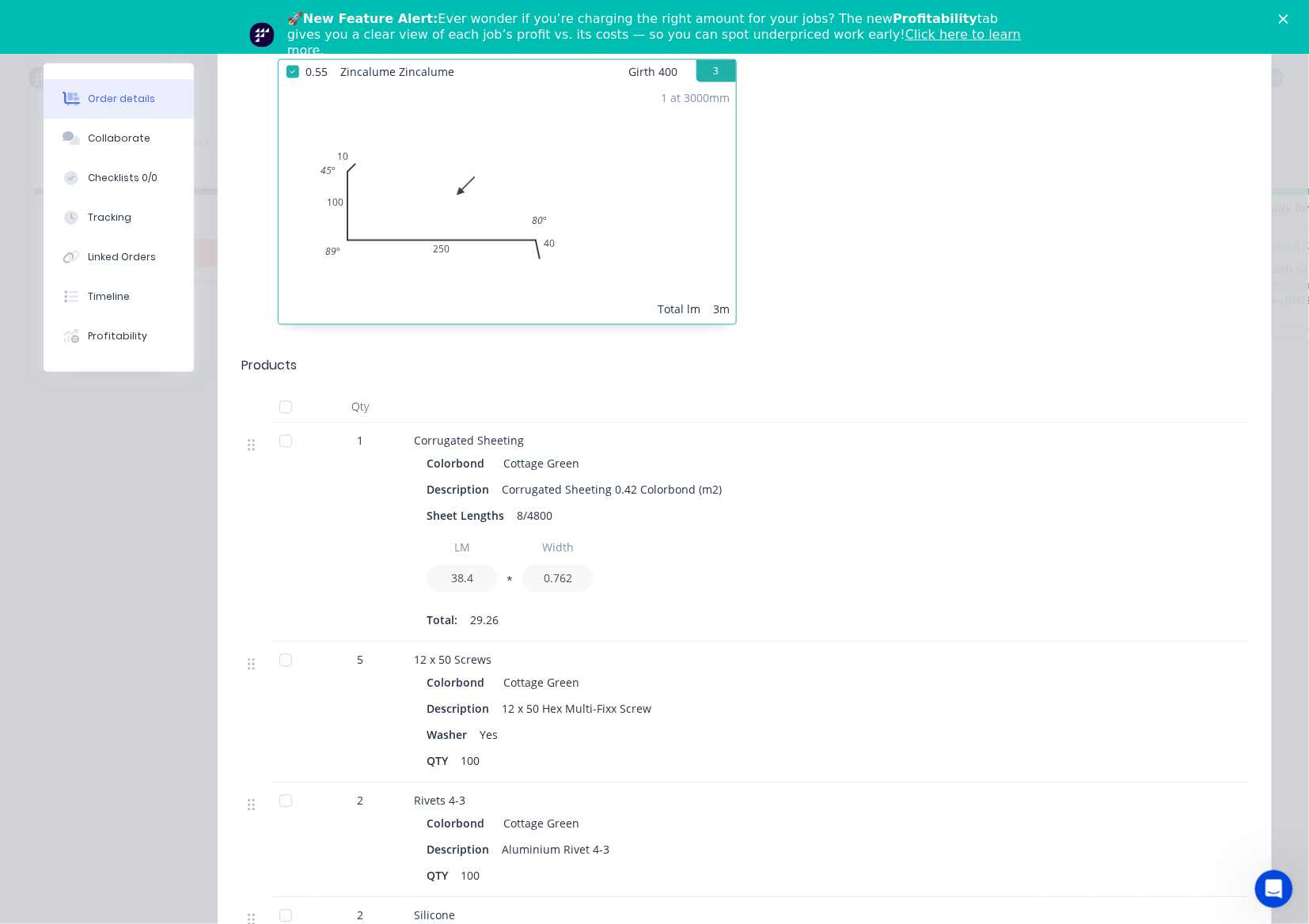
click at [296, 423] on div at bounding box center [292, 533] width 40 height 219
click at [276, 426] on div at bounding box center [286, 442] width 31 height 31
drag, startPoint x: 286, startPoint y: 649, endPoint x: 295, endPoint y: 650, distance: 9.1
click at [283, 649] on div at bounding box center [286, 660] width 31 height 31
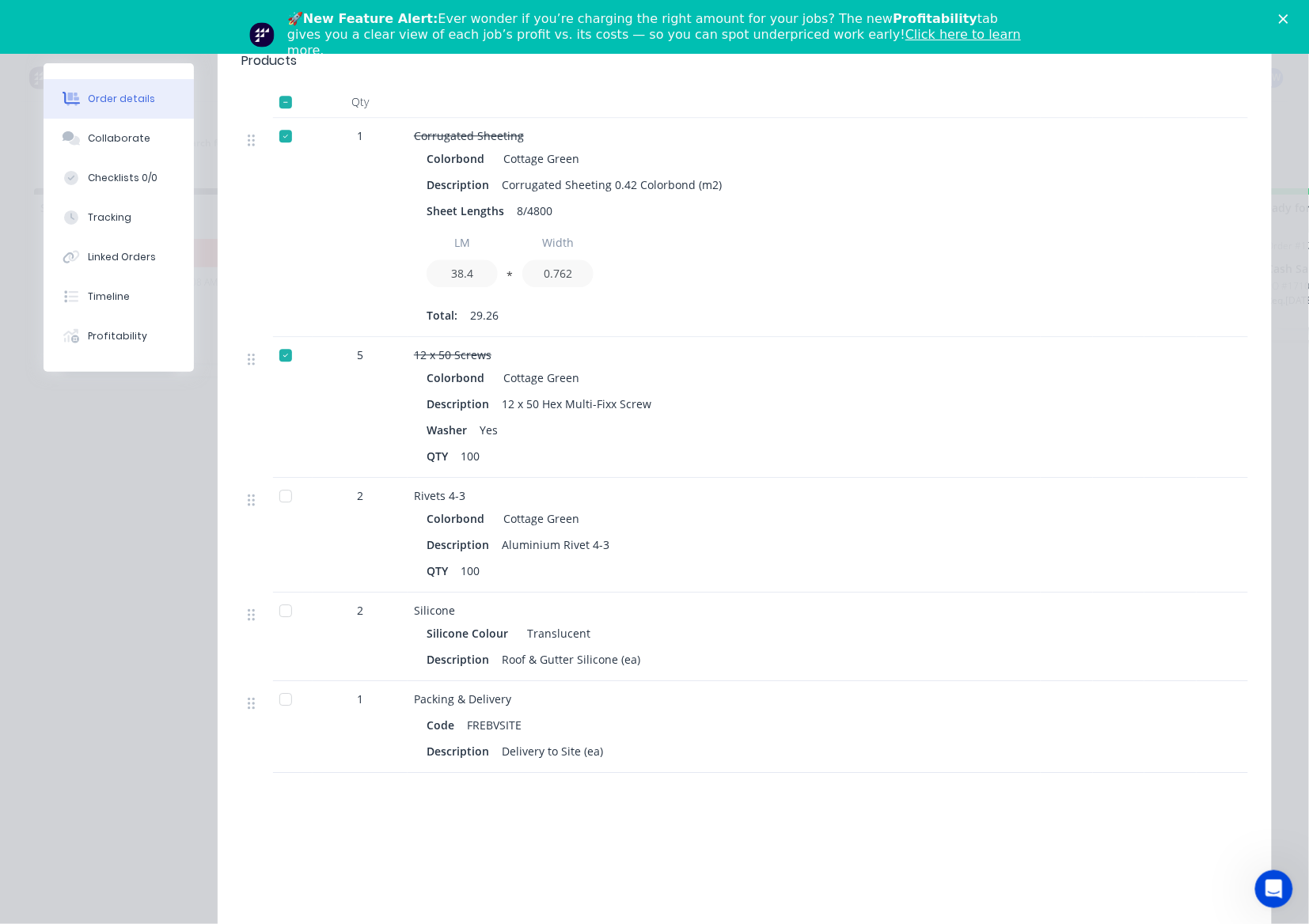
scroll to position [1160, 0]
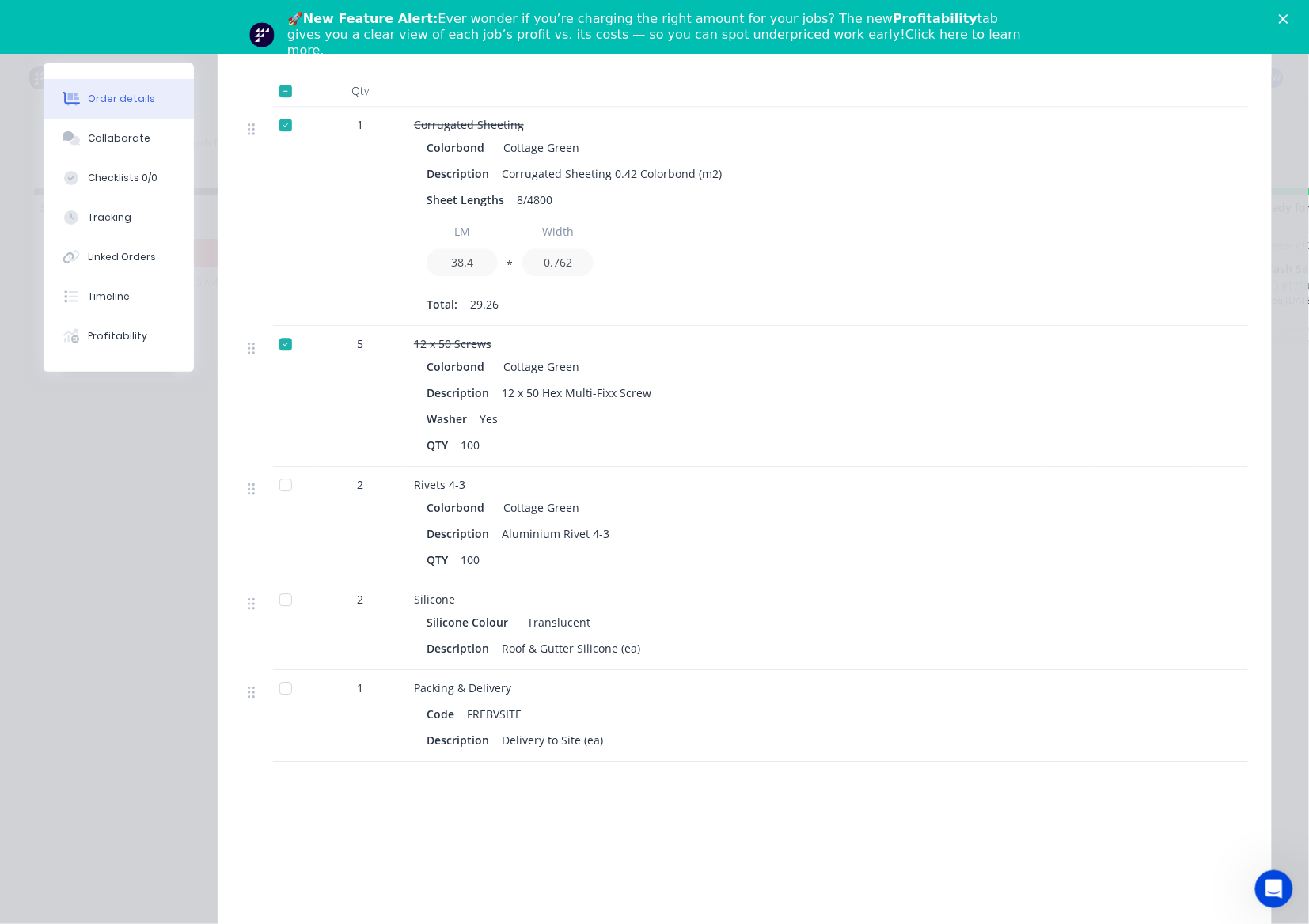
click at [279, 469] on div at bounding box center [286, 485] width 31 height 31
click at [272, 584] on div at bounding box center [286, 599] width 31 height 31
click at [280, 672] on div at bounding box center [286, 688] width 31 height 31
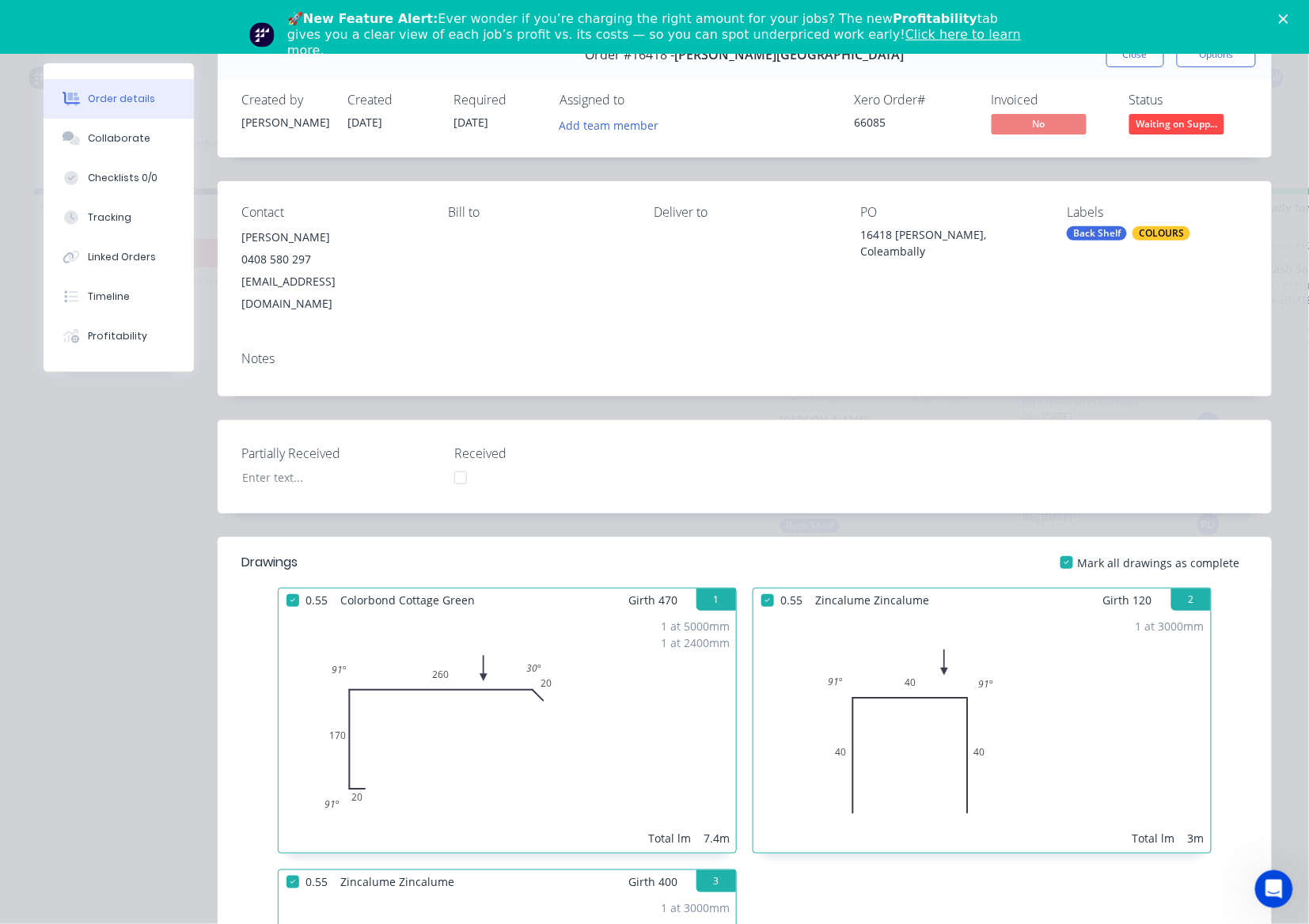
scroll to position [0, 0]
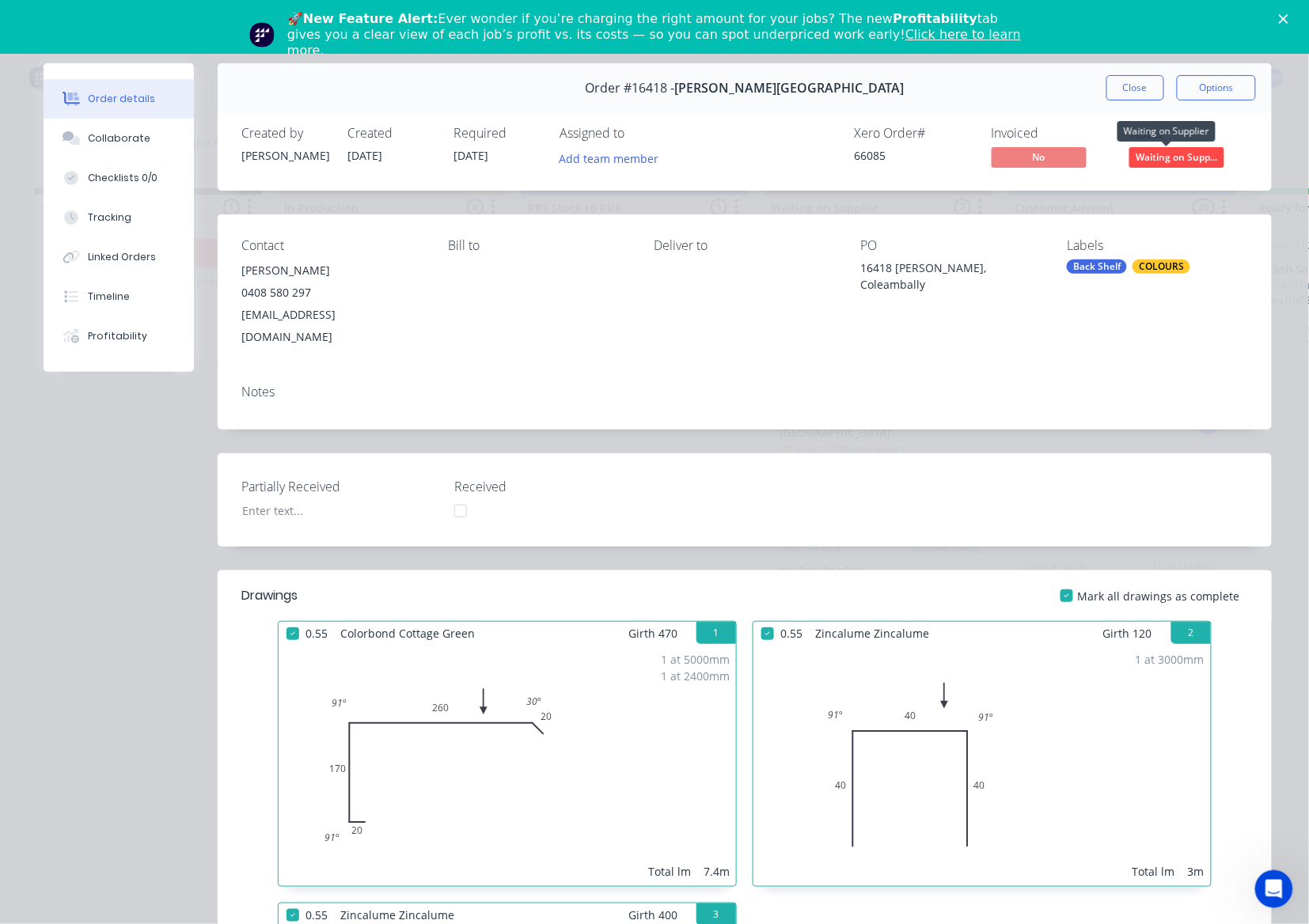
click at [1184, 161] on span "Waiting on Supp..." at bounding box center [1176, 157] width 95 height 19
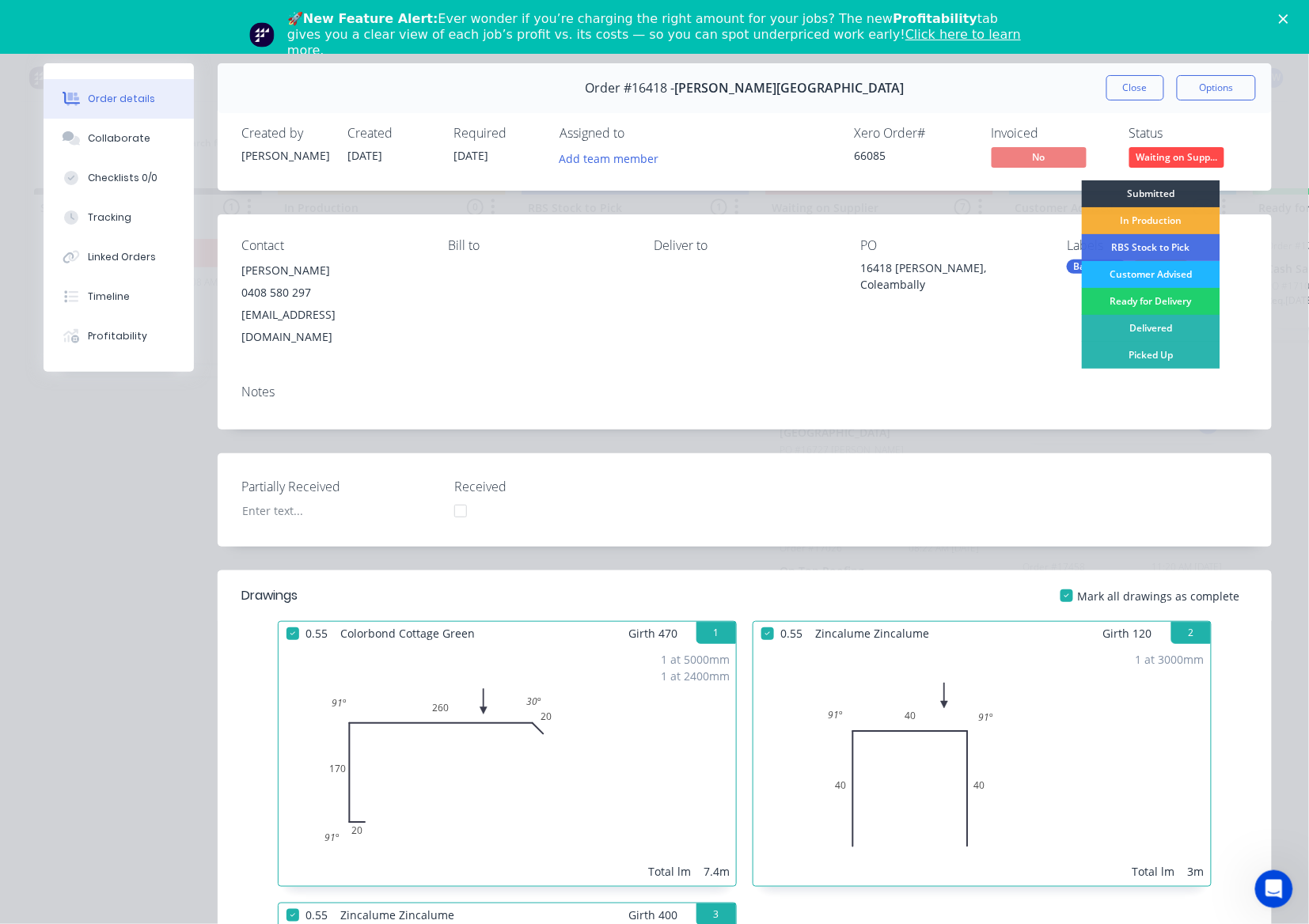
click at [1172, 273] on div "Customer Advised" at bounding box center [1151, 274] width 138 height 27
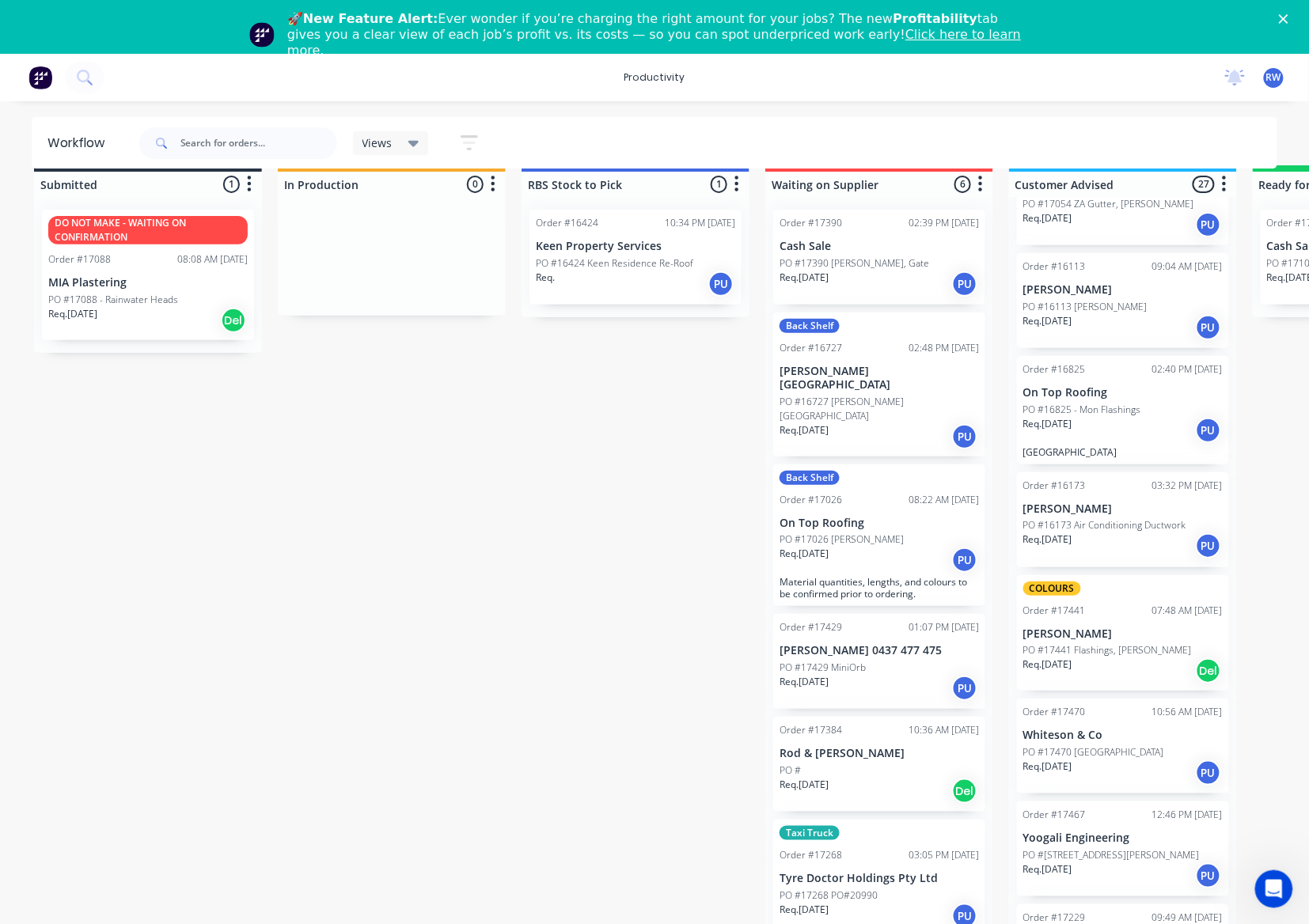
scroll to position [46, 0]
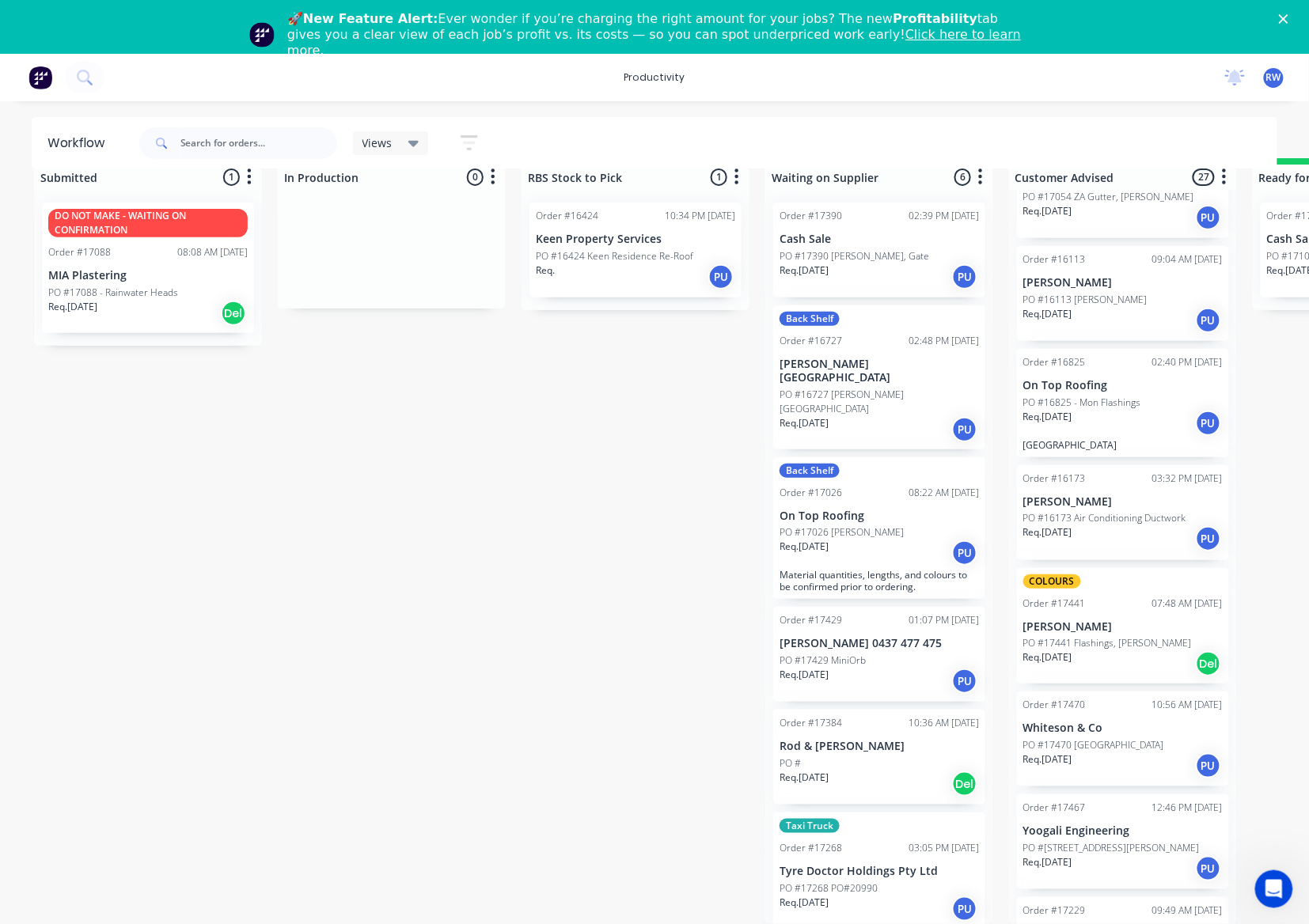
click at [890, 756] on div "PO #" at bounding box center [879, 763] width 199 height 14
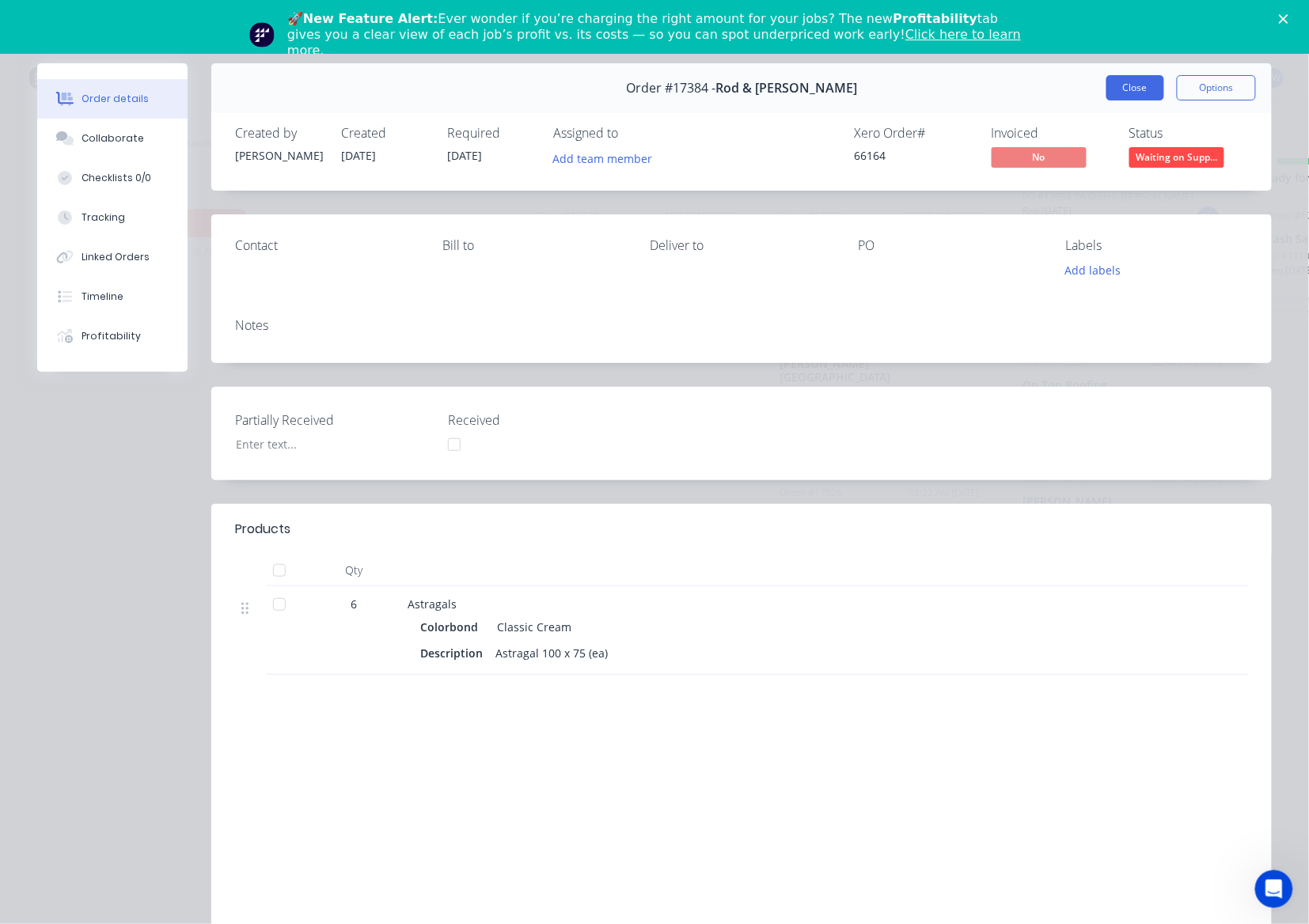
click at [1128, 83] on button "Close" at bounding box center [1135, 88] width 58 height 25
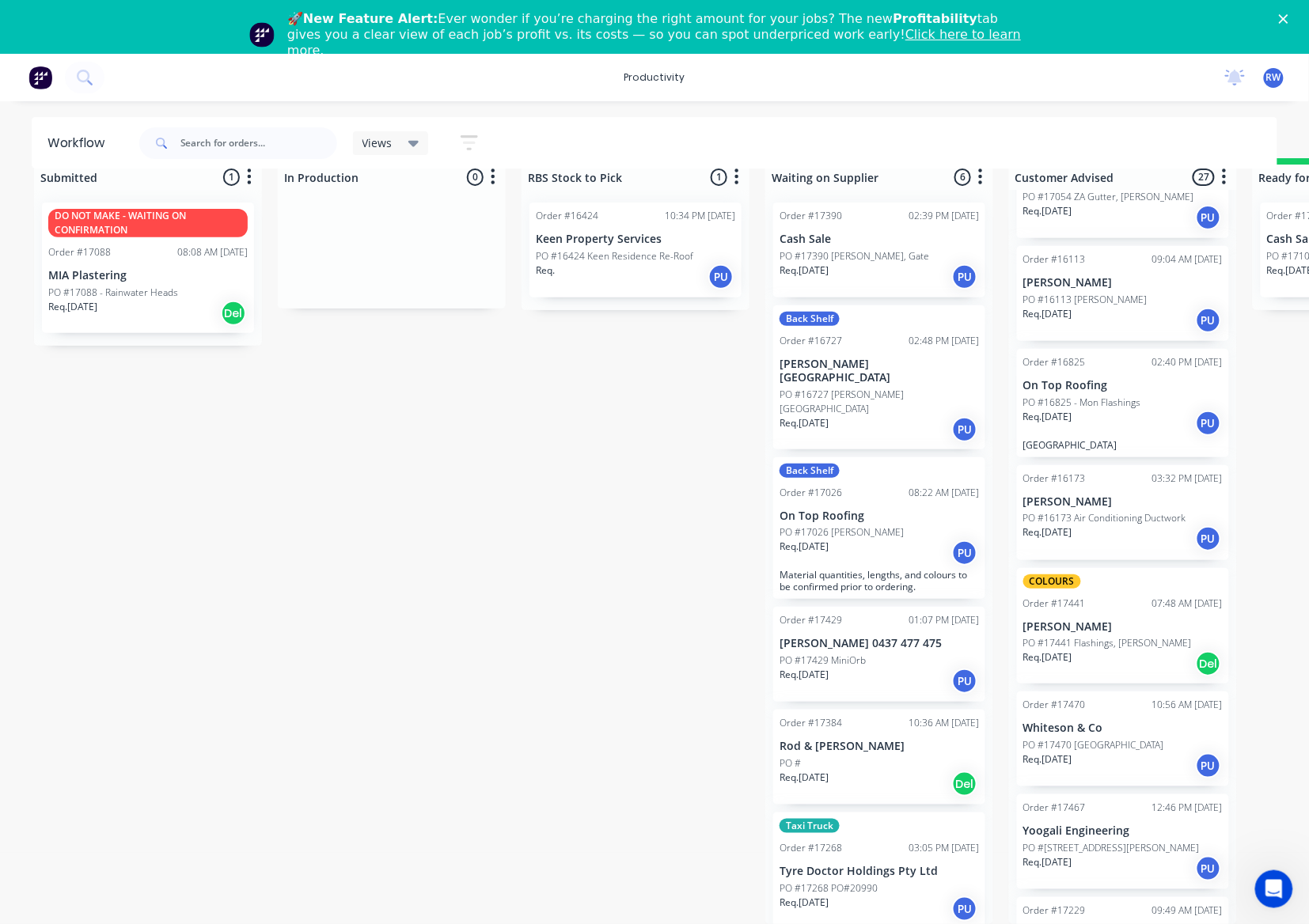
click at [900, 654] on div "PO #17429 MiniOrb" at bounding box center [879, 660] width 199 height 14
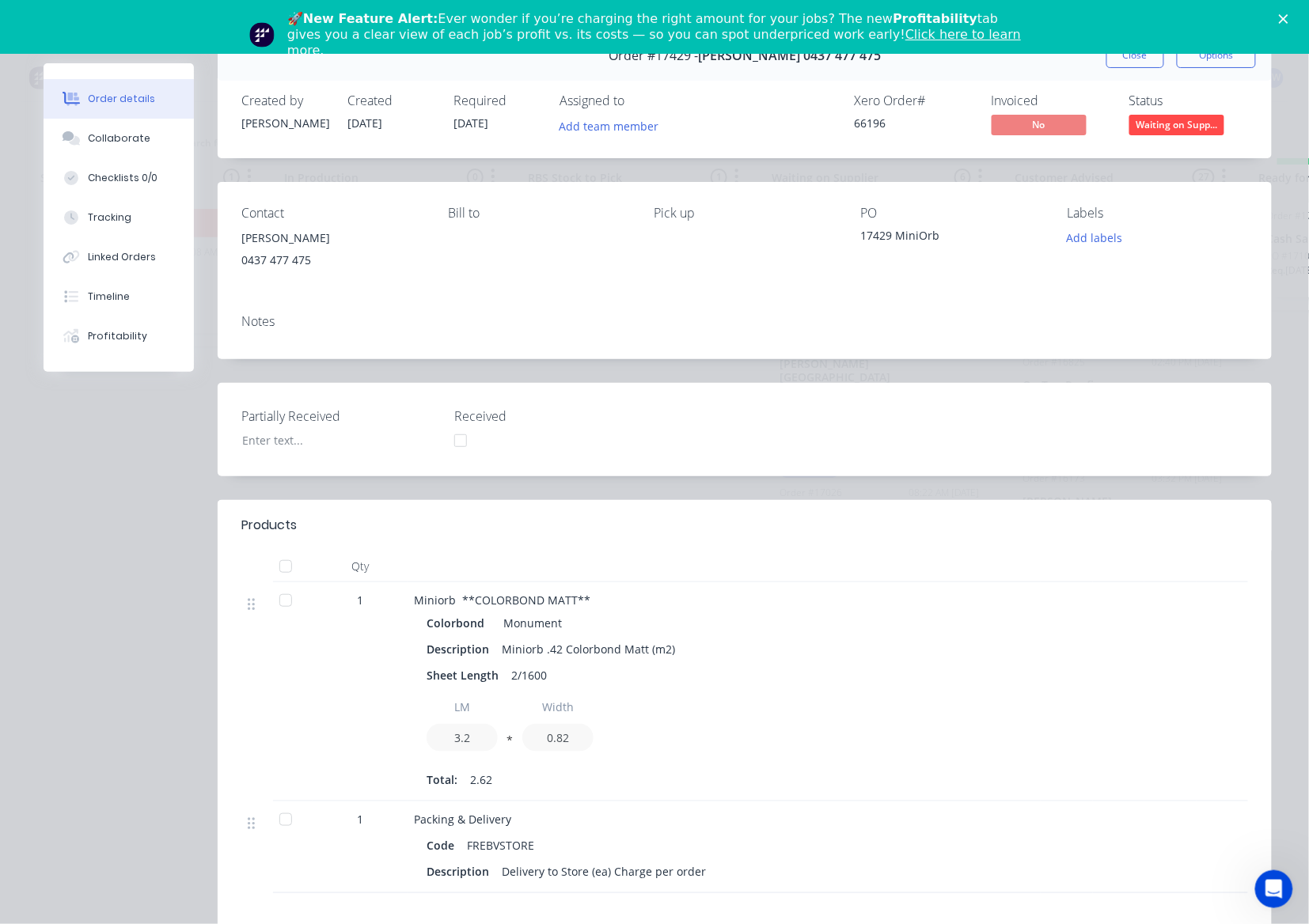
scroll to position [0, 0]
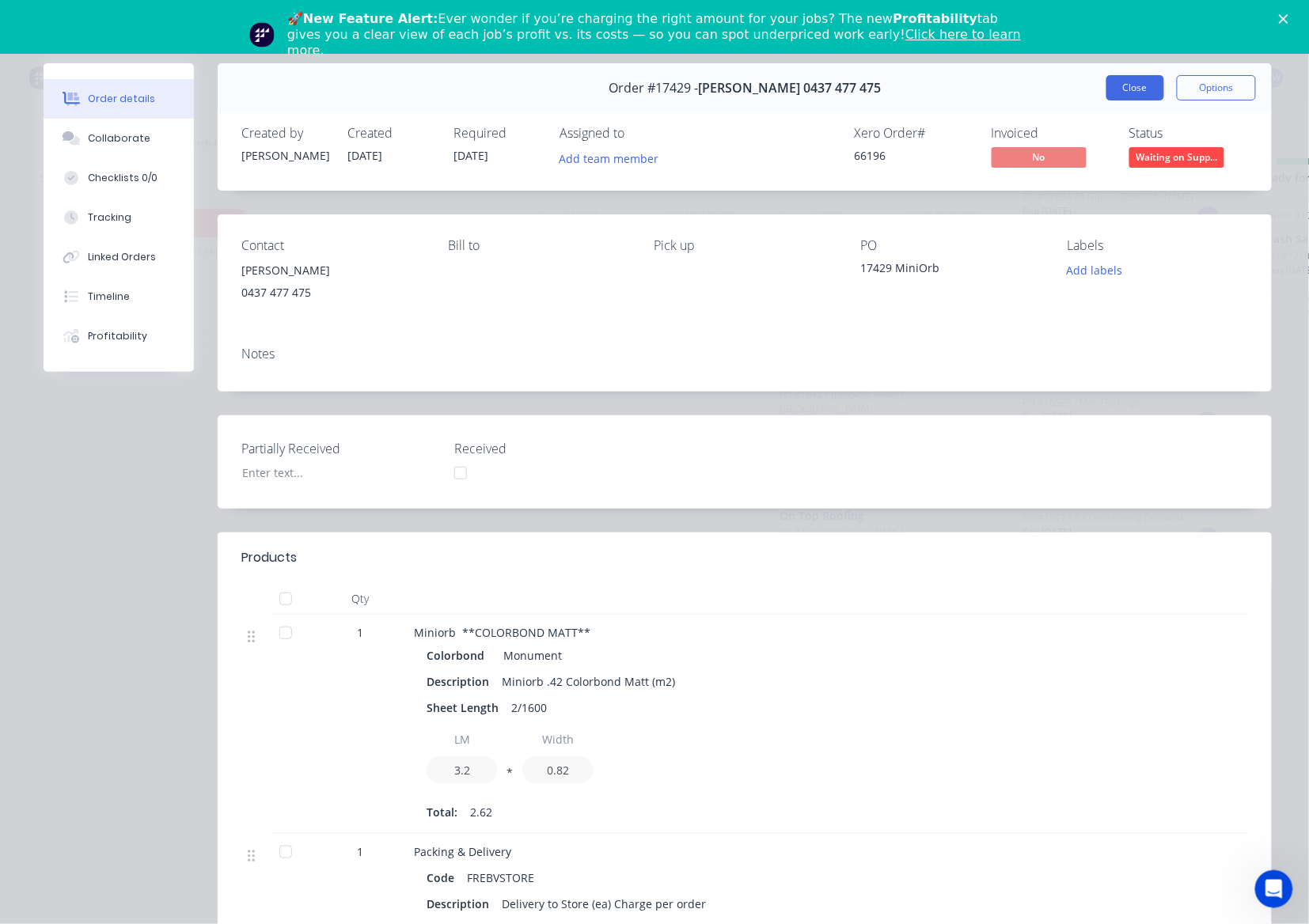
click at [1127, 76] on button "Close" at bounding box center [1135, 88] width 58 height 25
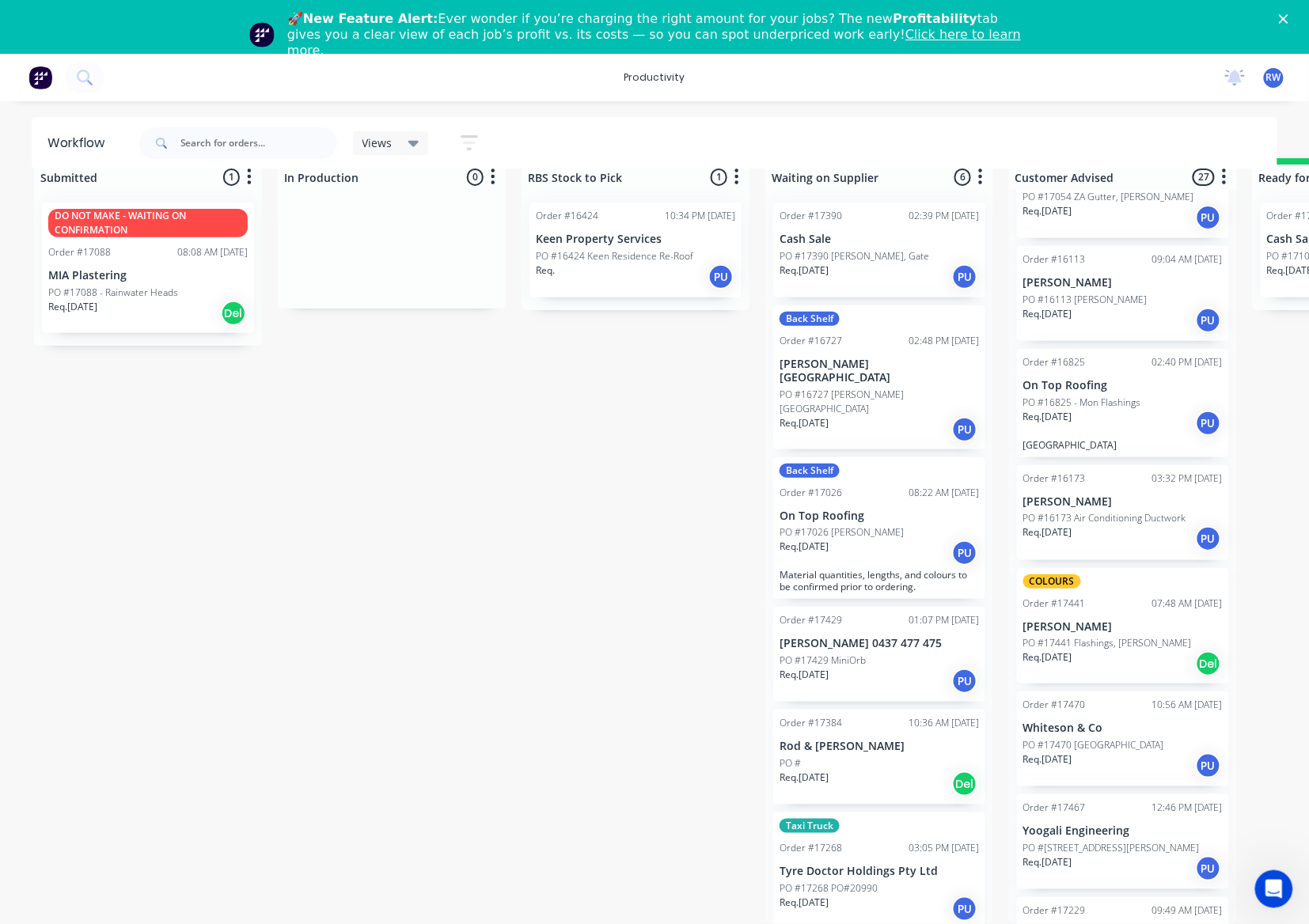
click at [844, 539] on div "Req. 17/06/25 PU" at bounding box center [879, 552] width 199 height 27
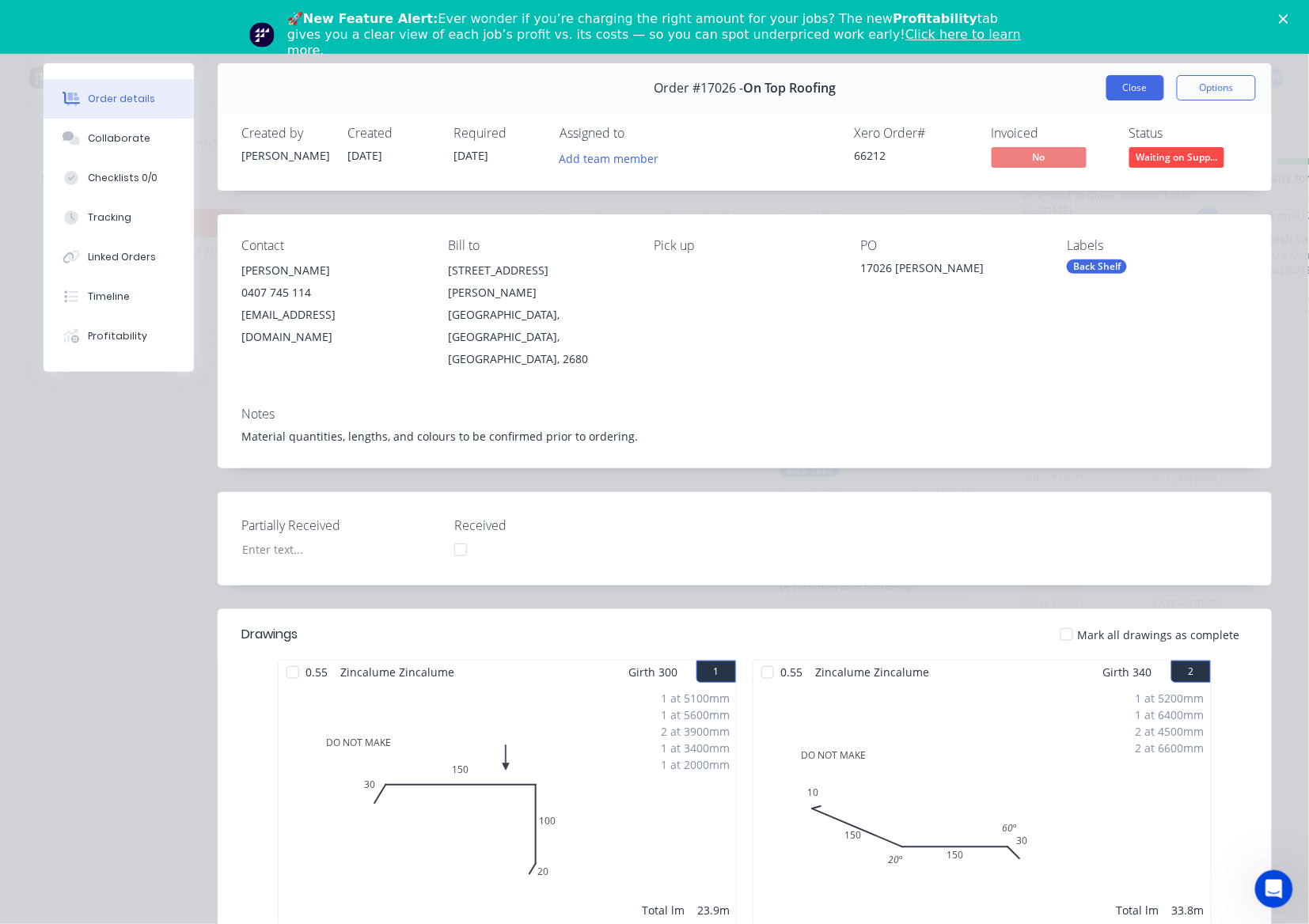
click at [1144, 89] on button "Close" at bounding box center [1135, 88] width 58 height 25
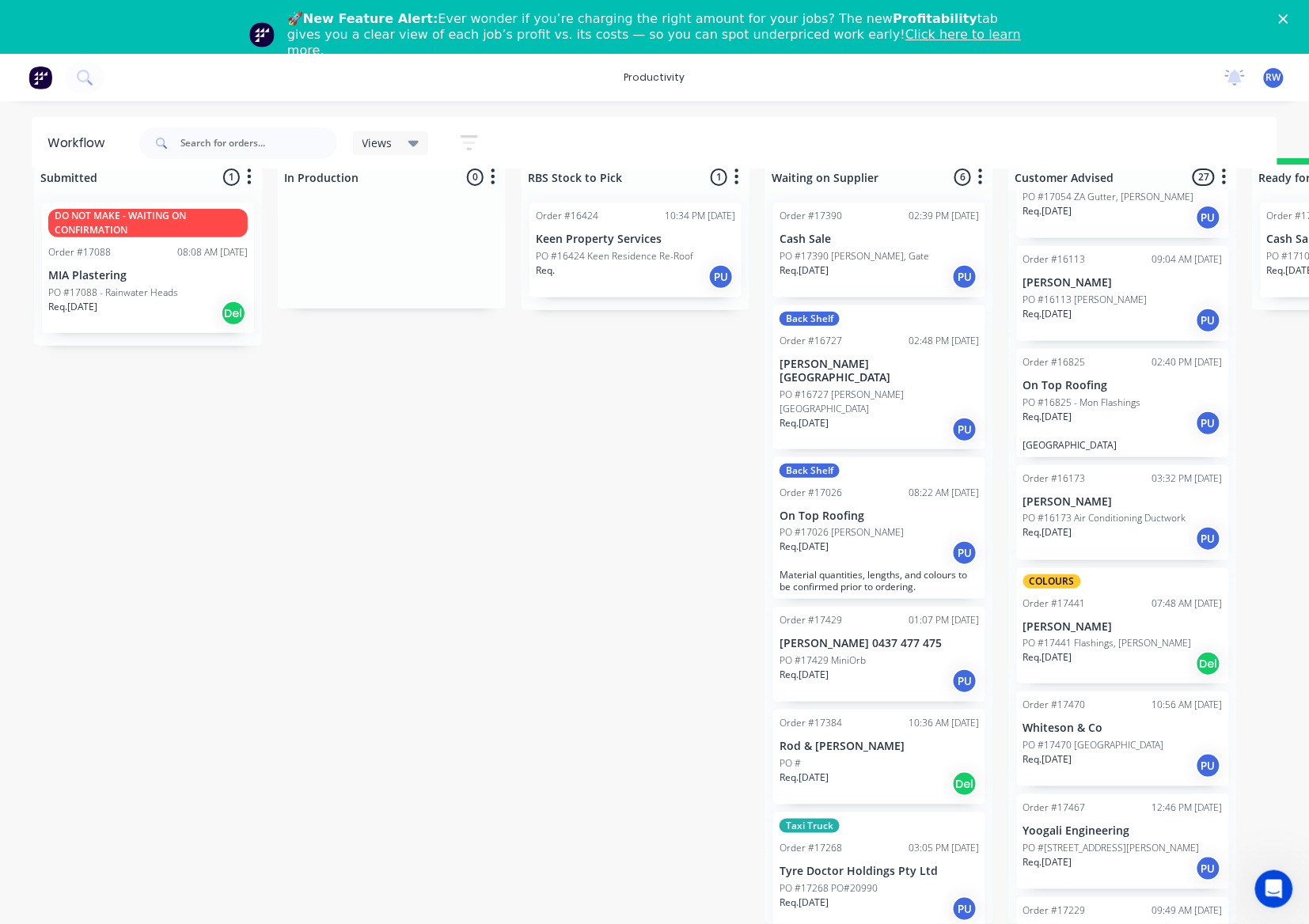
click at [926, 387] on div "PO #16727 [PERSON_NAME][GEOGRAPHIC_DATA]" at bounding box center [879, 401] width 199 height 29
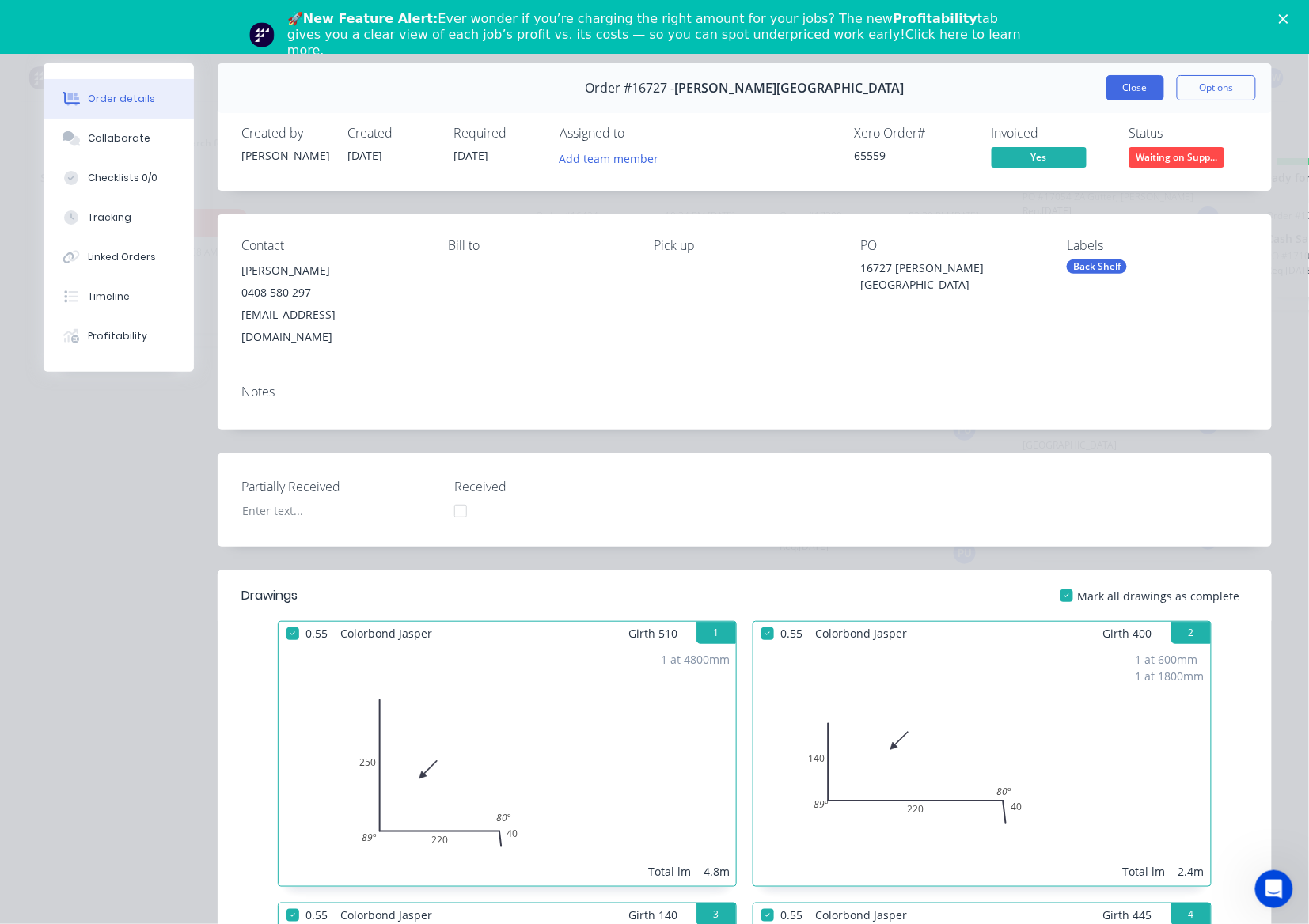
click at [1118, 87] on button "Close" at bounding box center [1135, 88] width 58 height 25
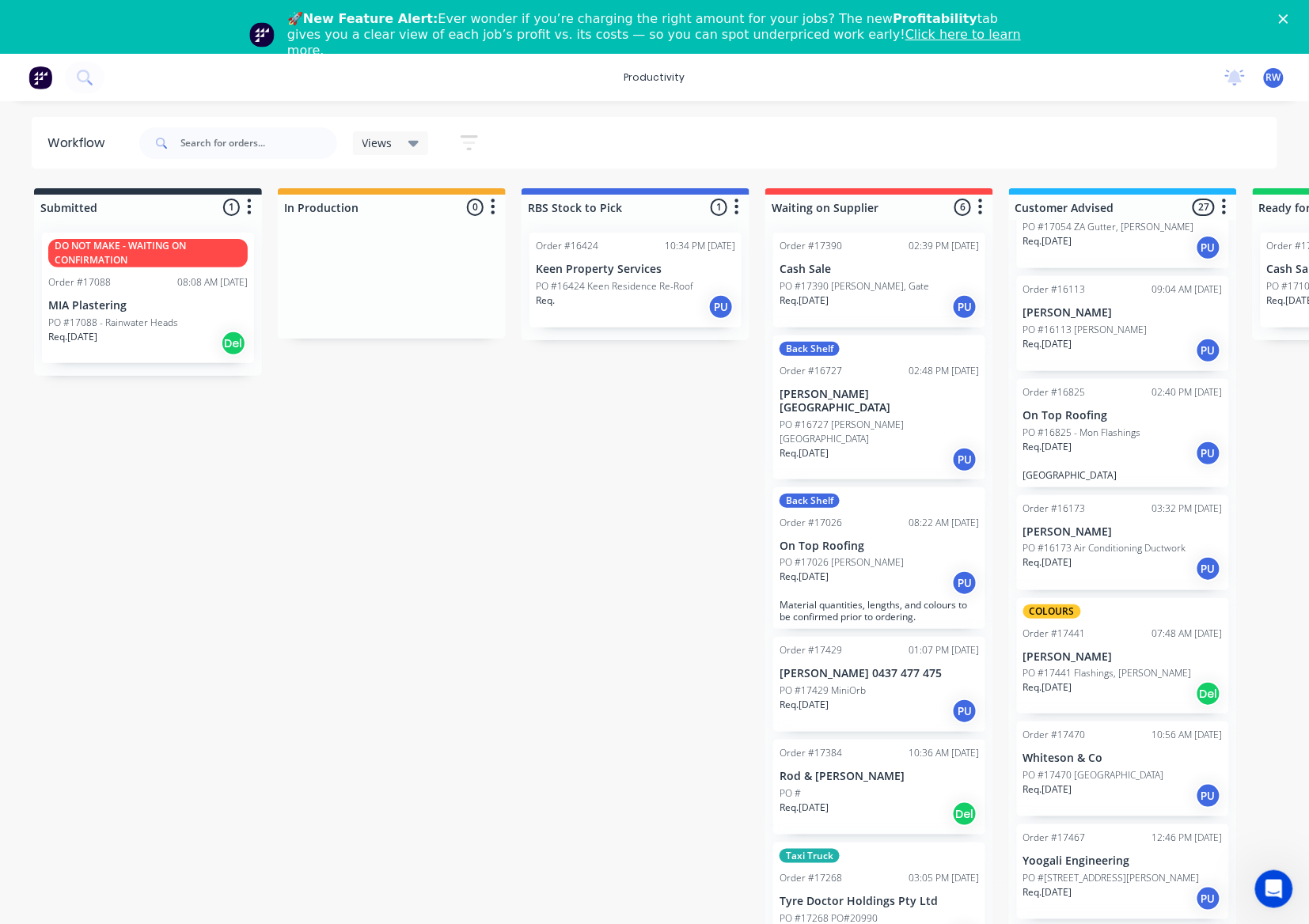
click at [846, 293] on div "Req. 19/08/25 PU" at bounding box center [879, 306] width 199 height 27
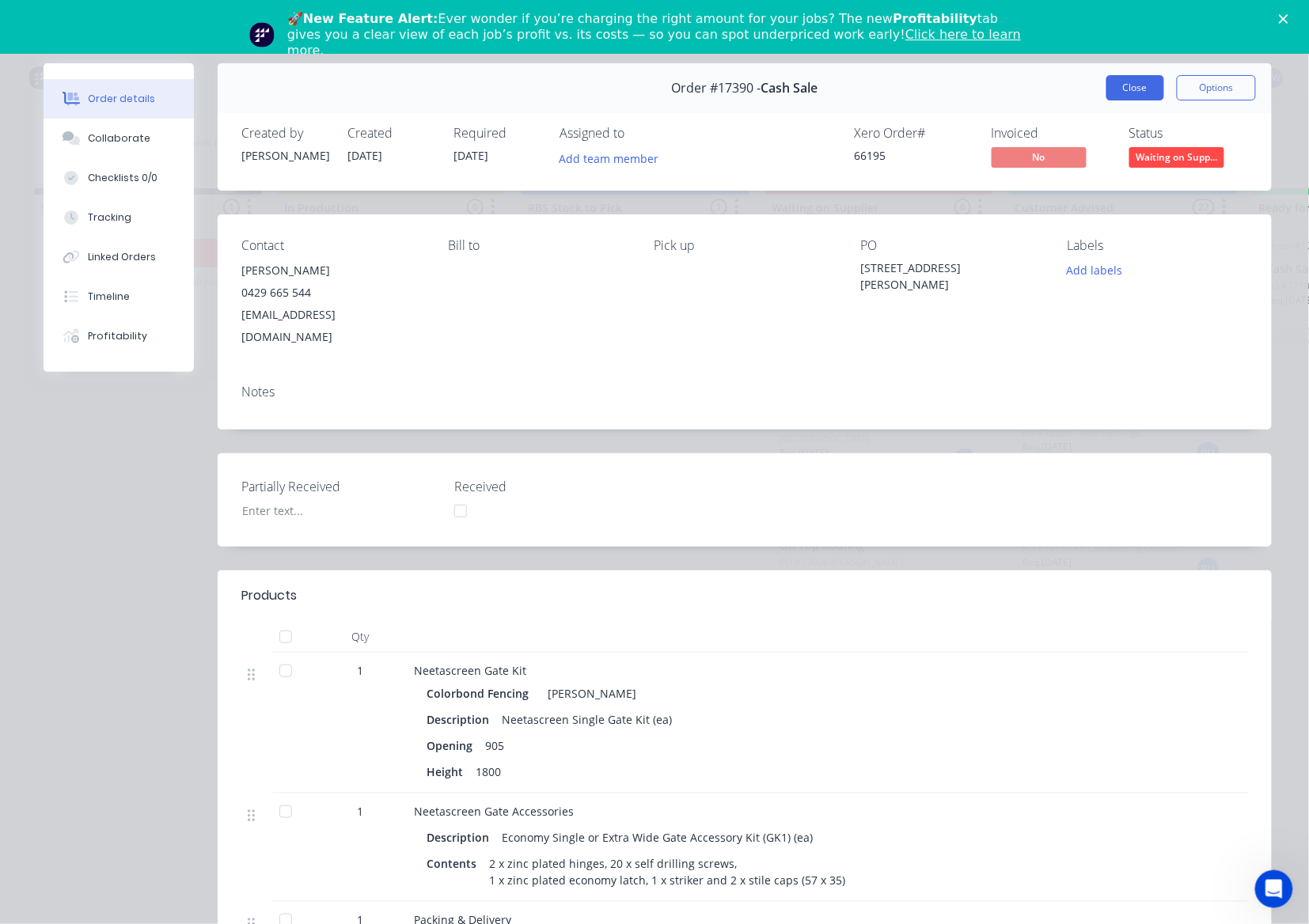
click at [1112, 92] on button "Close" at bounding box center [1135, 88] width 58 height 25
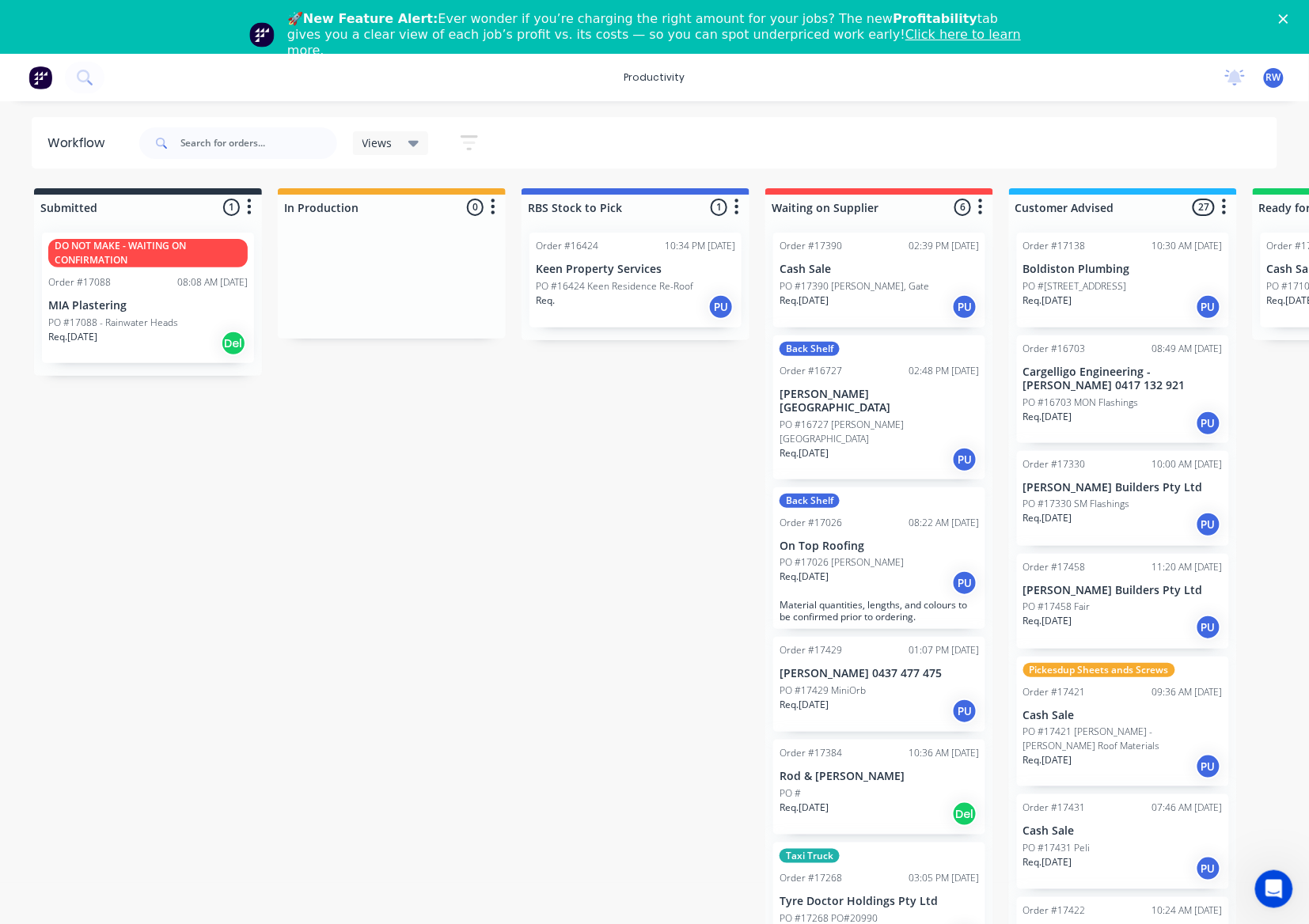
click at [1112, 727] on p "PO #17421 [PERSON_NAME] - [PERSON_NAME] Roof Materials" at bounding box center [1123, 739] width 199 height 29
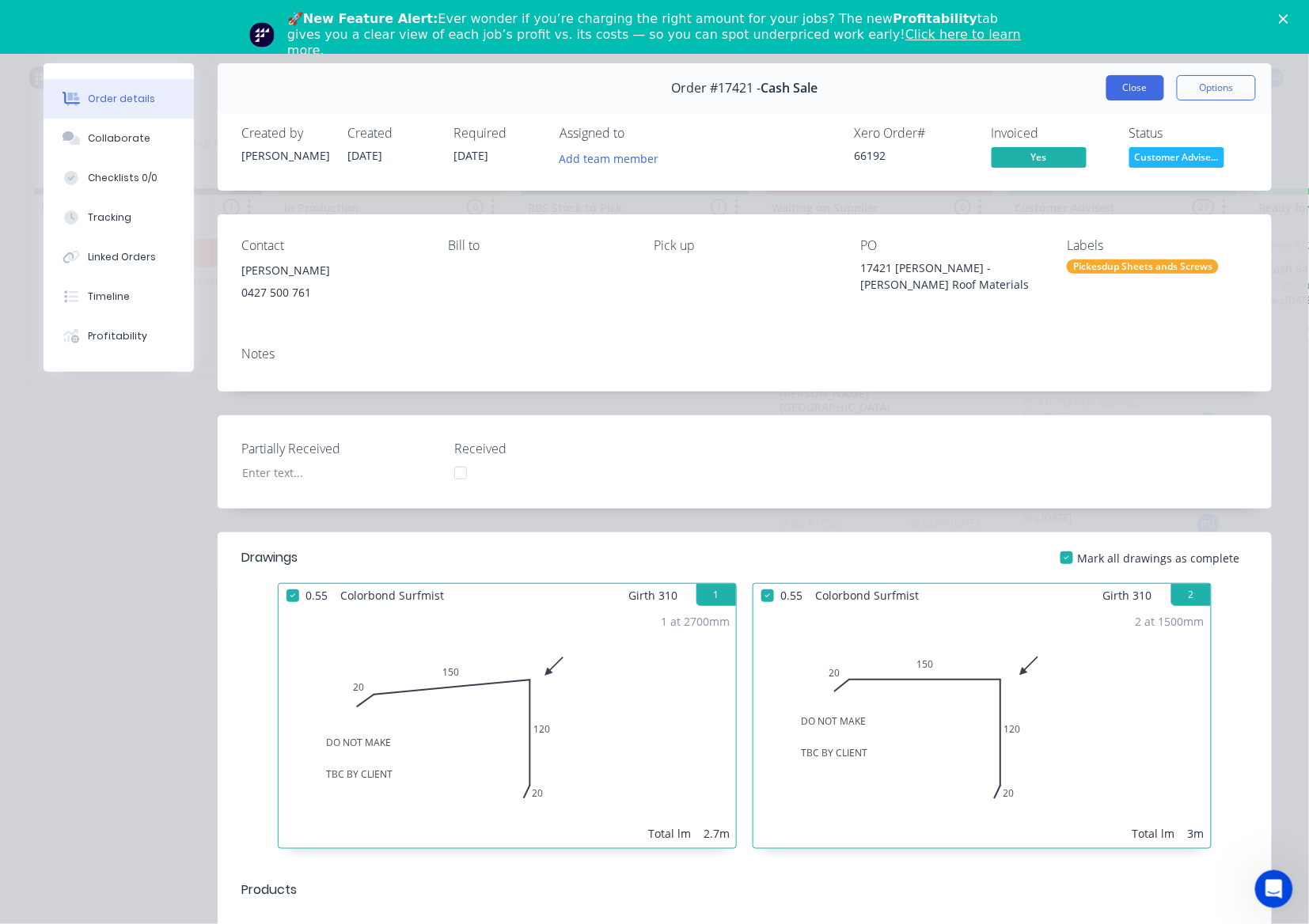
click at [1136, 89] on button "Close" at bounding box center [1135, 88] width 58 height 25
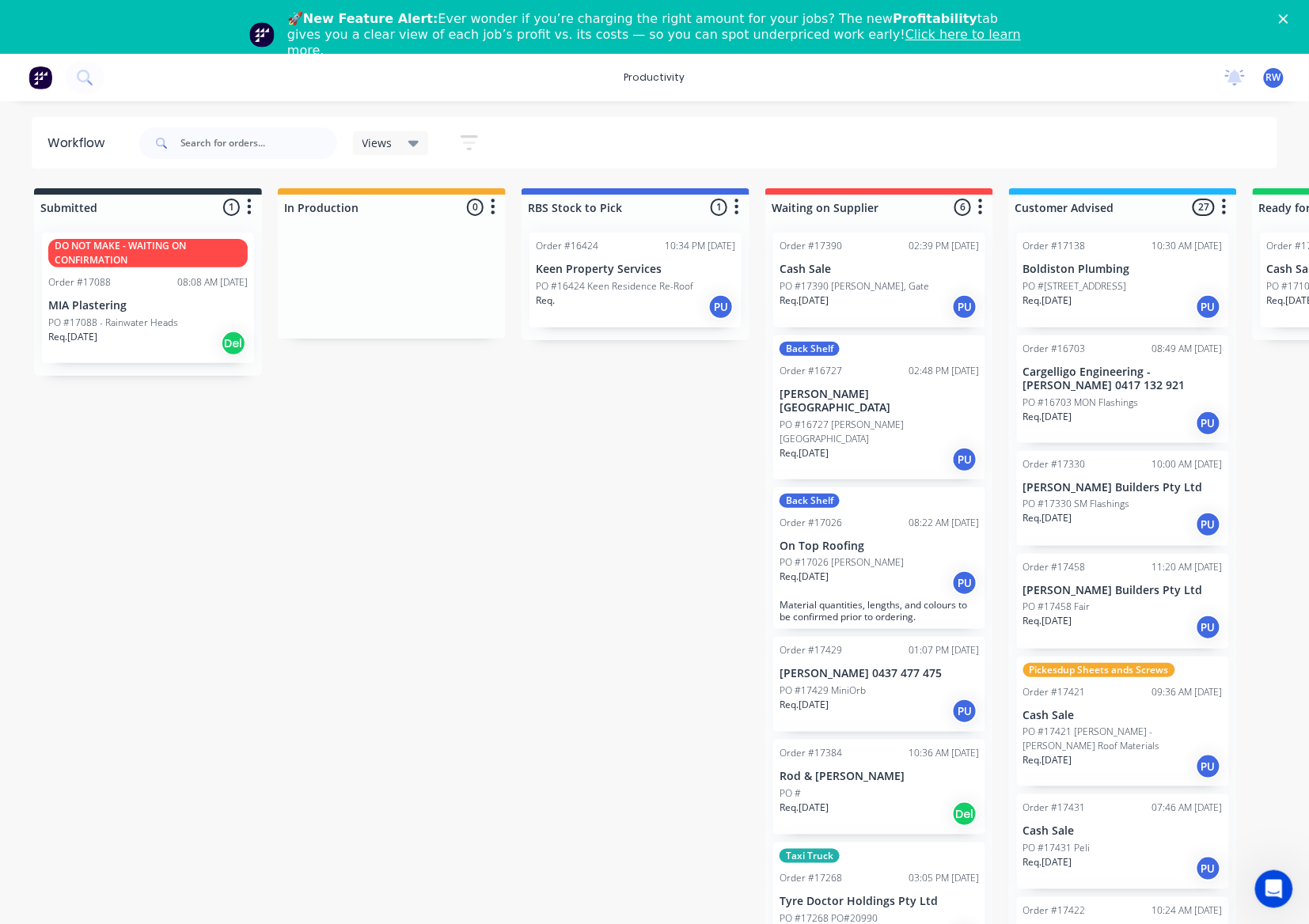
click at [1136, 712] on p "Cash Sale" at bounding box center [1123, 716] width 199 height 14
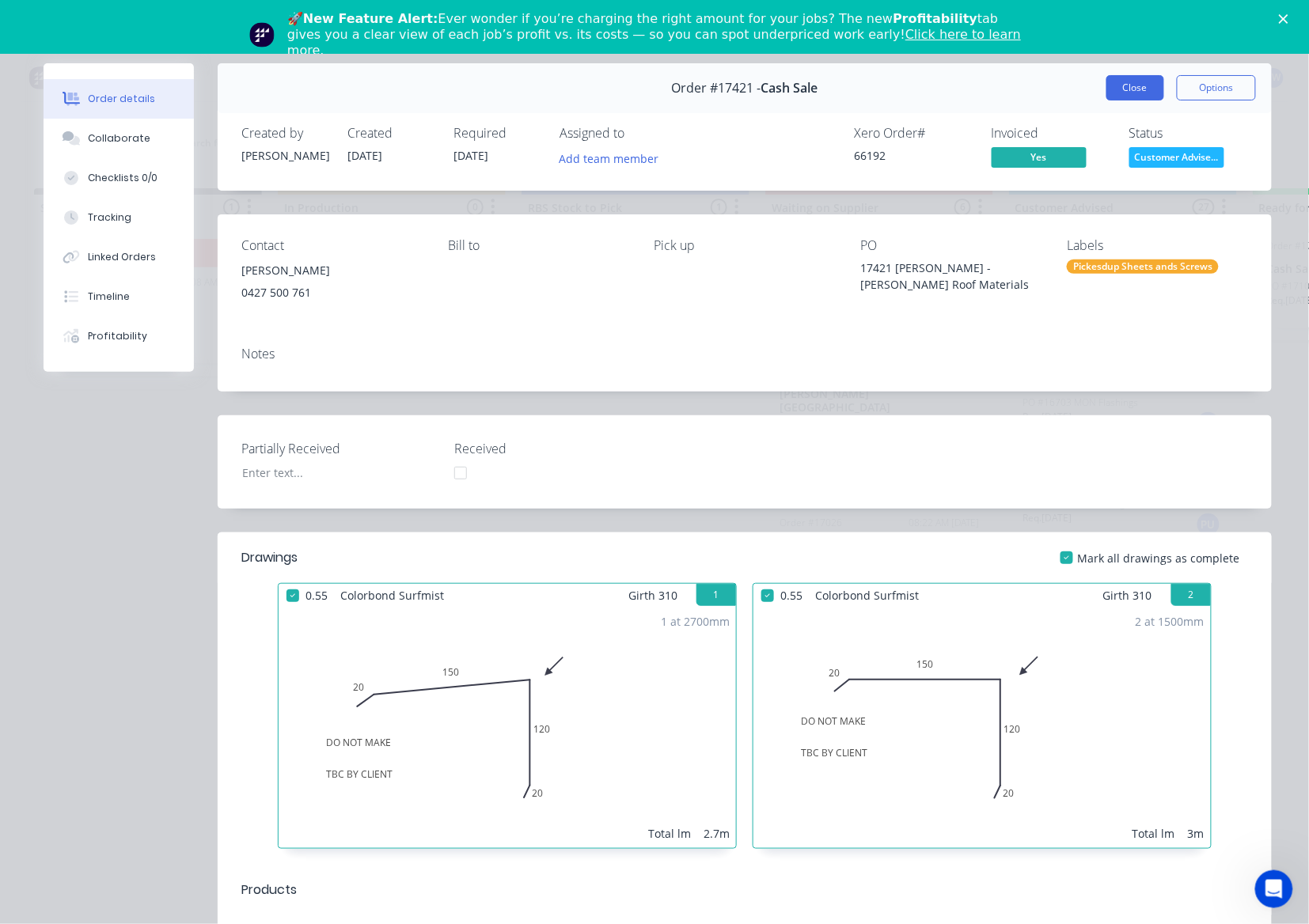
click at [1140, 89] on button "Close" at bounding box center [1135, 88] width 58 height 25
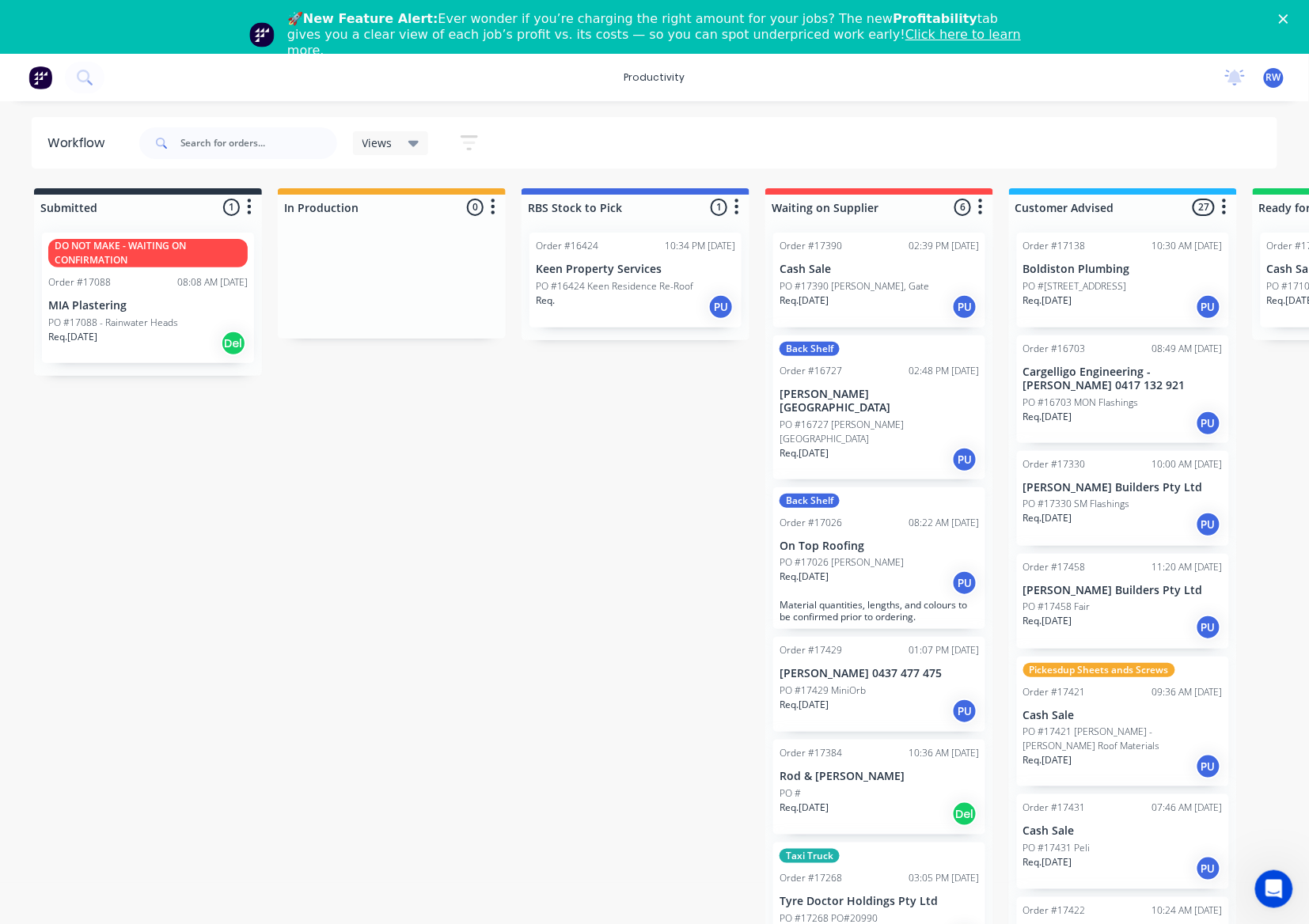
click at [1149, 499] on div "PO #17330 SM Flashings" at bounding box center [1123, 503] width 199 height 14
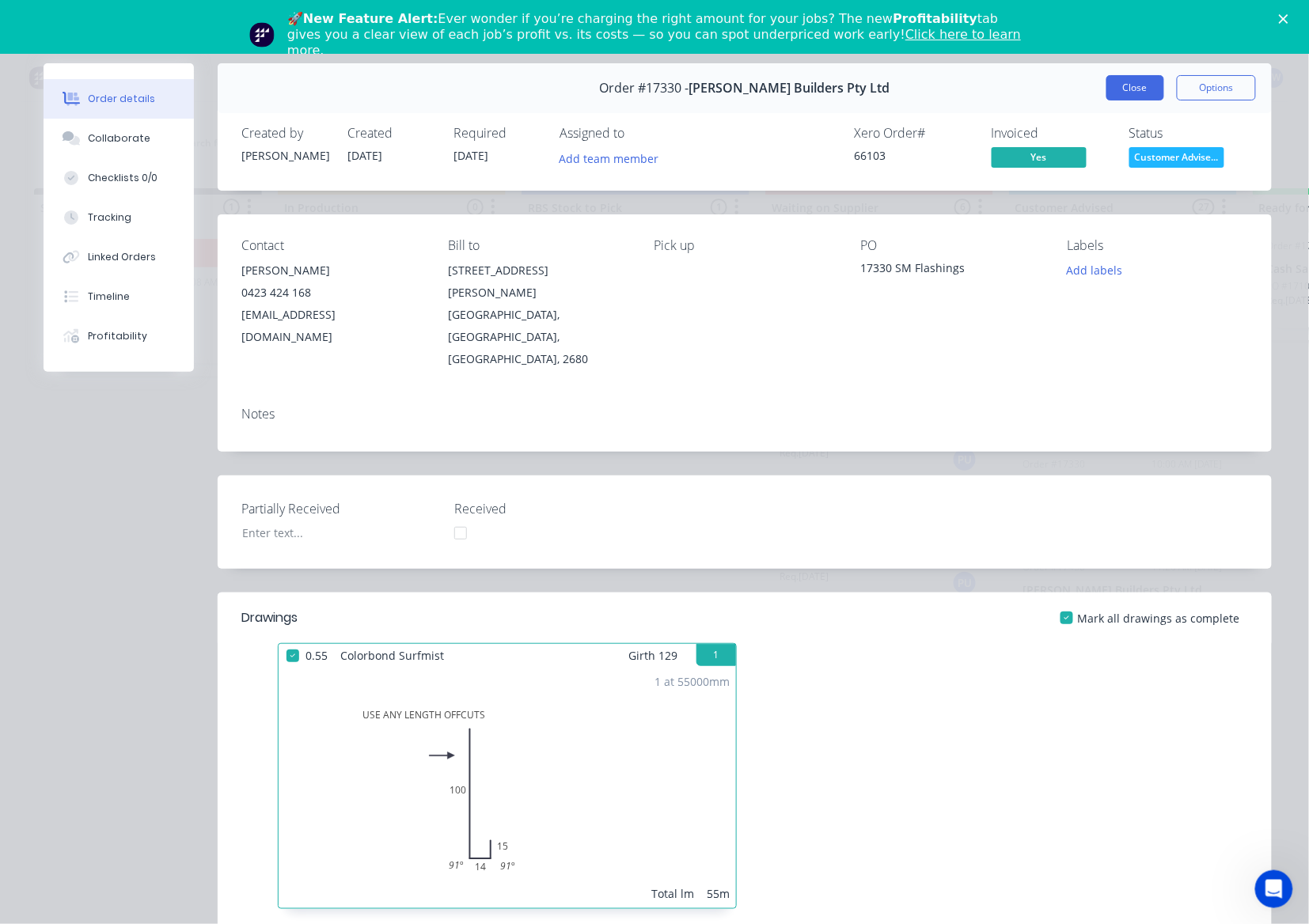
click at [1122, 87] on button "Close" at bounding box center [1135, 88] width 58 height 25
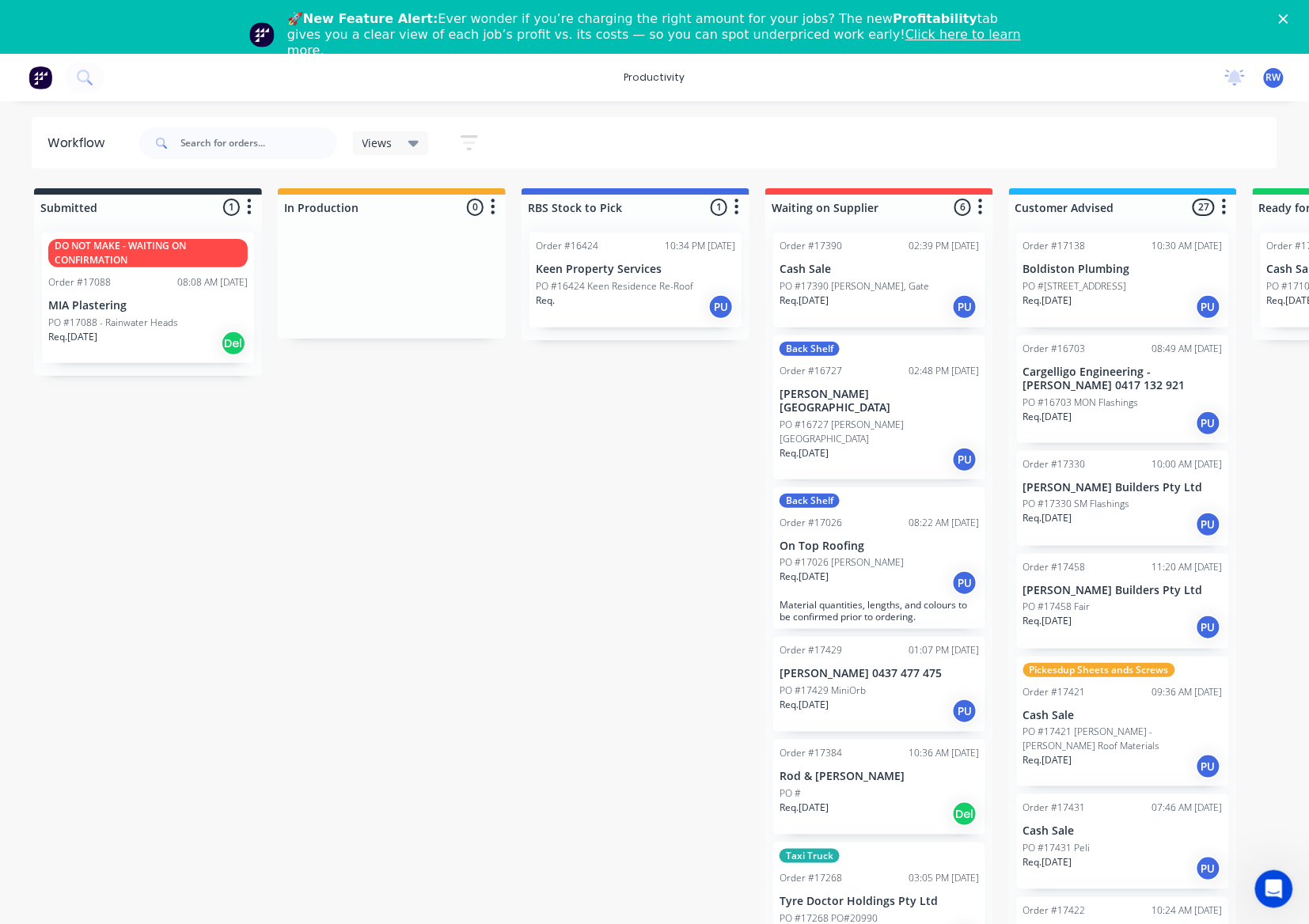
click at [1140, 519] on div "Req. 11/08/25 PU" at bounding box center [1123, 524] width 199 height 27
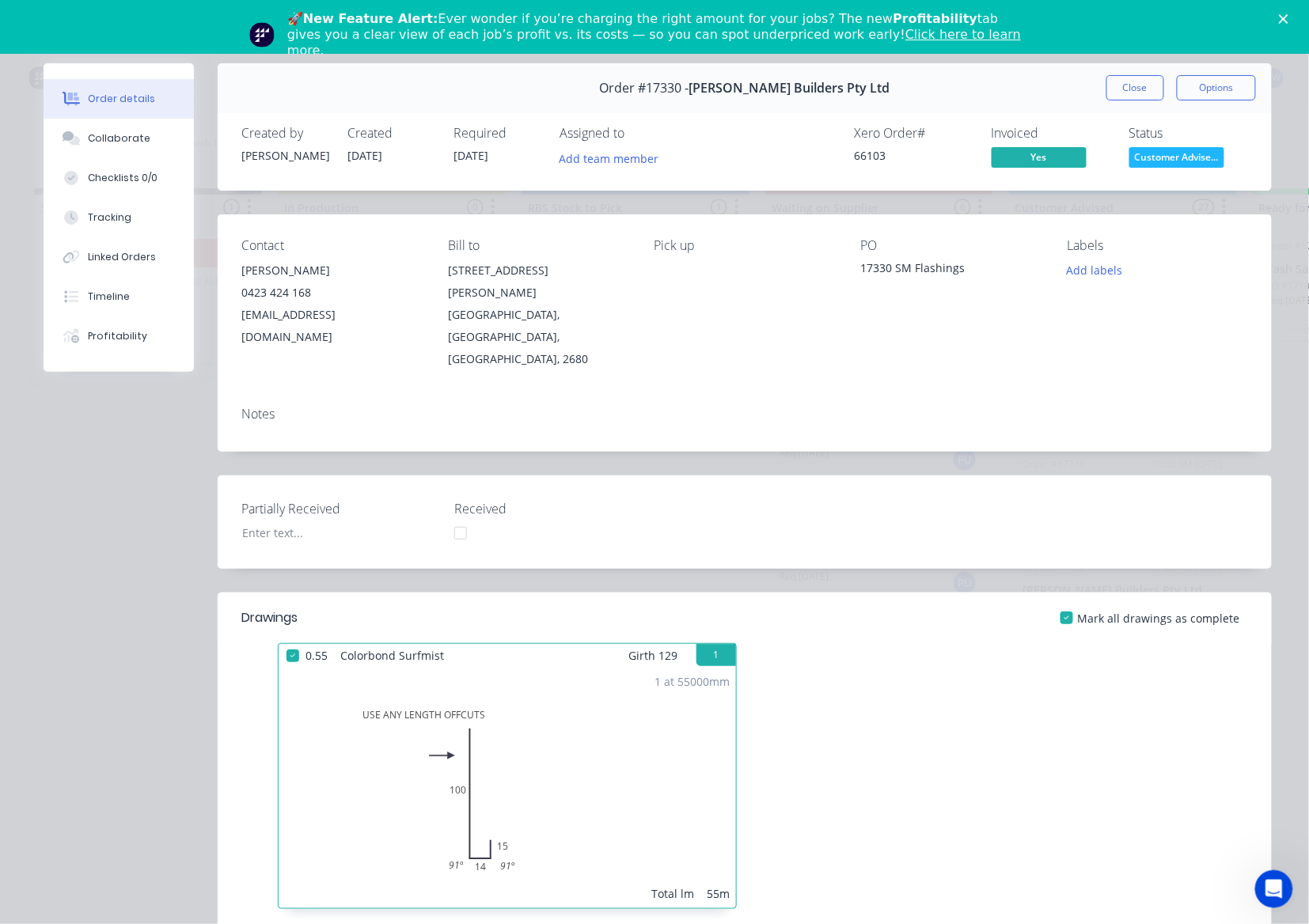
click at [1151, 61] on div "Order details Collaborate Checklists 0/0 Tracking Linked Orders Timeline Profit…" at bounding box center [654, 462] width 1309 height 924
click at [1138, 67] on div "Order #17330 - Casagrande Builders Pty Ltd Close Options" at bounding box center [744, 89] width 1054 height 50
click at [1118, 103] on div "Order #17330 - Casagrande Builders Pty Ltd Close Options" at bounding box center [744, 89] width 1054 height 50
click at [1125, 82] on button "Close" at bounding box center [1135, 88] width 58 height 25
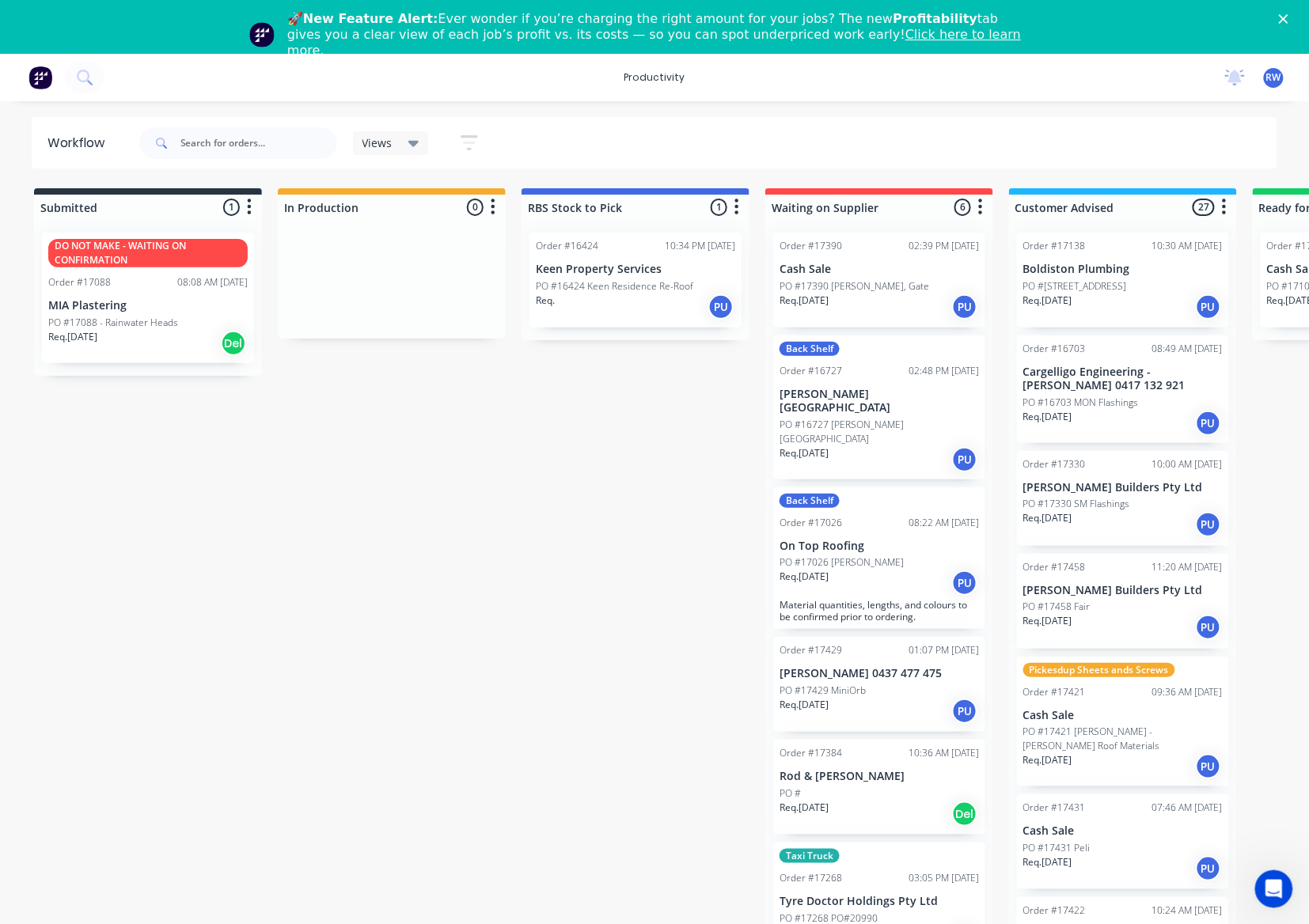
click at [1136, 616] on div "Req. 28/08/25 PU" at bounding box center [1123, 627] width 199 height 27
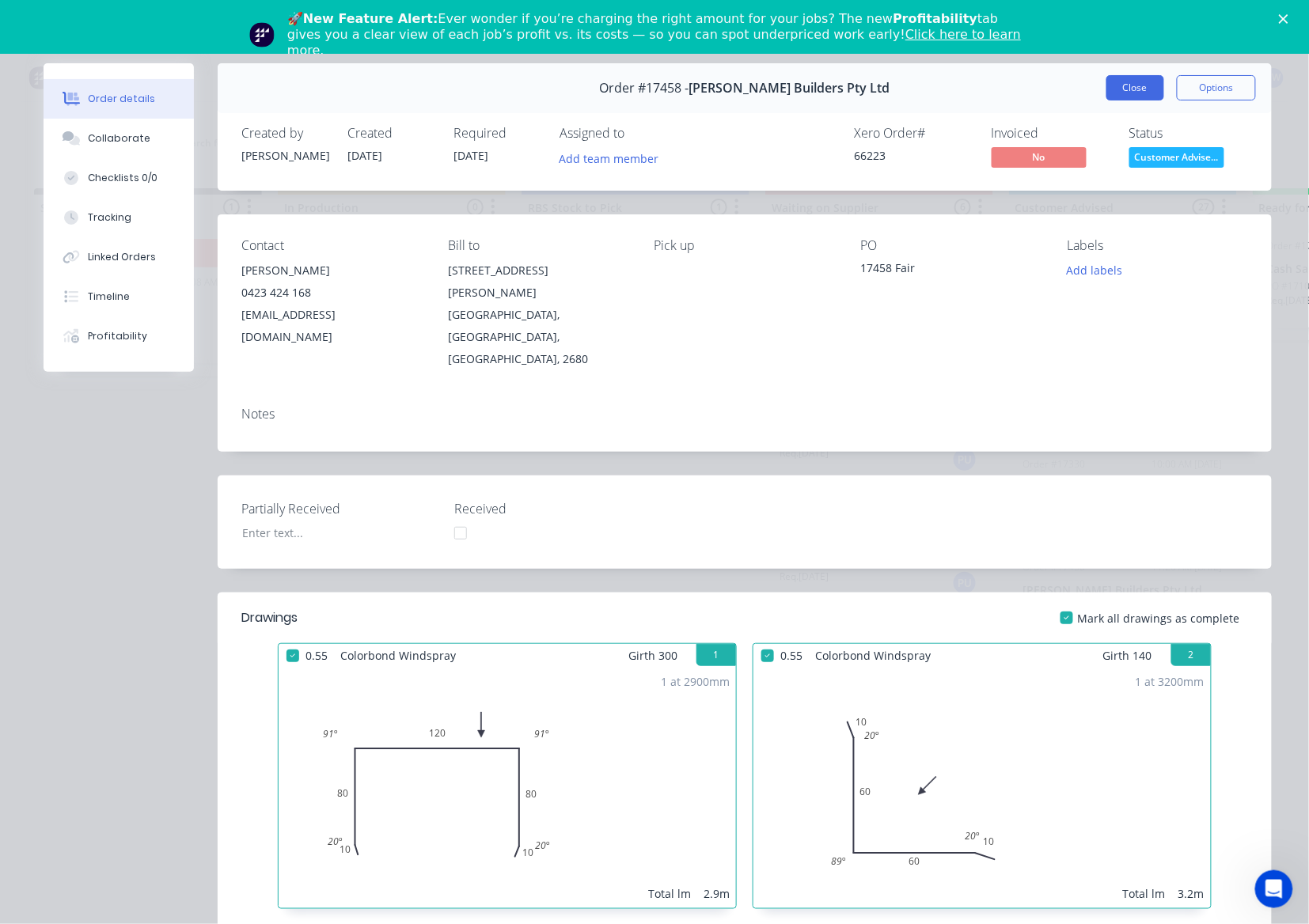
click at [1141, 84] on button "Close" at bounding box center [1135, 88] width 58 height 25
